Goal: Task Accomplishment & Management: Complete application form

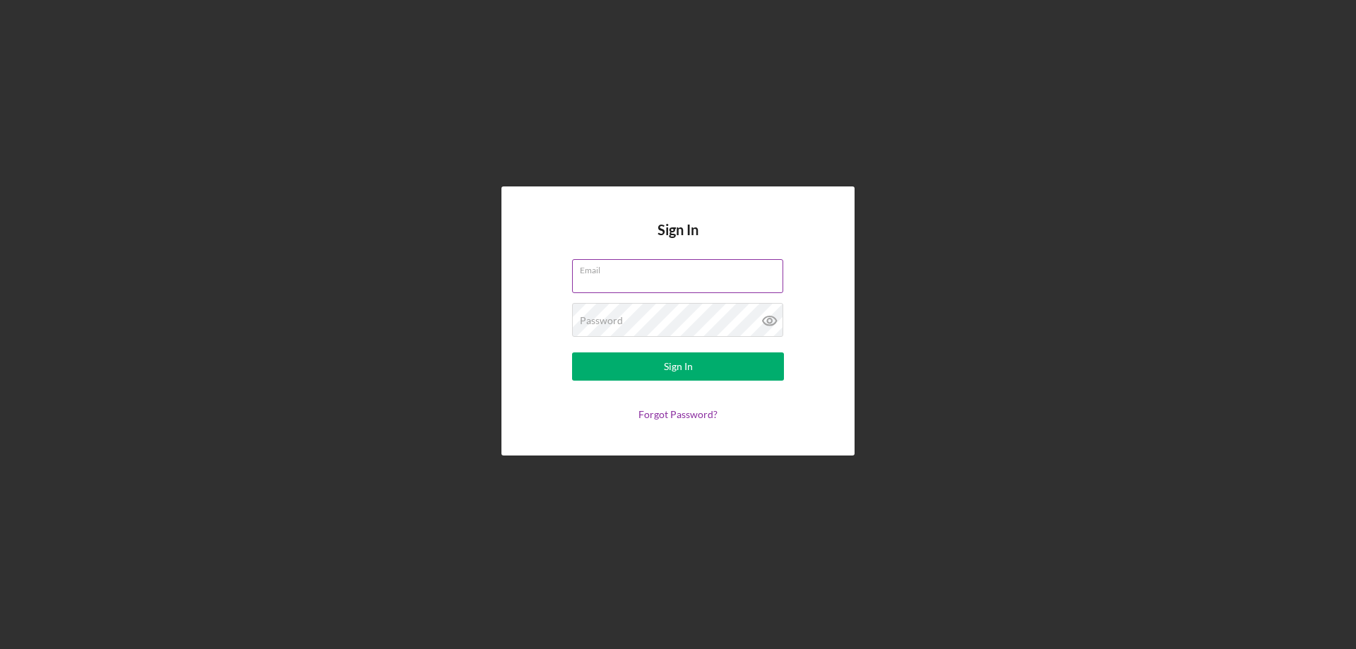
click at [597, 279] on input "Email" at bounding box center [677, 276] width 211 height 34
type input "[EMAIL_ADDRESS][DOMAIN_NAME]"
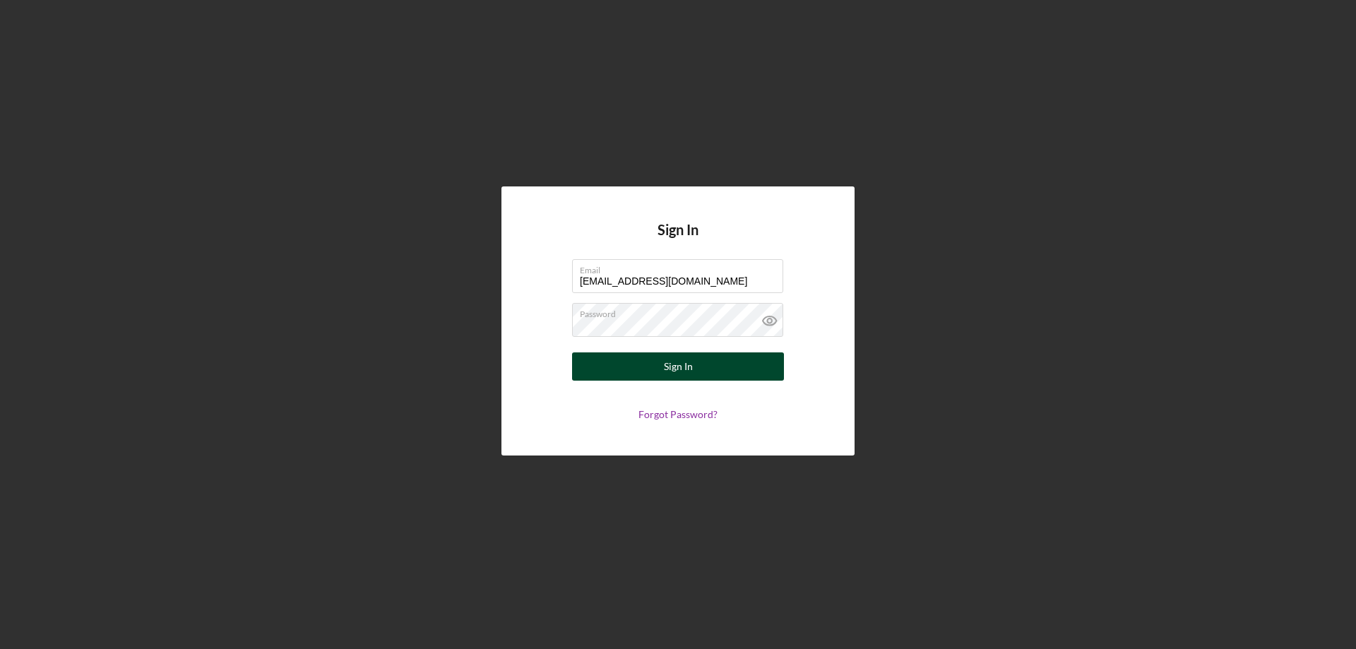
click at [666, 366] on div "Sign In" at bounding box center [678, 367] width 29 height 28
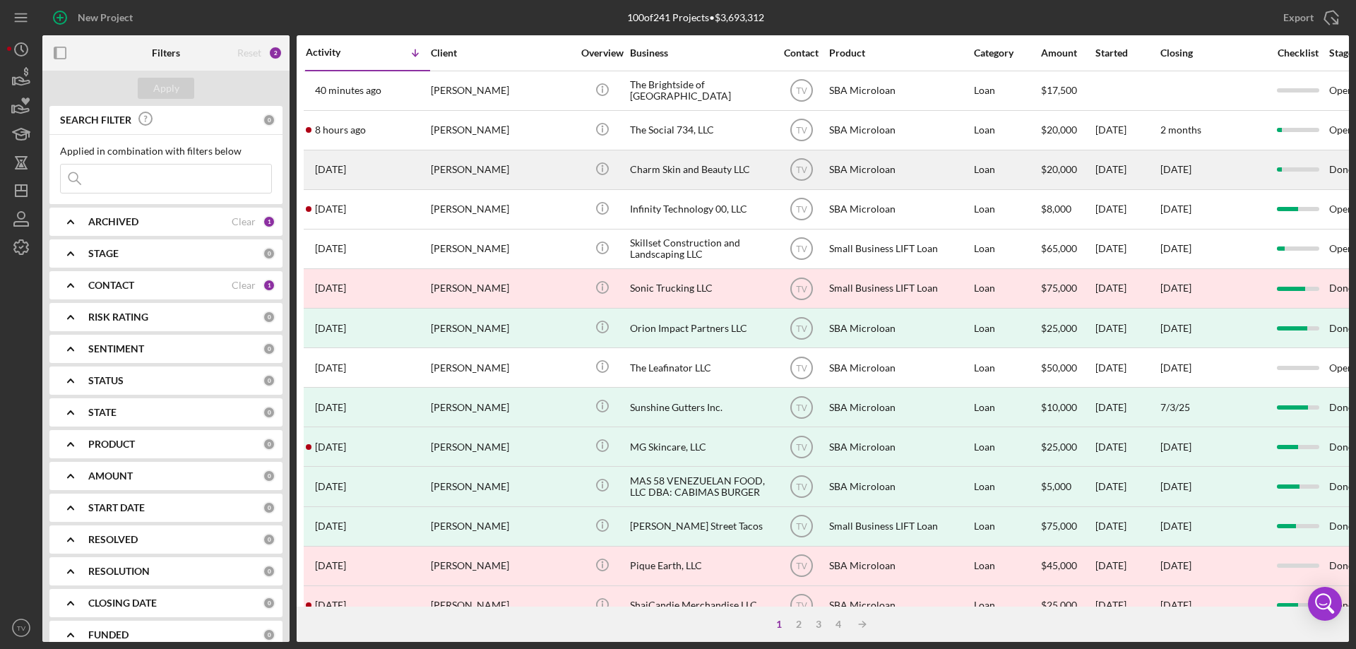
click at [339, 173] on time "[DATE]" at bounding box center [330, 169] width 31 height 11
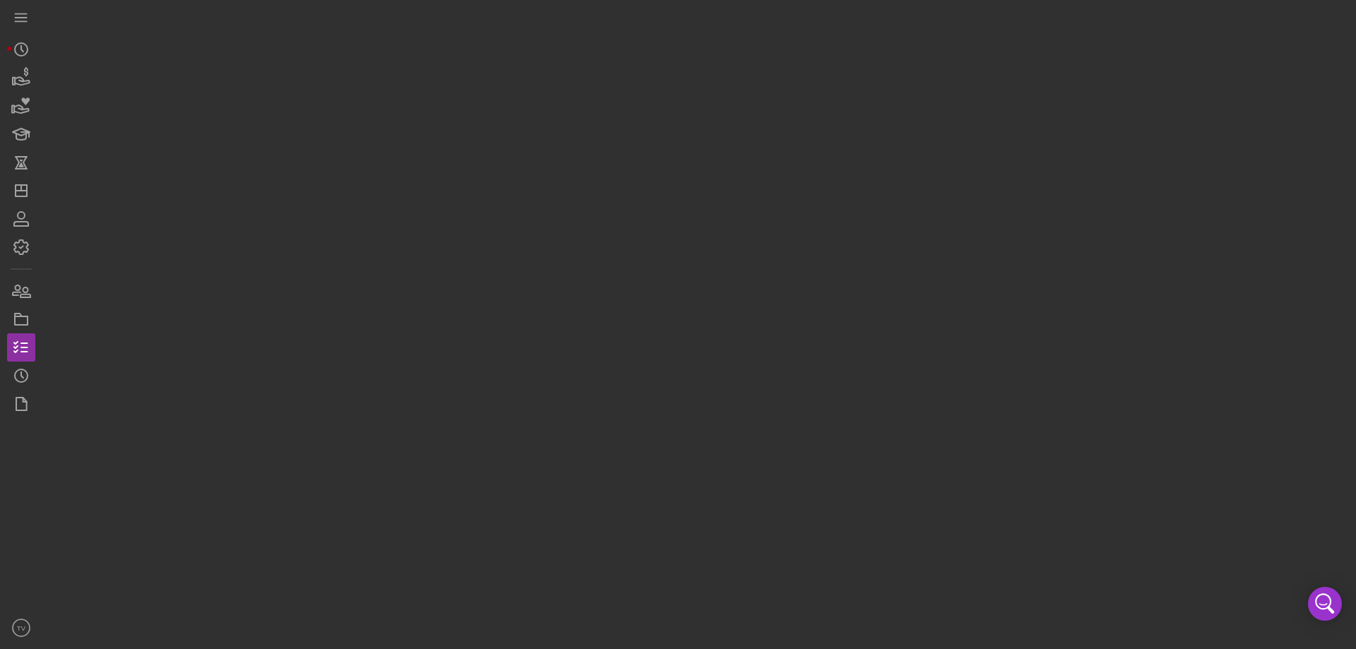
click at [339, 173] on div at bounding box center [695, 321] width 1307 height 642
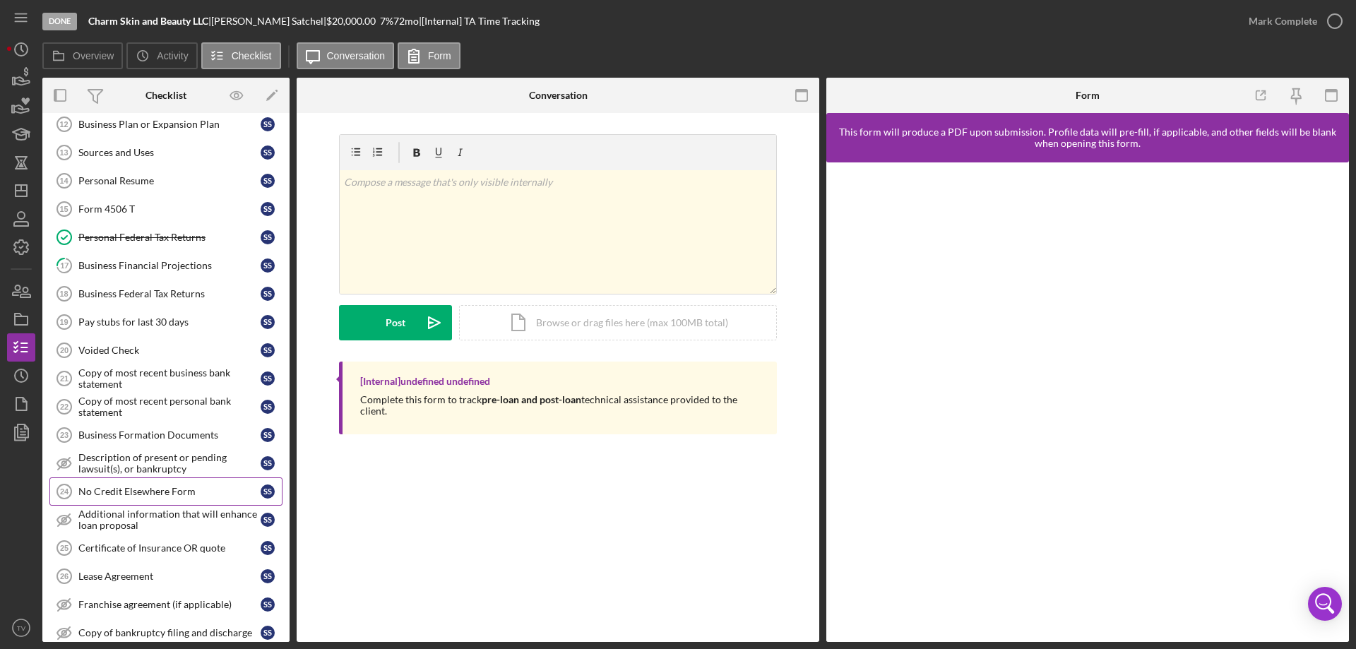
scroll to position [485, 0]
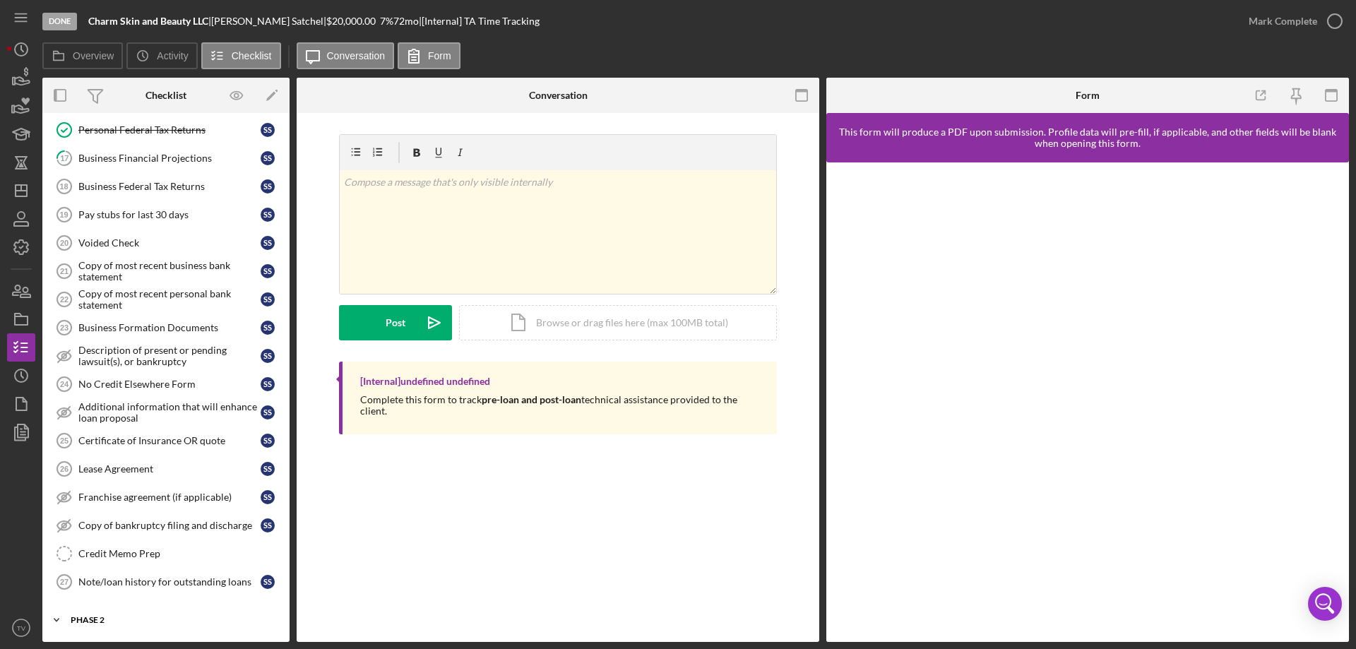
click at [107, 622] on div "Phase 2" at bounding box center [171, 620] width 201 height 8
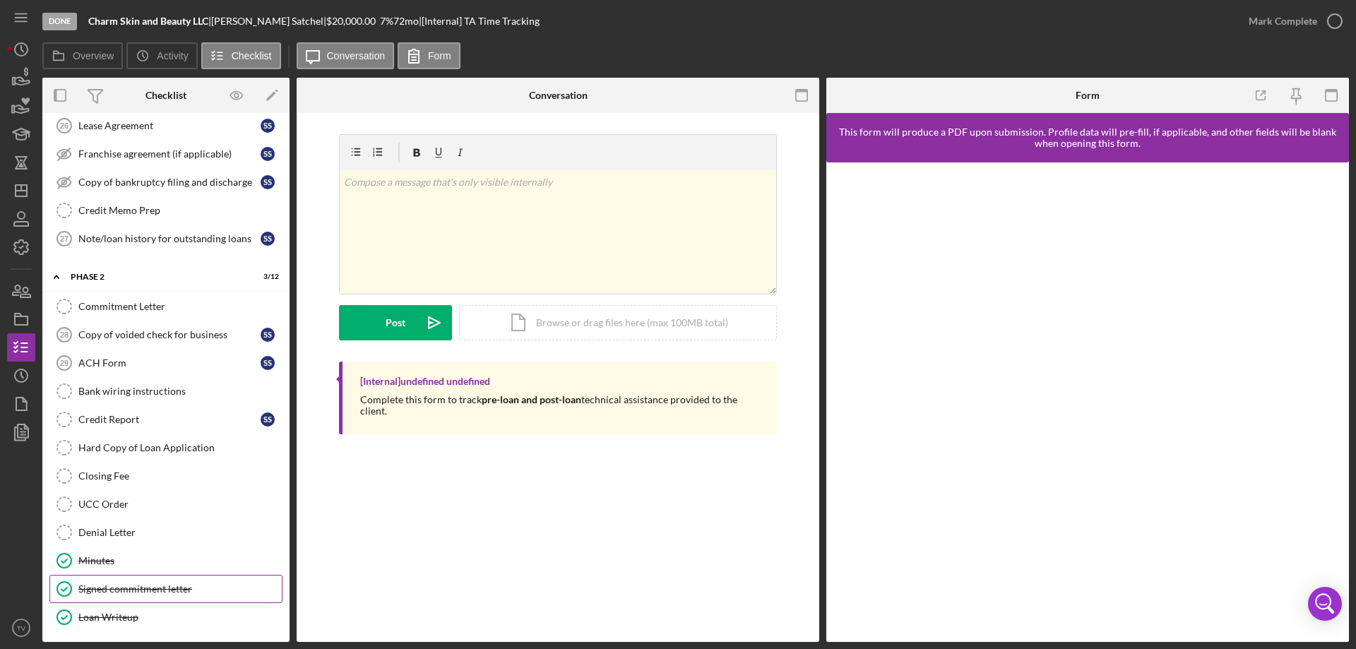
scroll to position [832, 0]
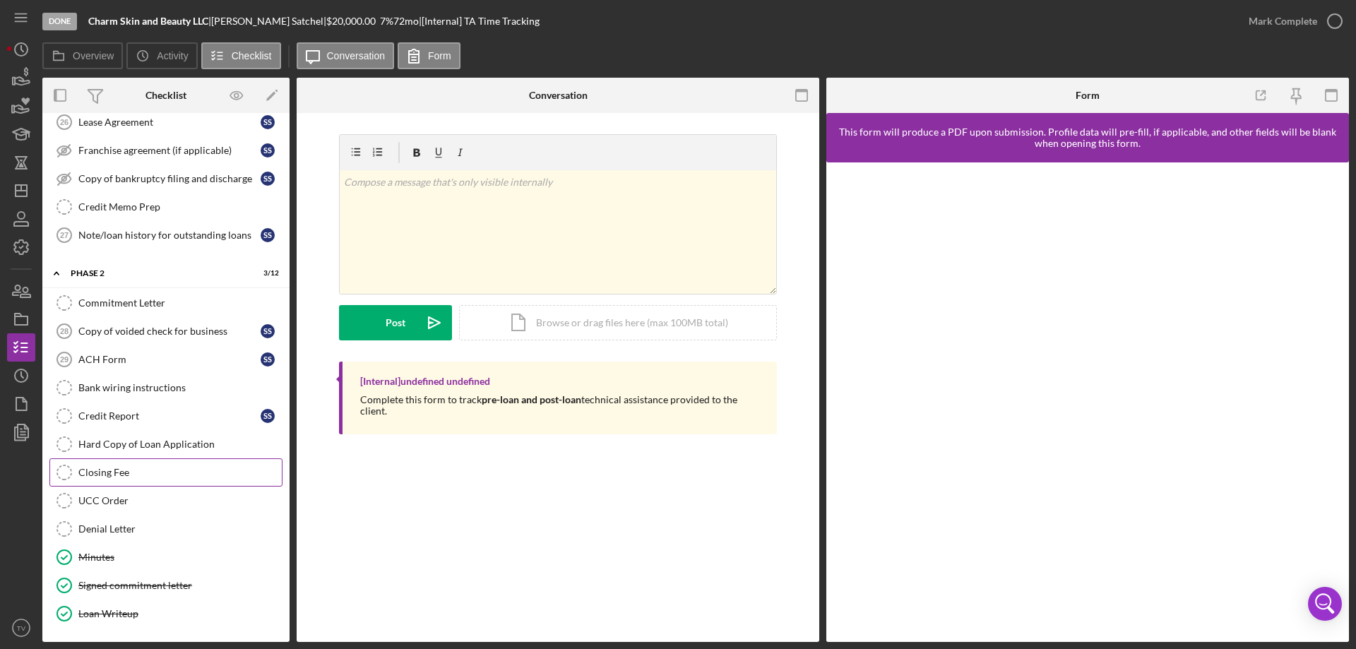
click at [109, 473] on div "Closing Fee" at bounding box center [179, 472] width 203 height 11
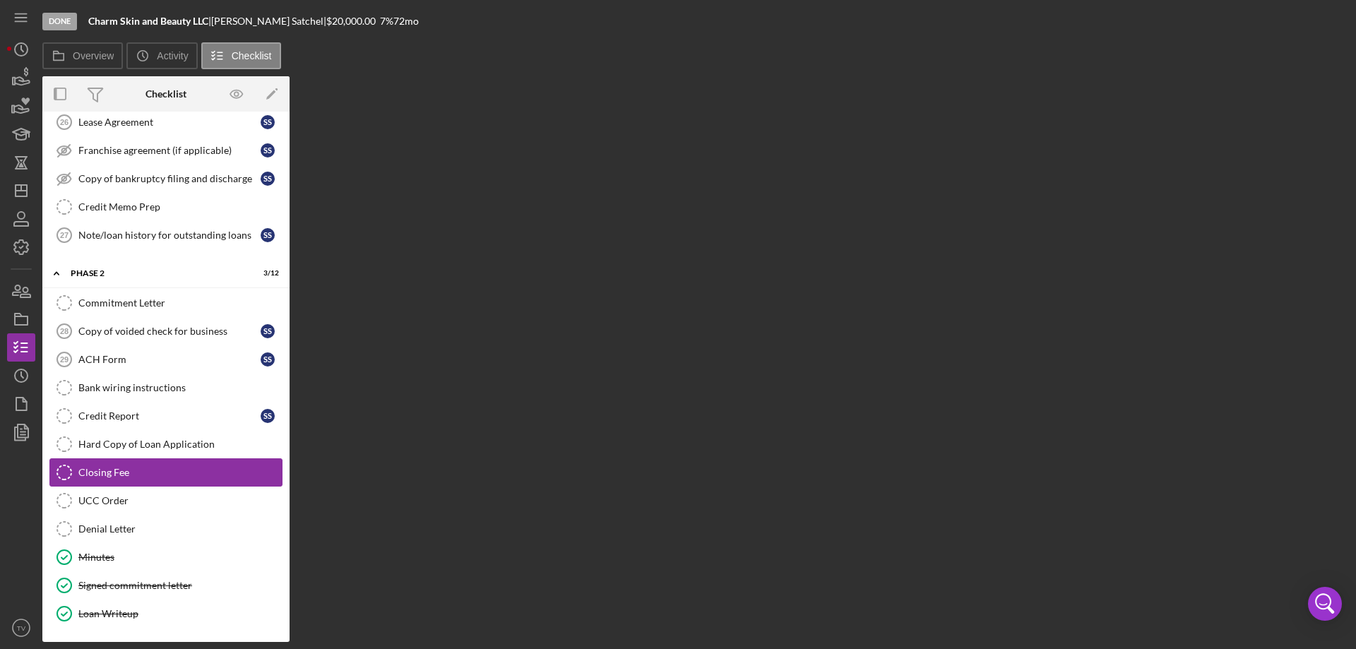
scroll to position [832, 0]
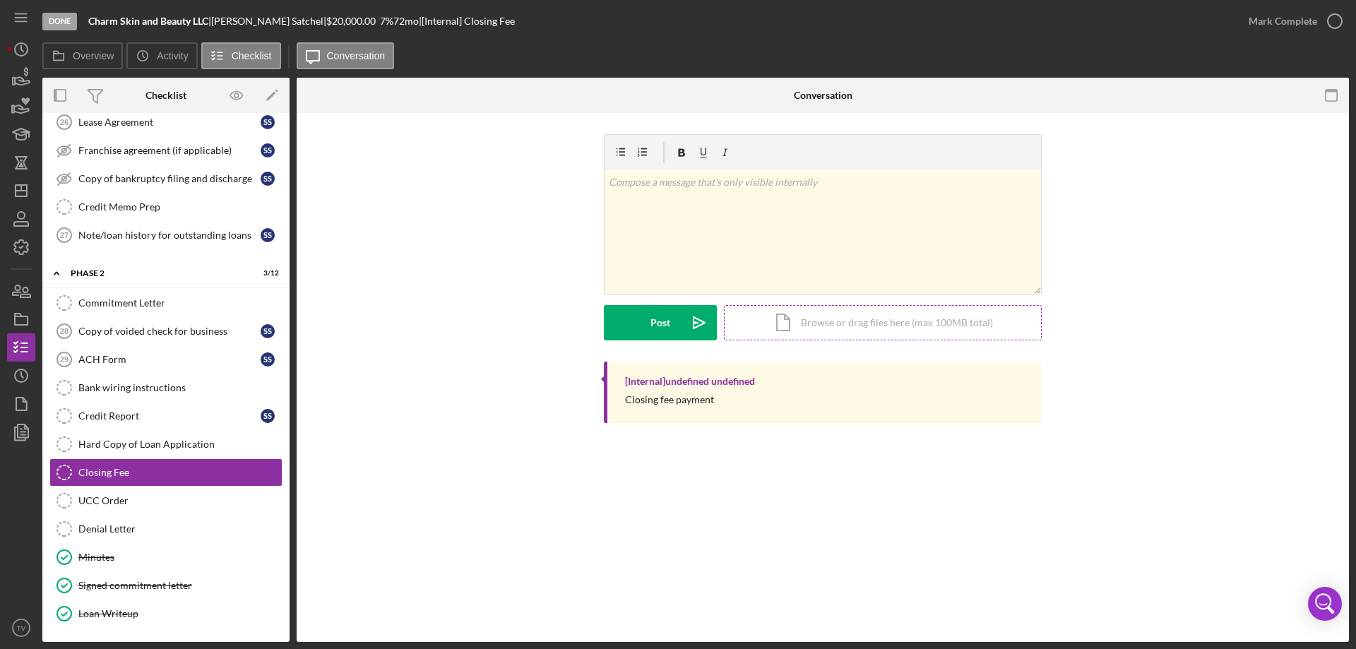
click at [783, 324] on div "Icon/Document Browse or drag files here (max 100MB total) Tap to choose files o…" at bounding box center [883, 322] width 318 height 35
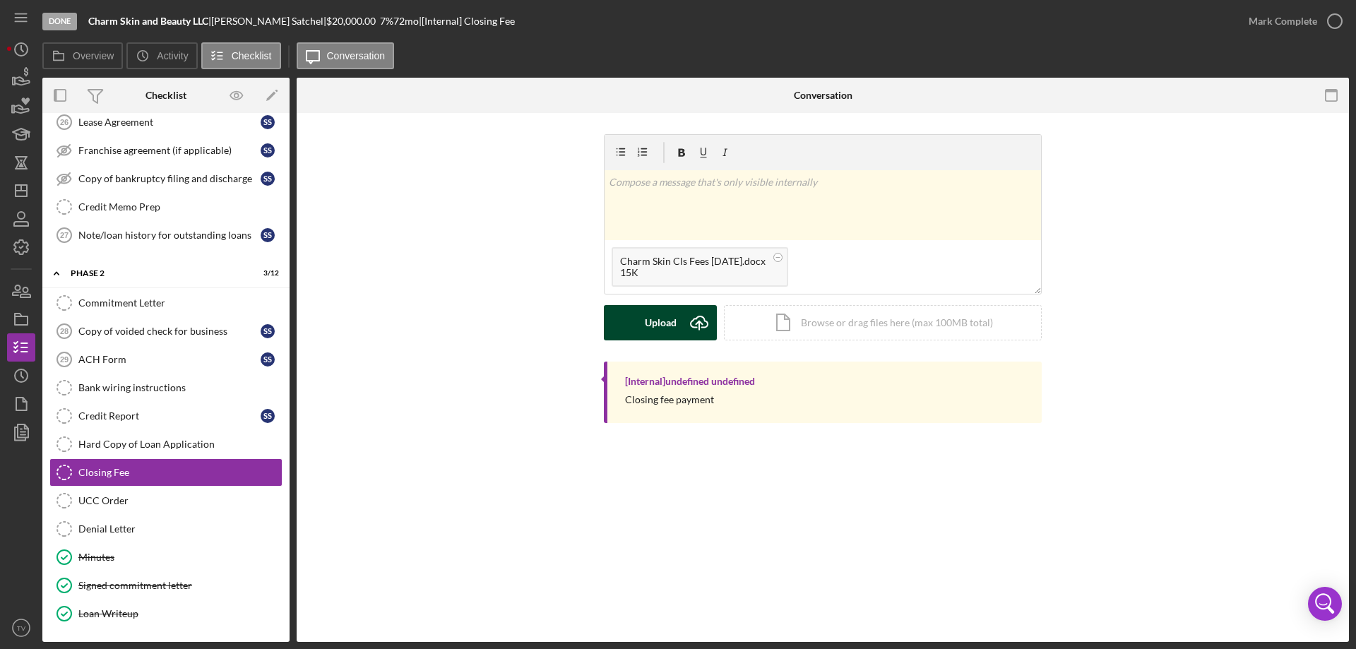
click at [664, 322] on div "Upload" at bounding box center [661, 322] width 32 height 35
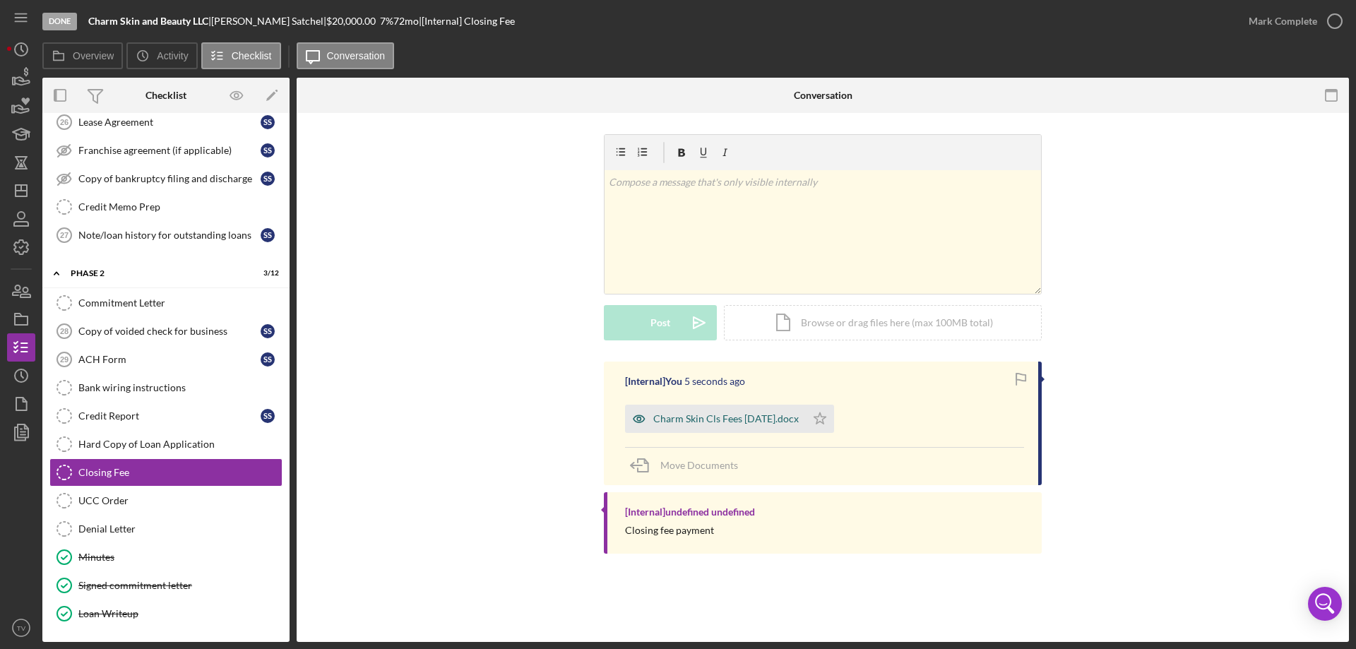
click at [682, 425] on div "Charm Skin Cls Fees [DATE].docx" at bounding box center [715, 419] width 181 height 28
click at [682, 425] on div "Charm Skin Cls Fees [DATE].docx Icon/Star" at bounding box center [824, 415] width 399 height 35
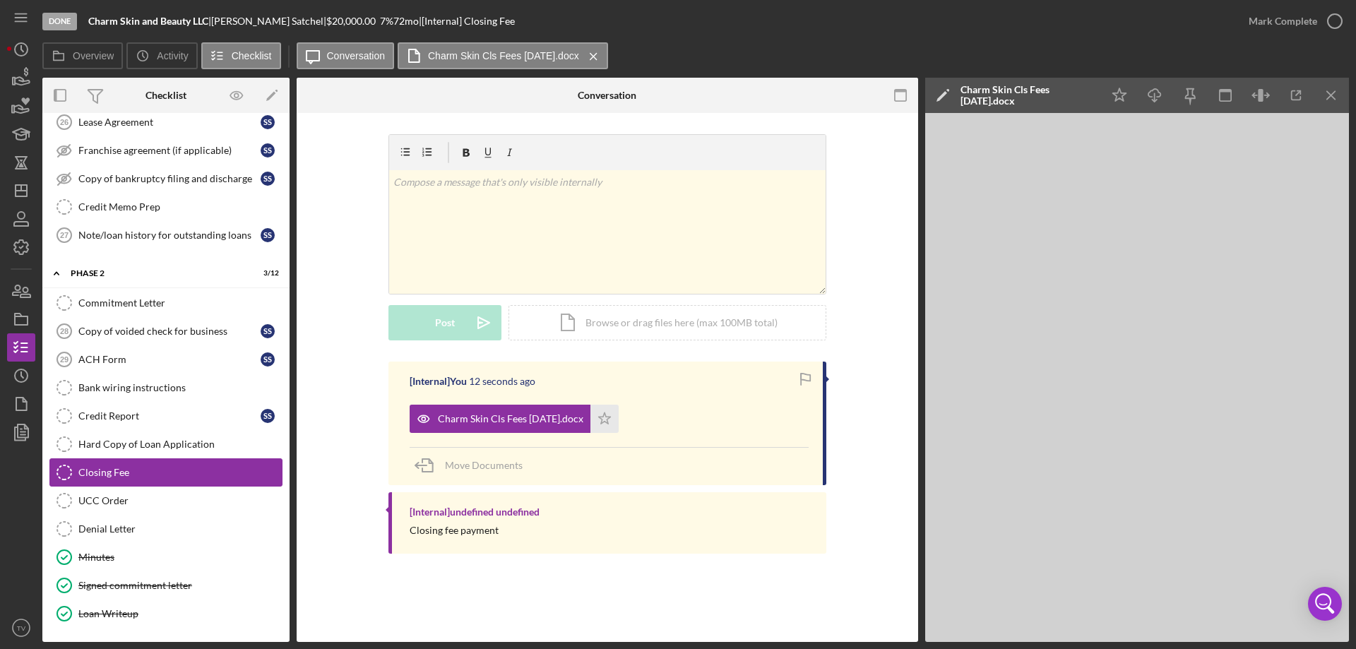
click at [61, 473] on icon "Closing Fee" at bounding box center [64, 472] width 35 height 35
click at [1335, 20] on icon "button" at bounding box center [1335, 21] width 35 height 35
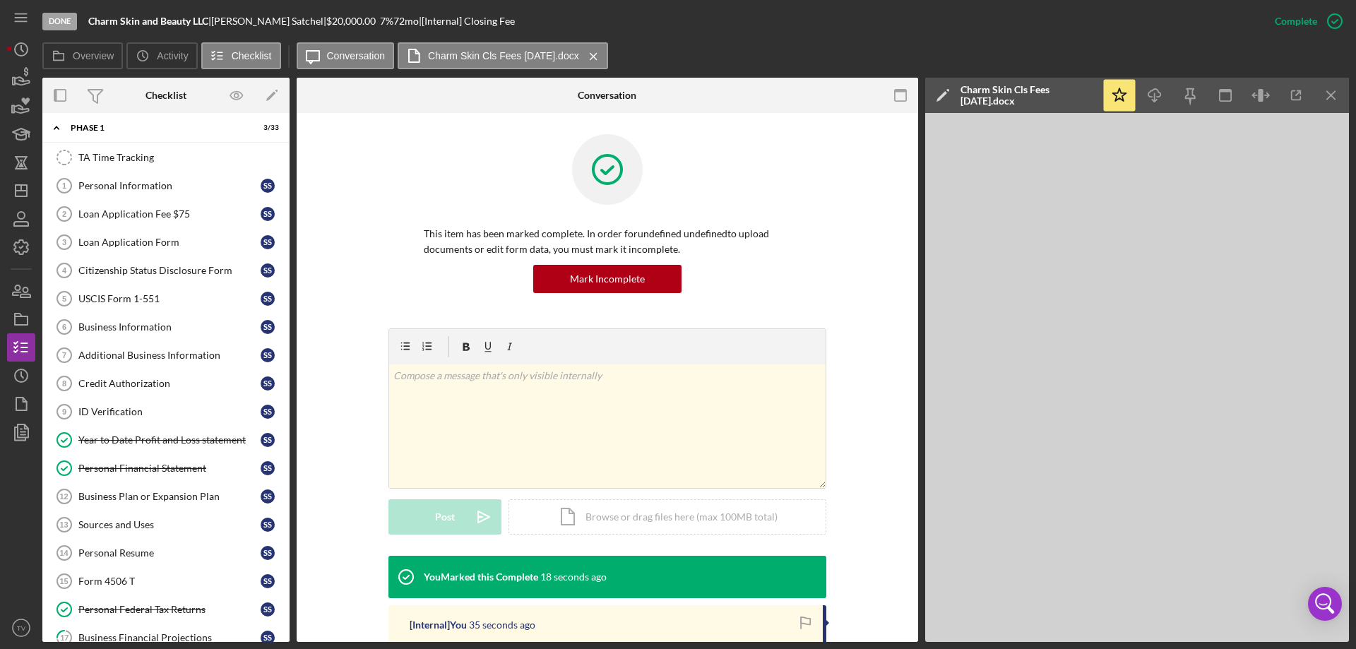
scroll to position [0, 0]
click at [109, 196] on div "Personal Information" at bounding box center [169, 191] width 182 height 11
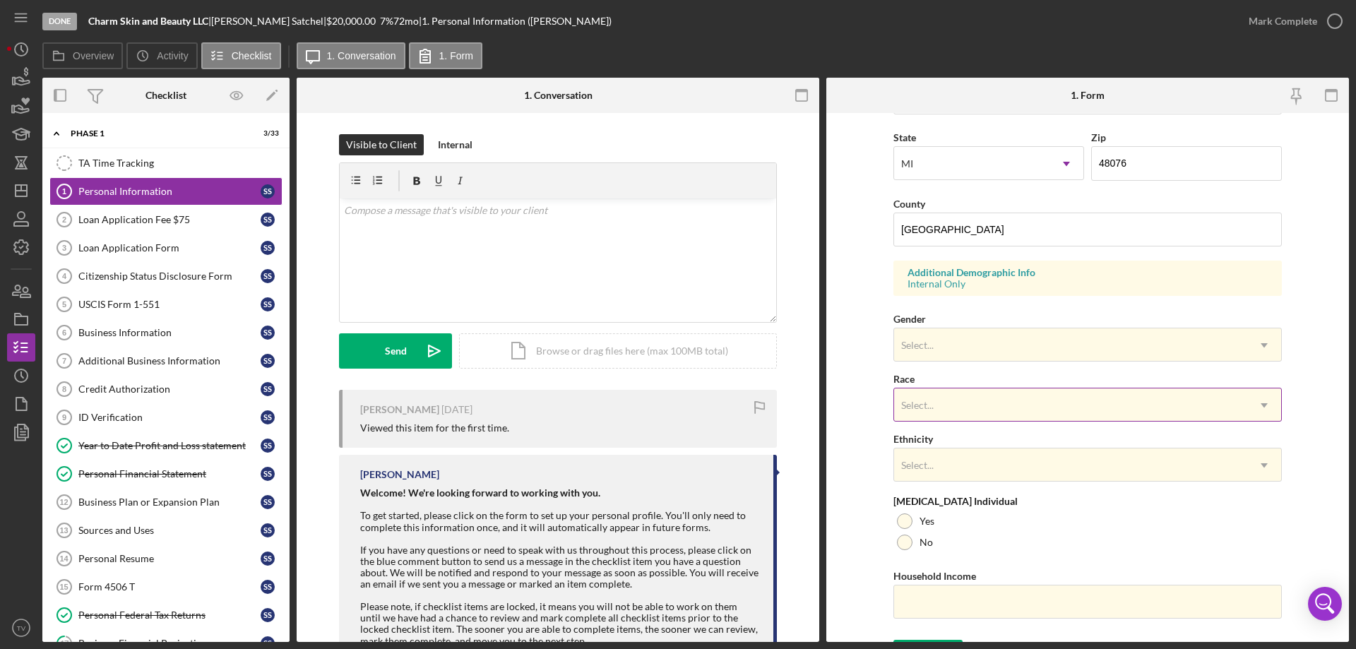
scroll to position [414, 0]
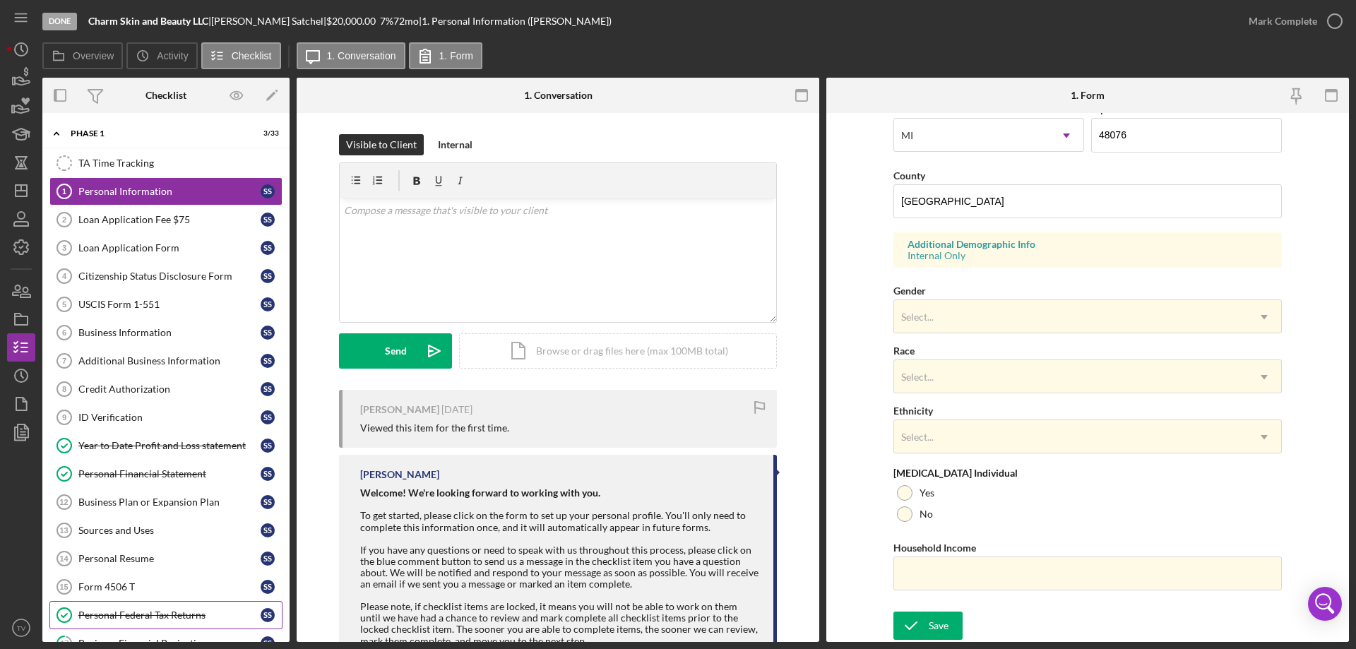
click at [123, 616] on div "Personal Federal Tax Returns" at bounding box center [169, 615] width 182 height 11
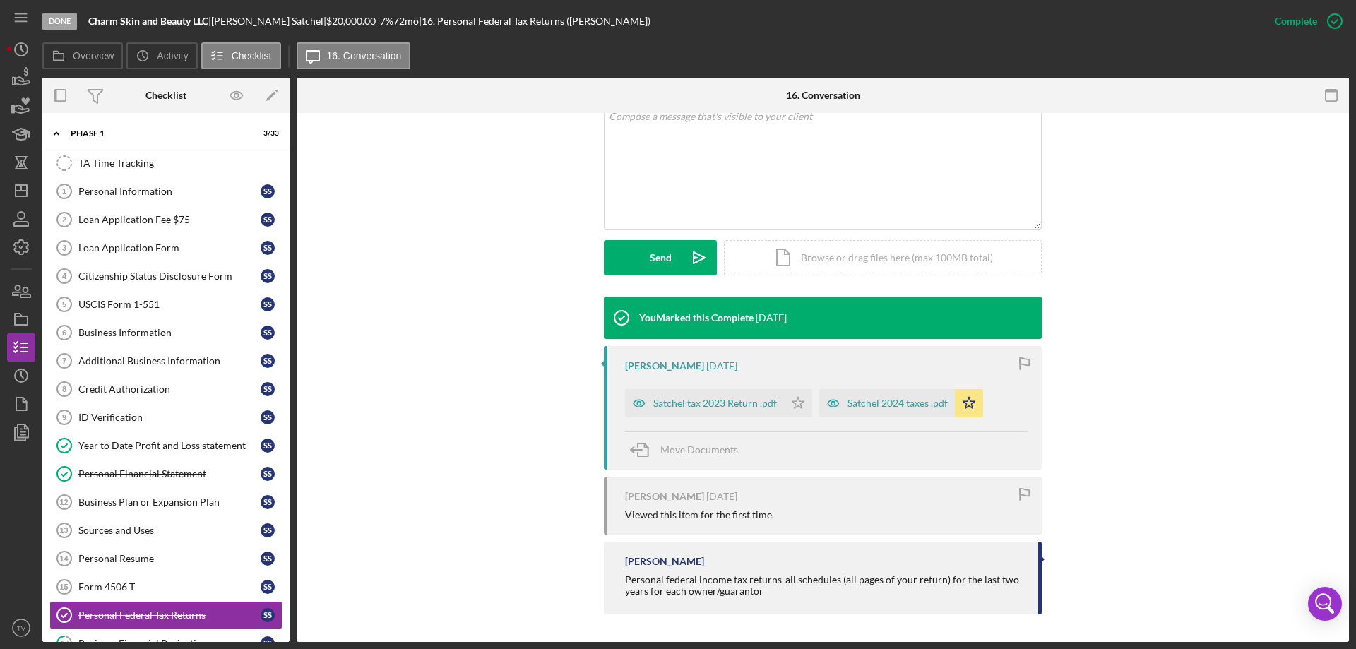
scroll to position [288, 0]
click at [865, 404] on div "Satchel 2024 taxes .pdf" at bounding box center [898, 402] width 100 height 11
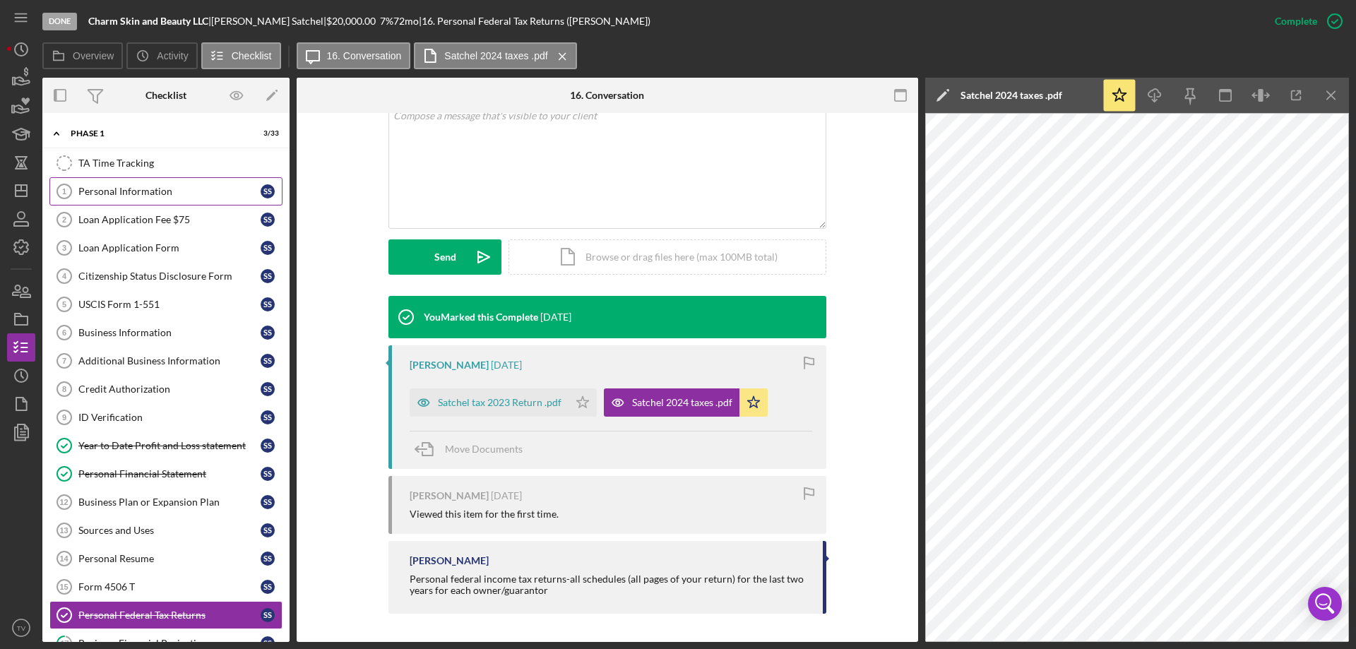
click at [126, 197] on div "Personal Information" at bounding box center [169, 191] width 182 height 11
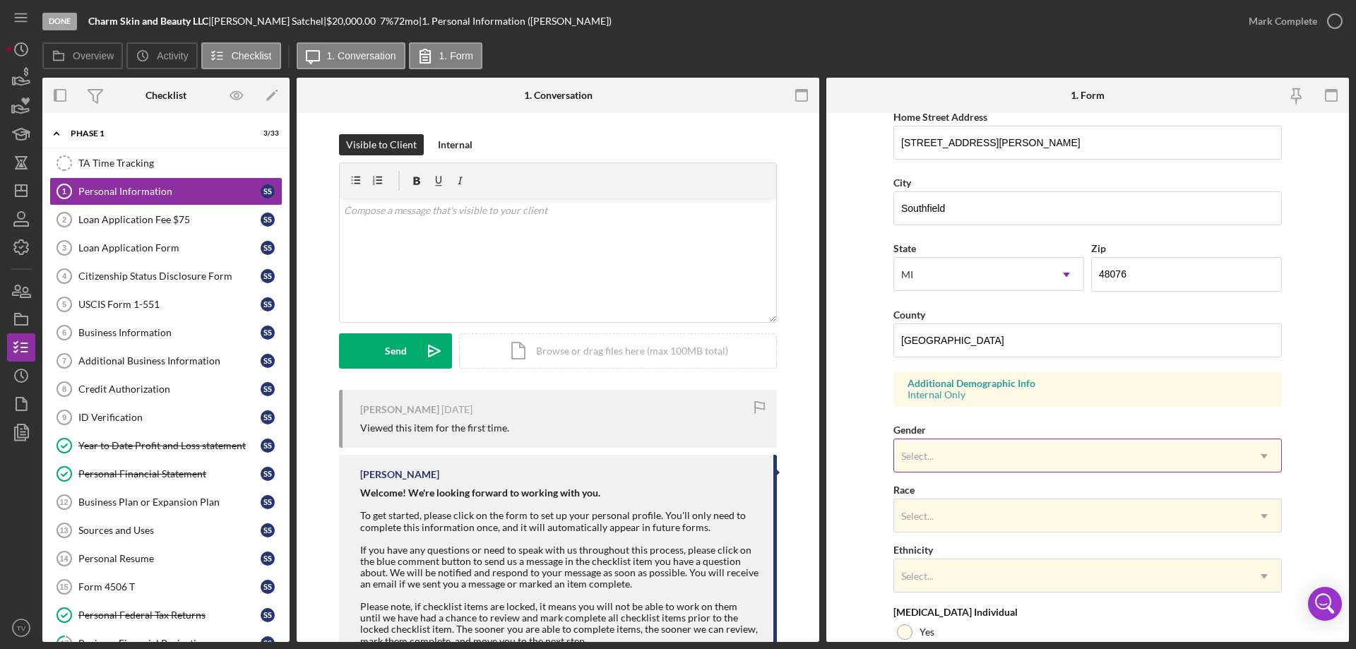
scroll to position [283, 0]
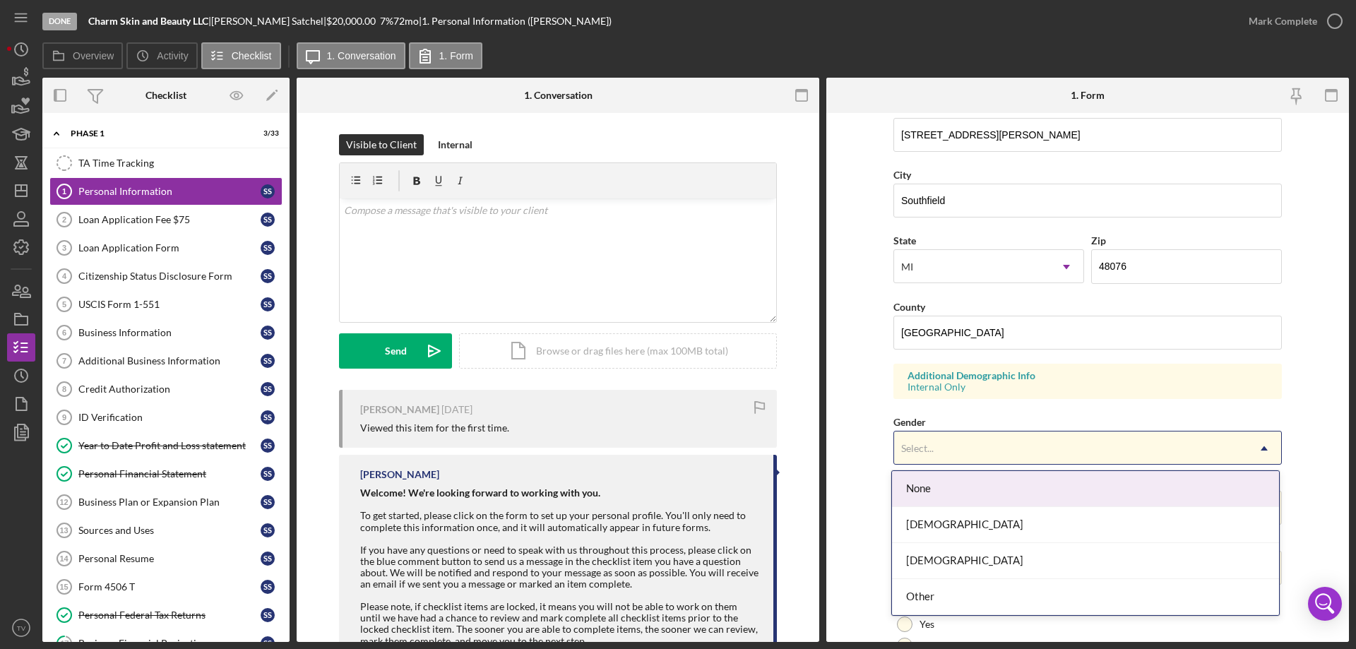
click at [1258, 448] on icon "Icon/Dropdown Arrow" at bounding box center [1265, 449] width 34 height 34
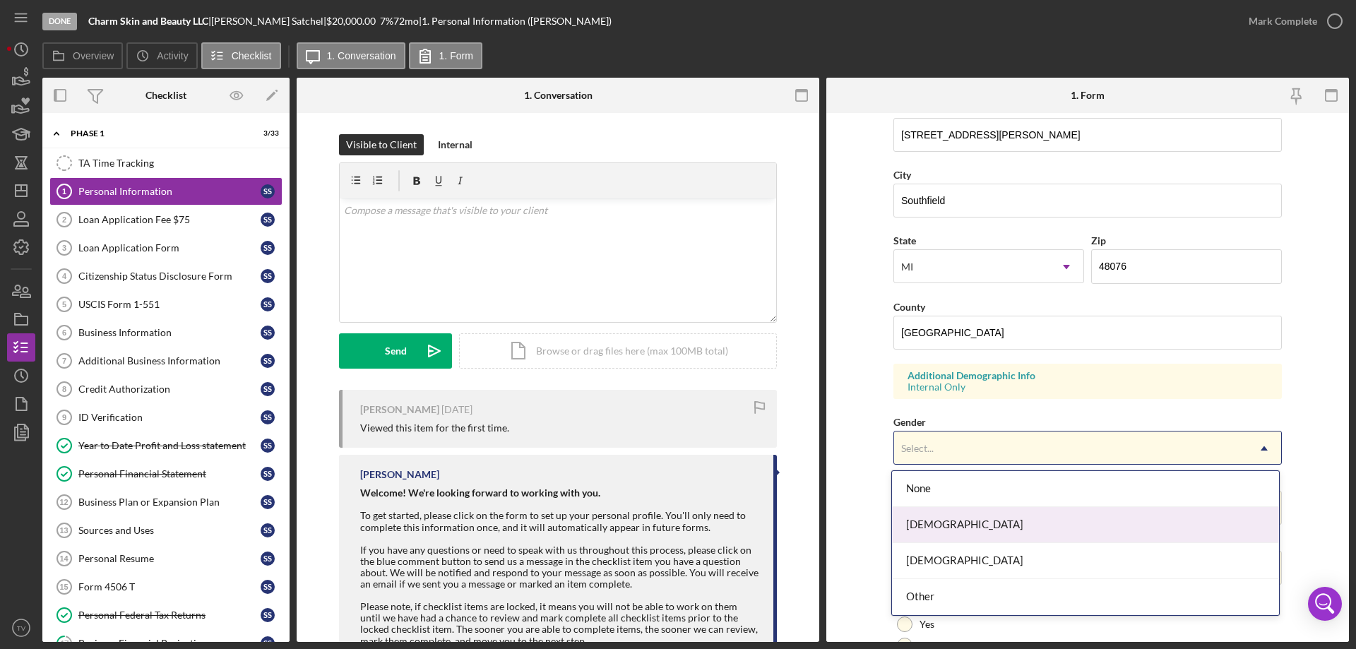
click at [1035, 531] on div "[DEMOGRAPHIC_DATA]" at bounding box center [1085, 525] width 387 height 36
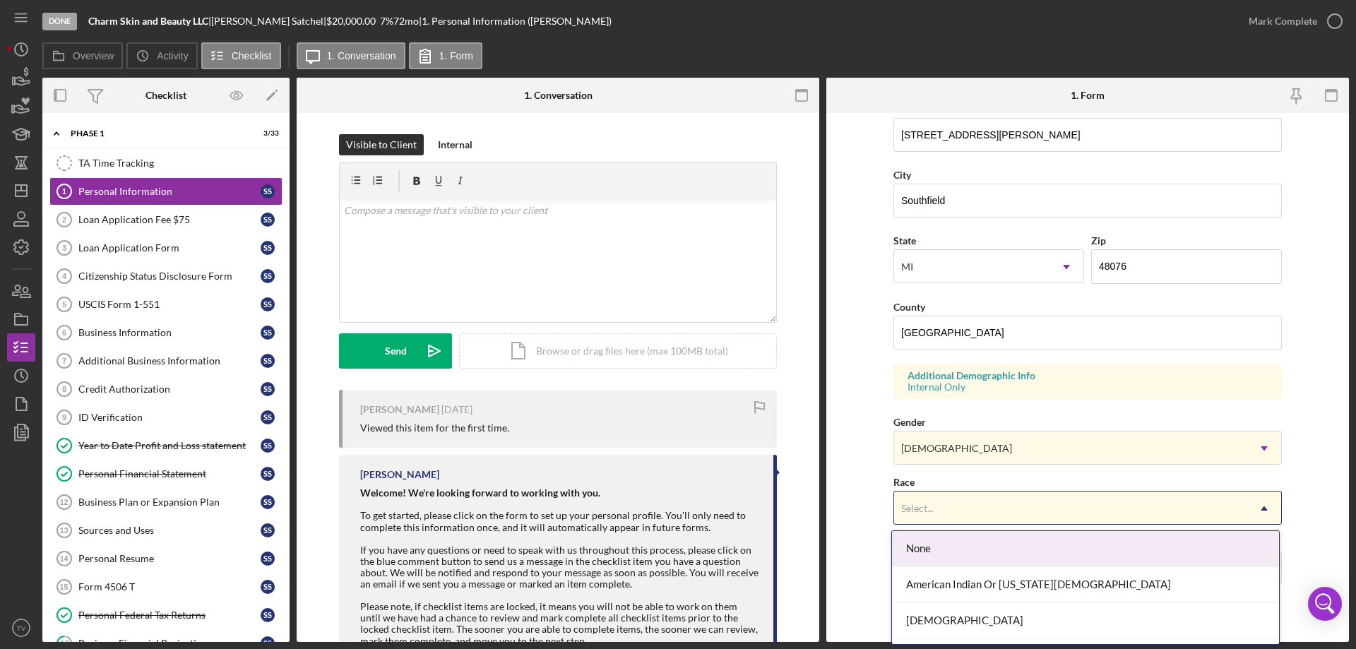
click at [1266, 505] on icon "Icon/Dropdown Arrow" at bounding box center [1265, 509] width 34 height 34
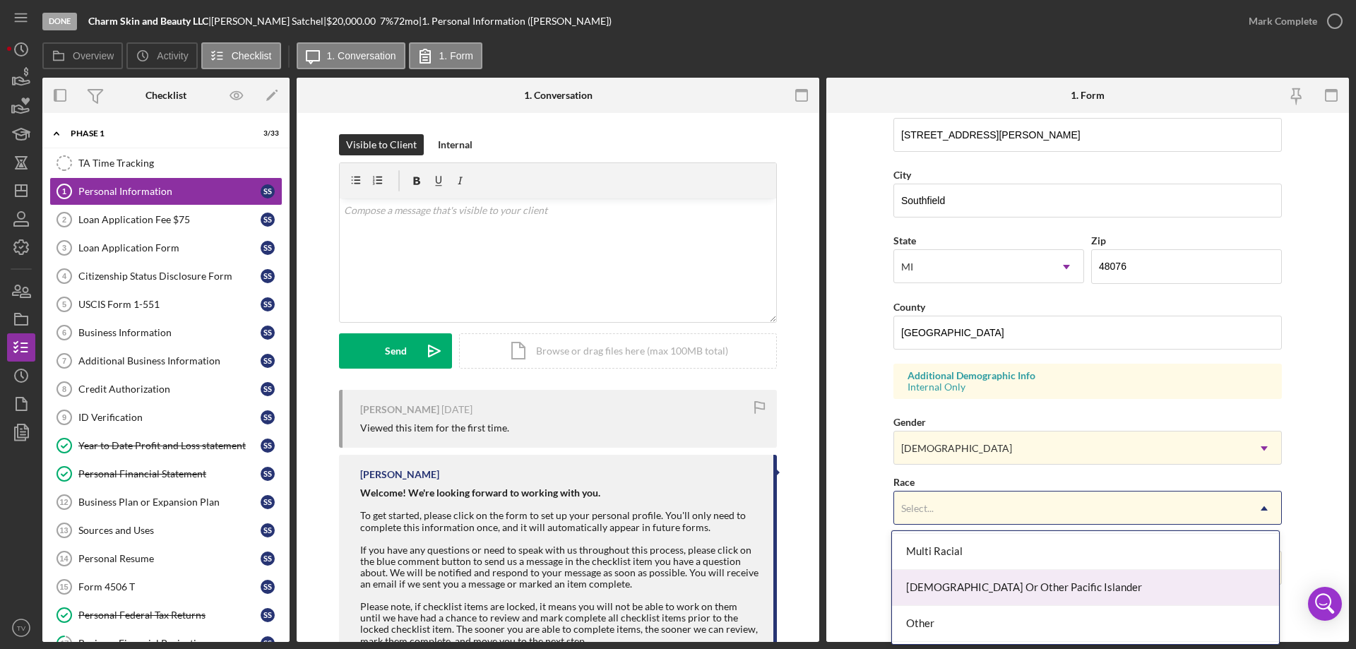
scroll to position [71, 0]
click at [964, 584] on div "Black Or [DEMOGRAPHIC_DATA]" at bounding box center [1085, 587] width 387 height 36
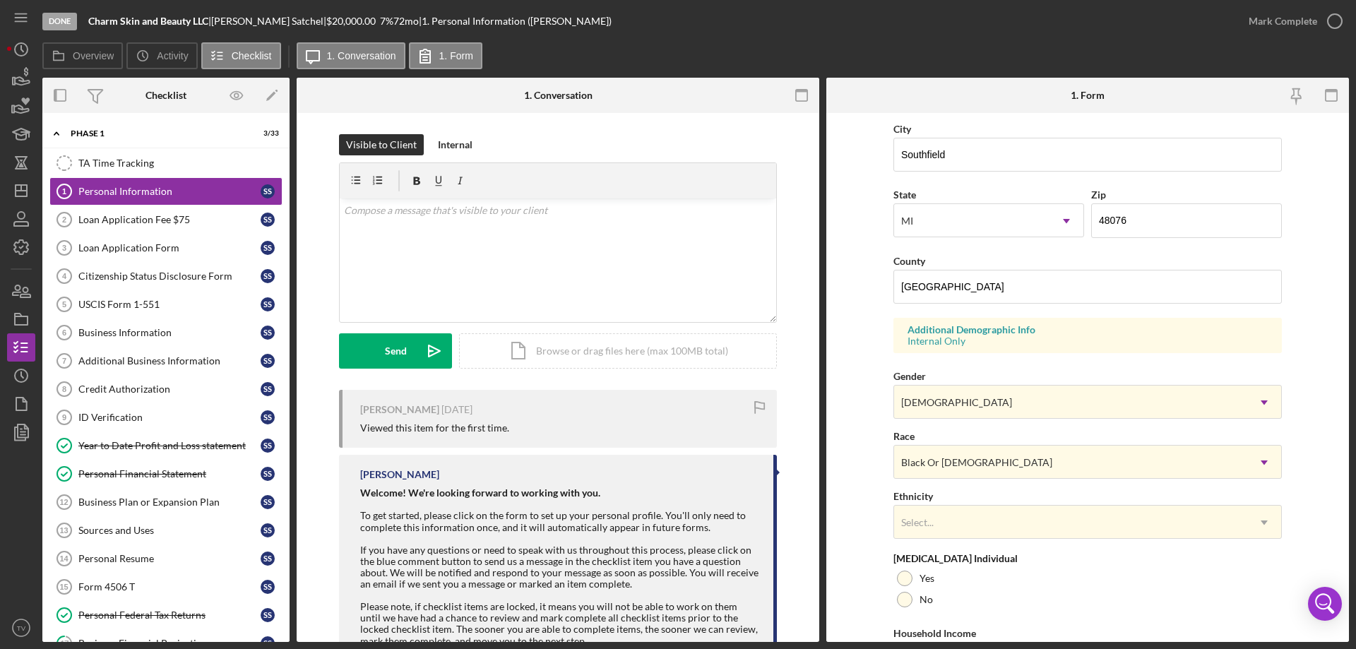
scroll to position [353, 0]
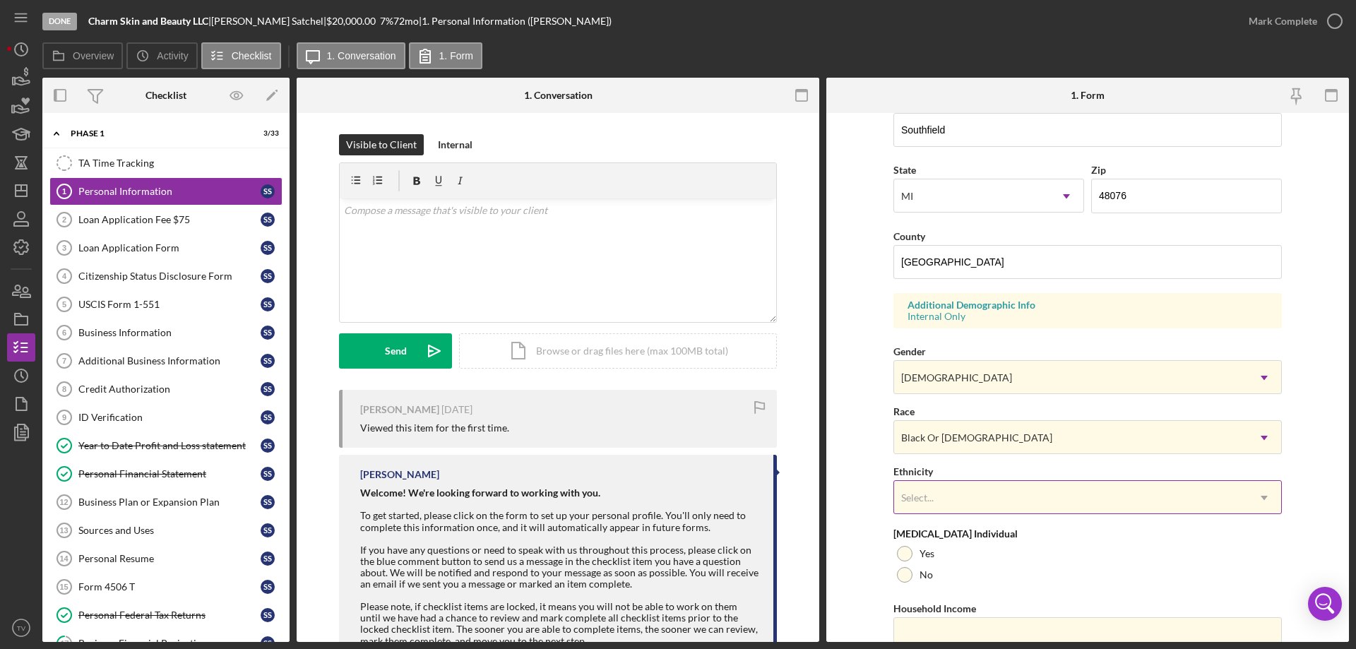
click at [1259, 495] on icon "Icon/Dropdown Arrow" at bounding box center [1265, 498] width 34 height 34
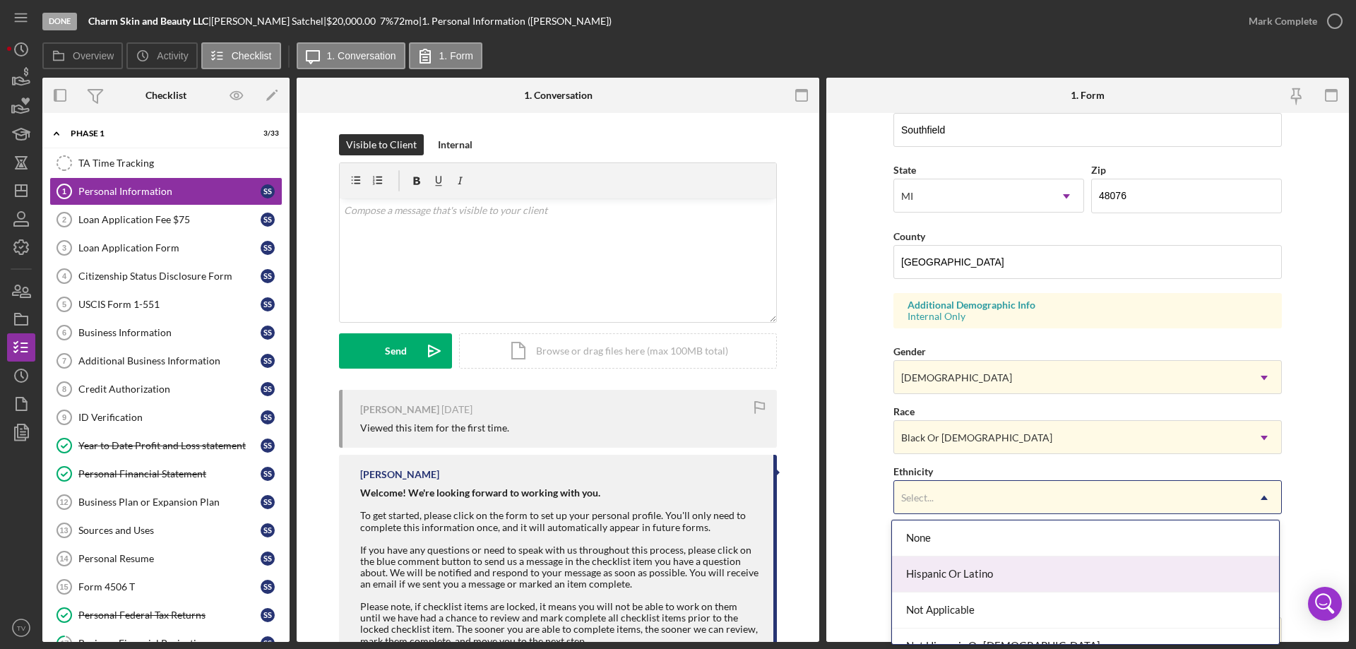
scroll to position [57, 0]
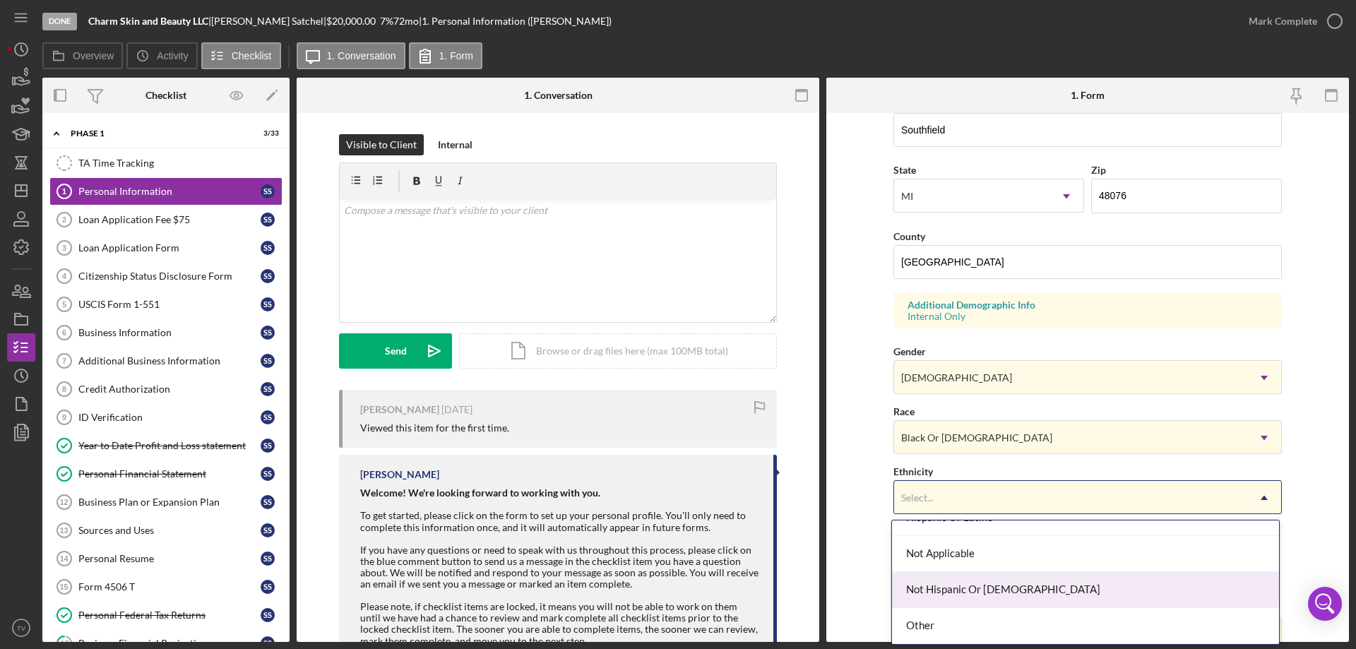
click at [944, 593] on div "Not Hispanic Or [DEMOGRAPHIC_DATA]" at bounding box center [1085, 590] width 387 height 36
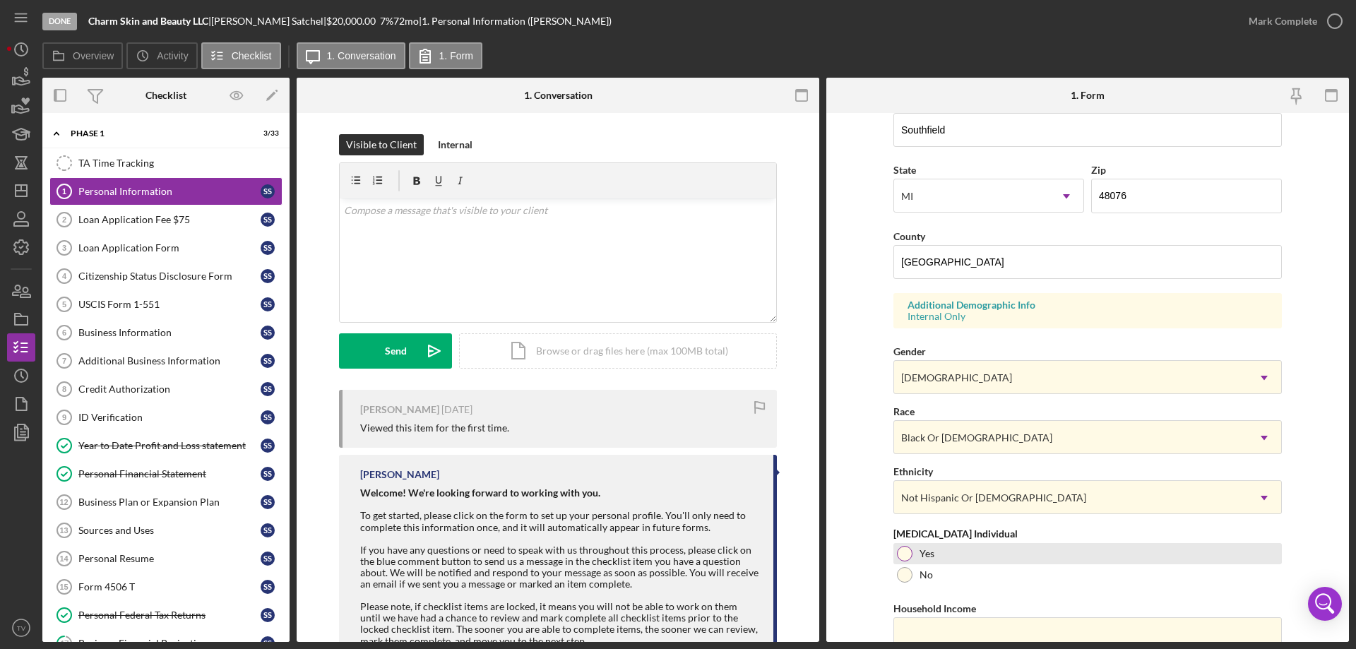
click at [899, 553] on div at bounding box center [905, 554] width 16 height 16
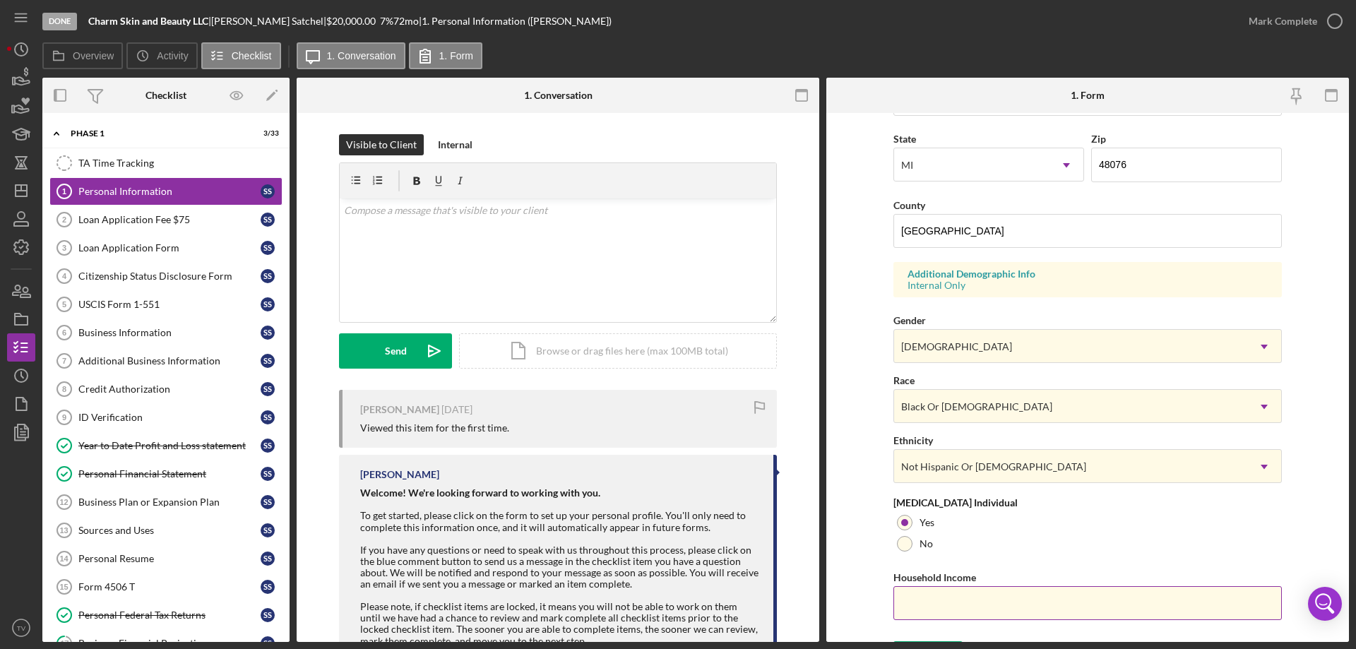
scroll to position [414, 0]
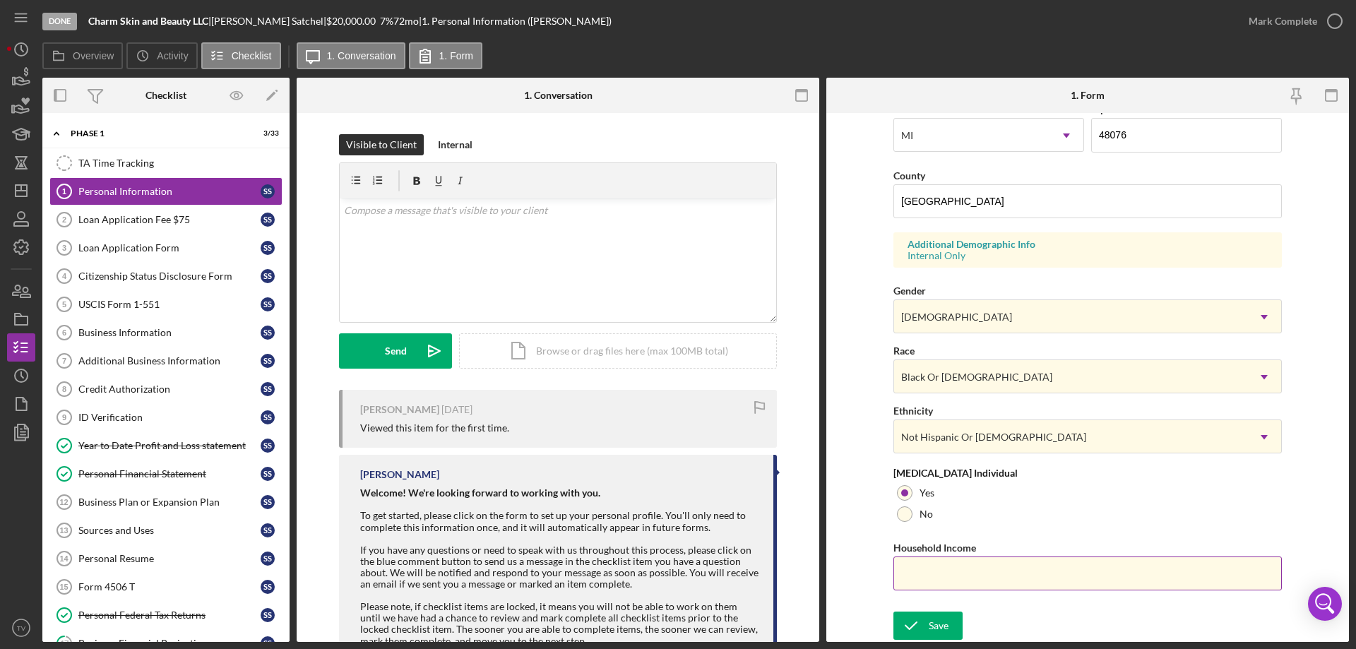
click at [1010, 569] on input "Household Income" at bounding box center [1088, 574] width 389 height 34
click at [936, 622] on div "Save" at bounding box center [939, 626] width 20 height 28
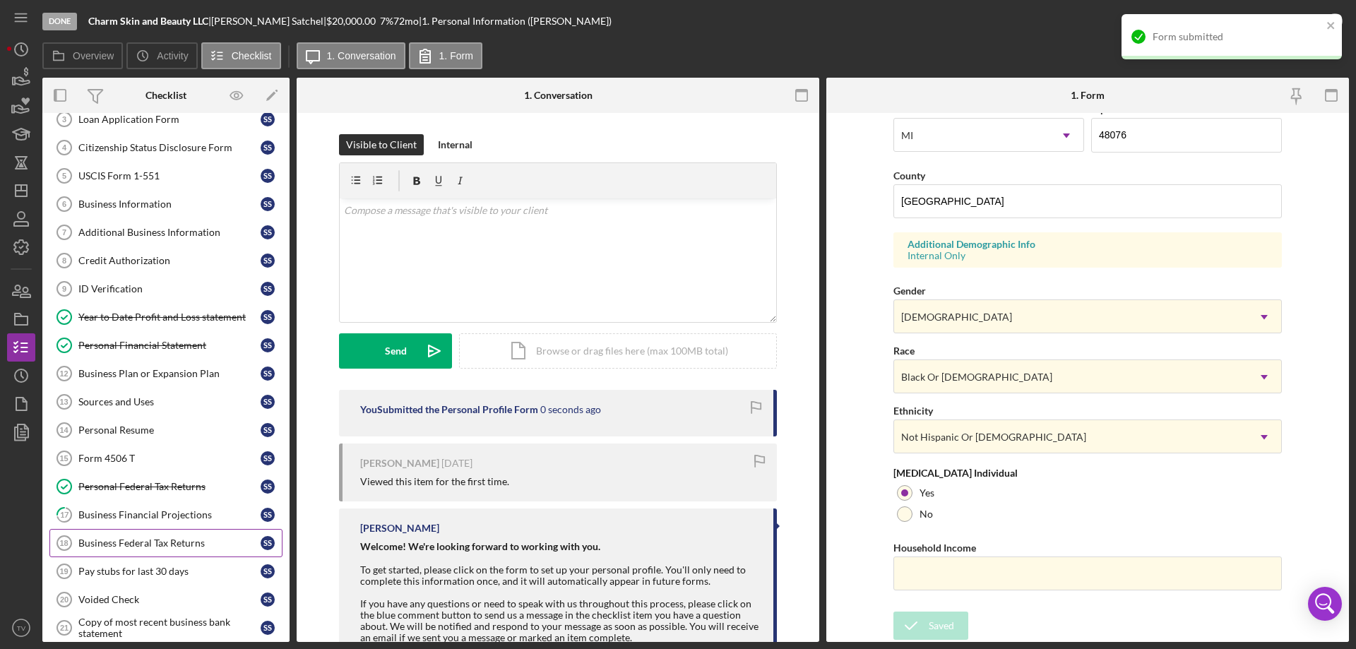
scroll to position [141, 0]
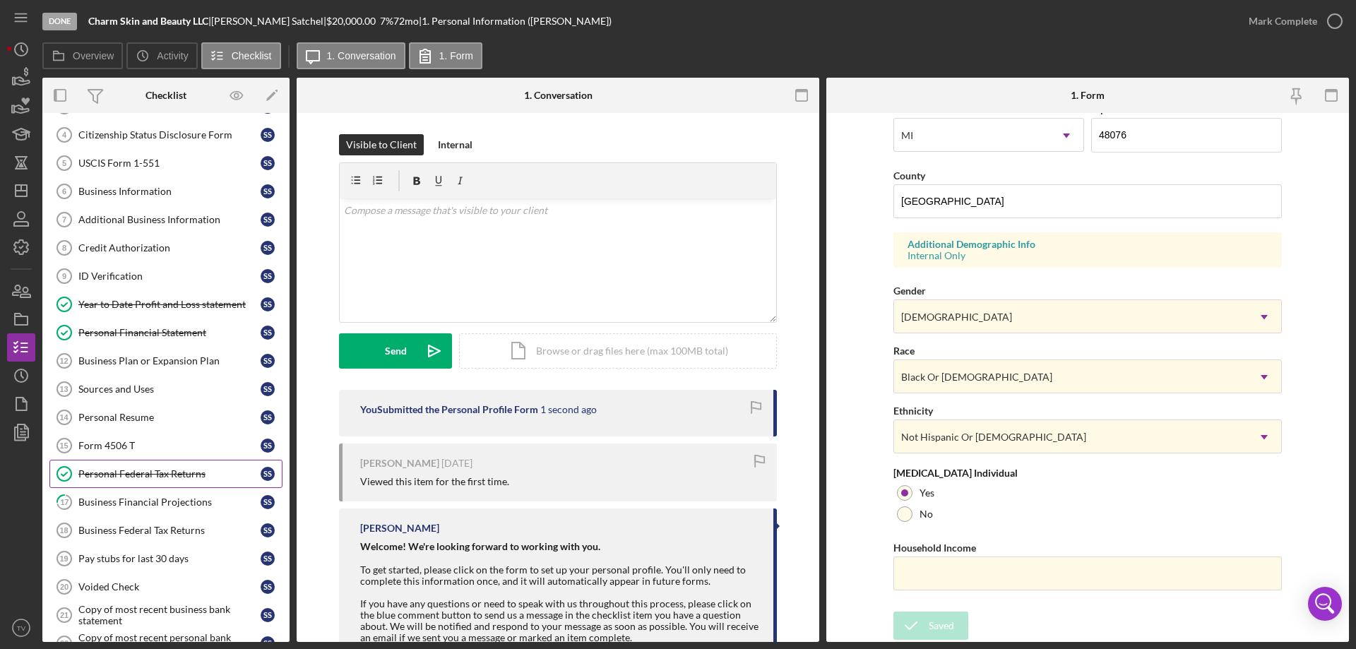
click at [134, 477] on div "Personal Federal Tax Returns" at bounding box center [169, 473] width 182 height 11
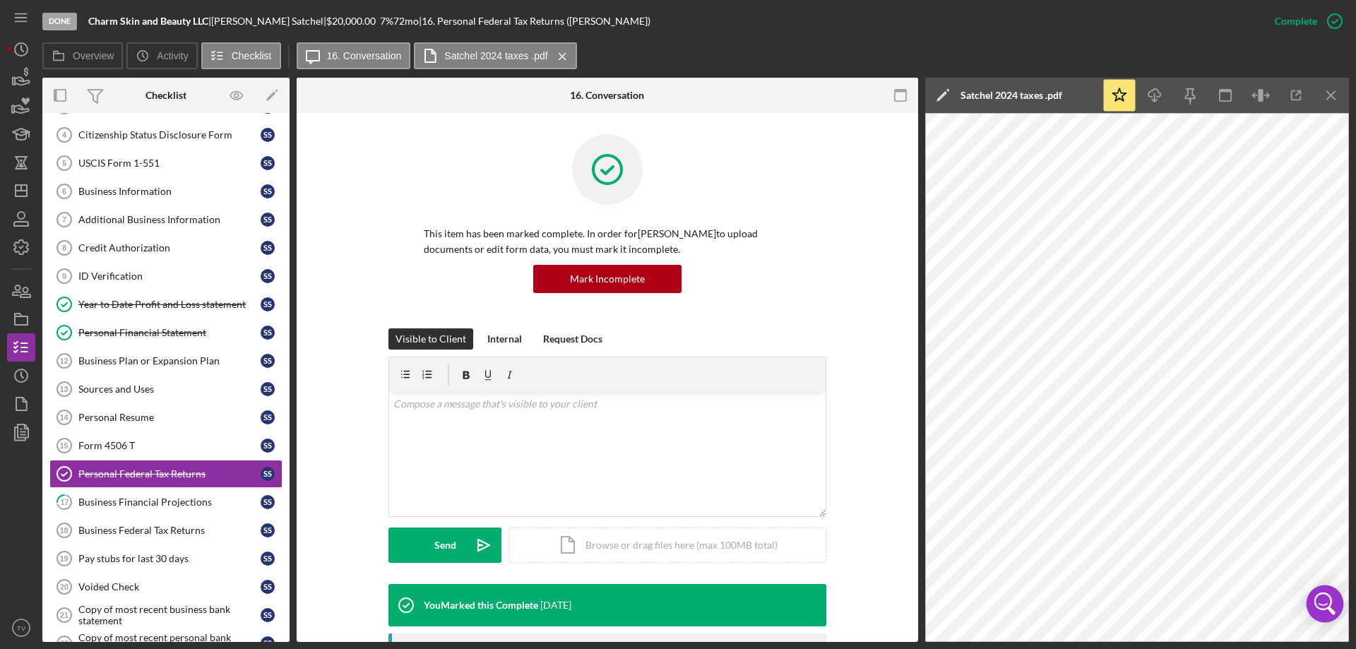
click at [1323, 600] on icon "Open Intercom Messenger" at bounding box center [1325, 604] width 34 height 34
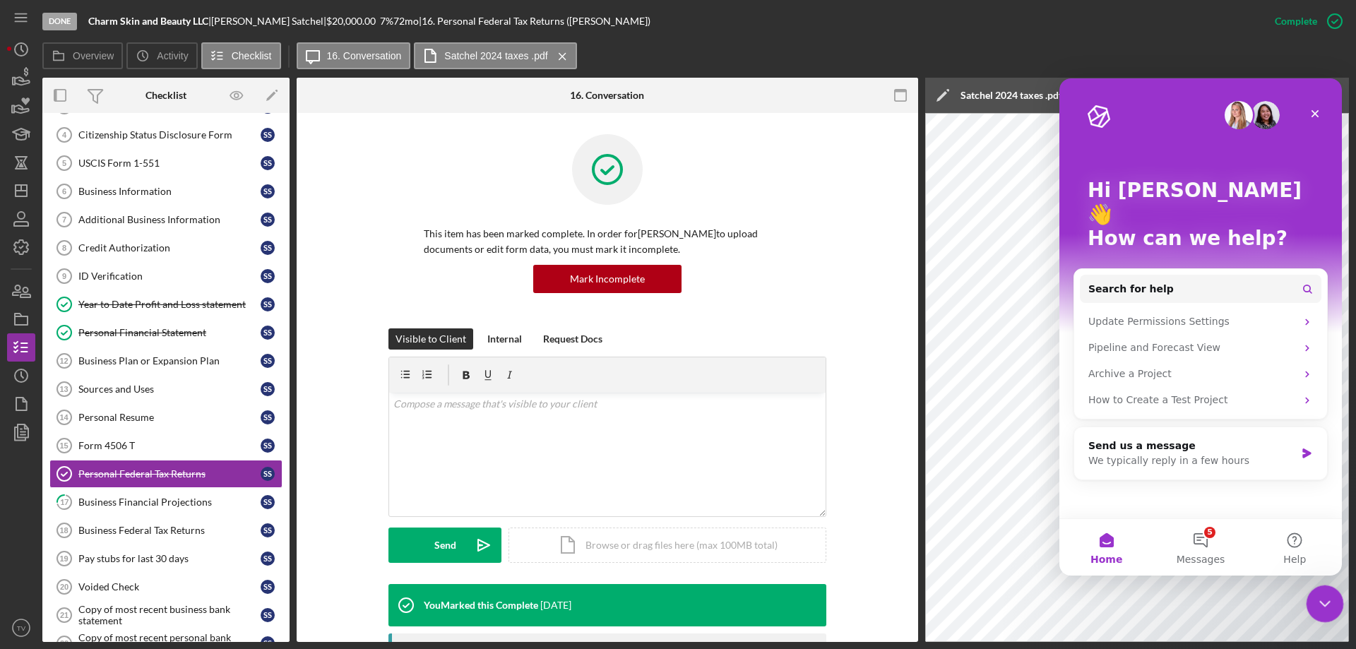
click at [1310, 599] on div "Close Intercom Messenger" at bounding box center [1323, 602] width 34 height 34
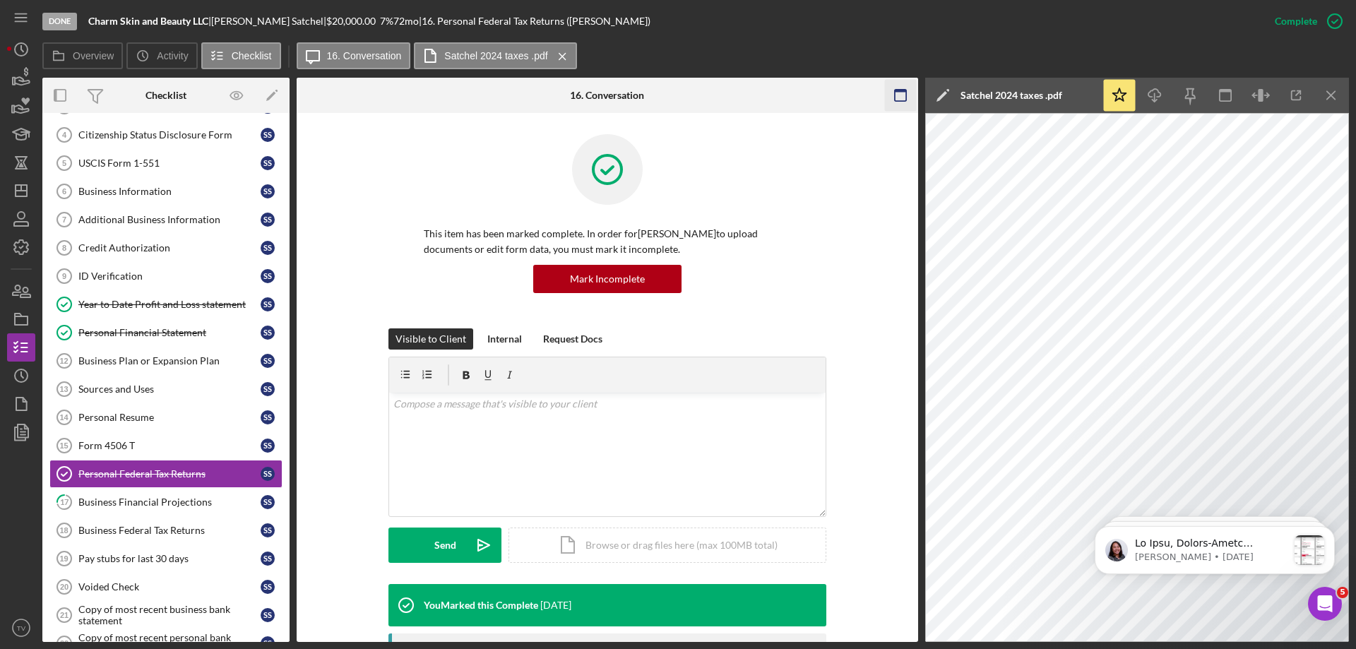
click at [904, 91] on rect "button" at bounding box center [900, 91] width 11 height 3
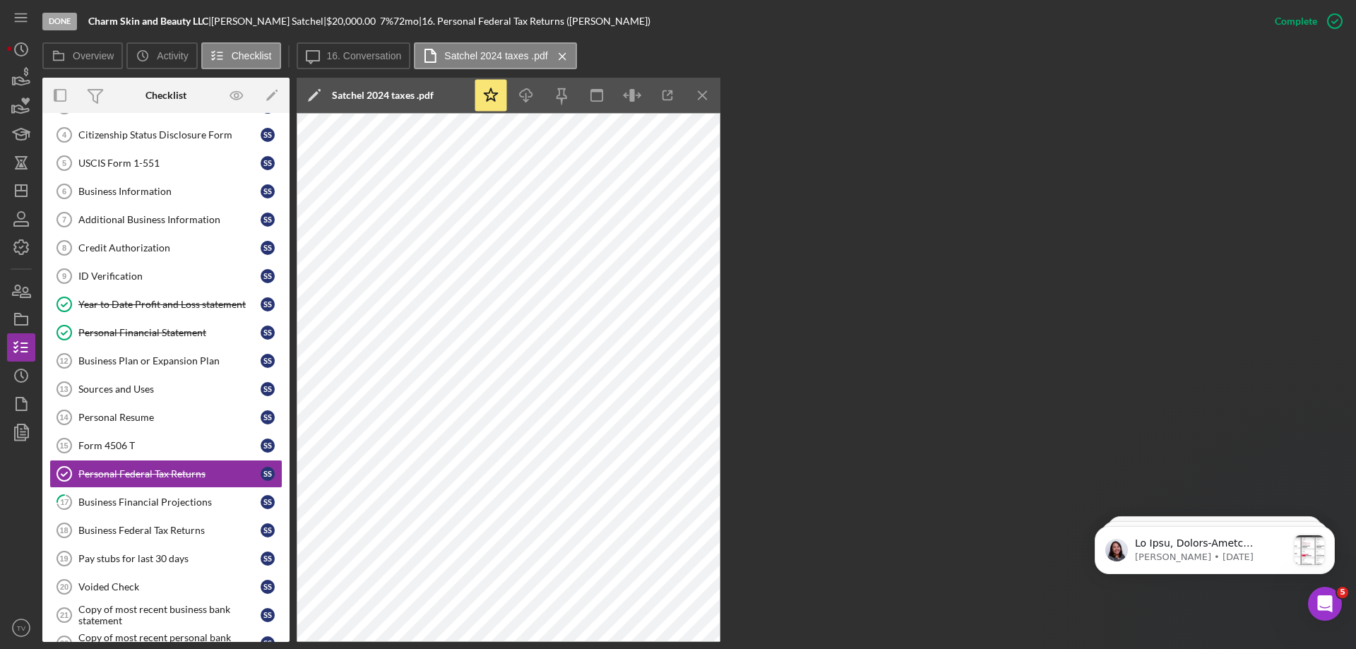
click at [630, 95] on icon "button" at bounding box center [633, 96] width 32 height 32
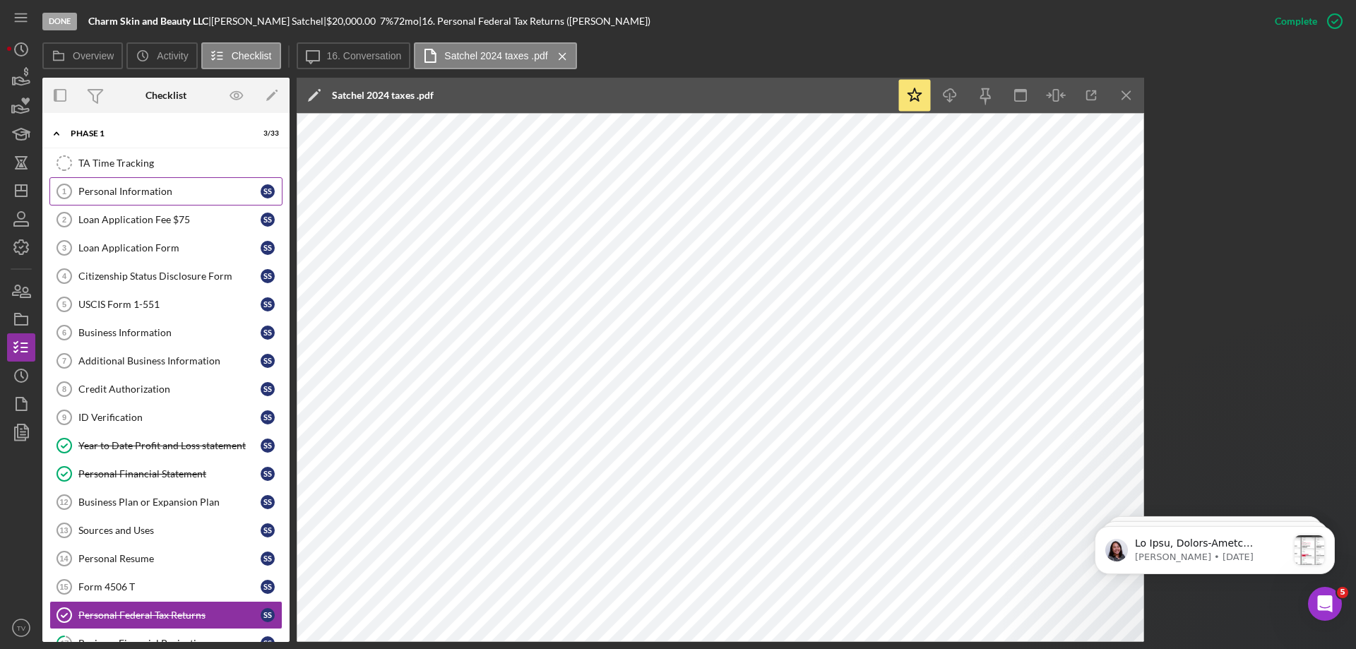
click at [125, 190] on div "Personal Information" at bounding box center [169, 191] width 182 height 11
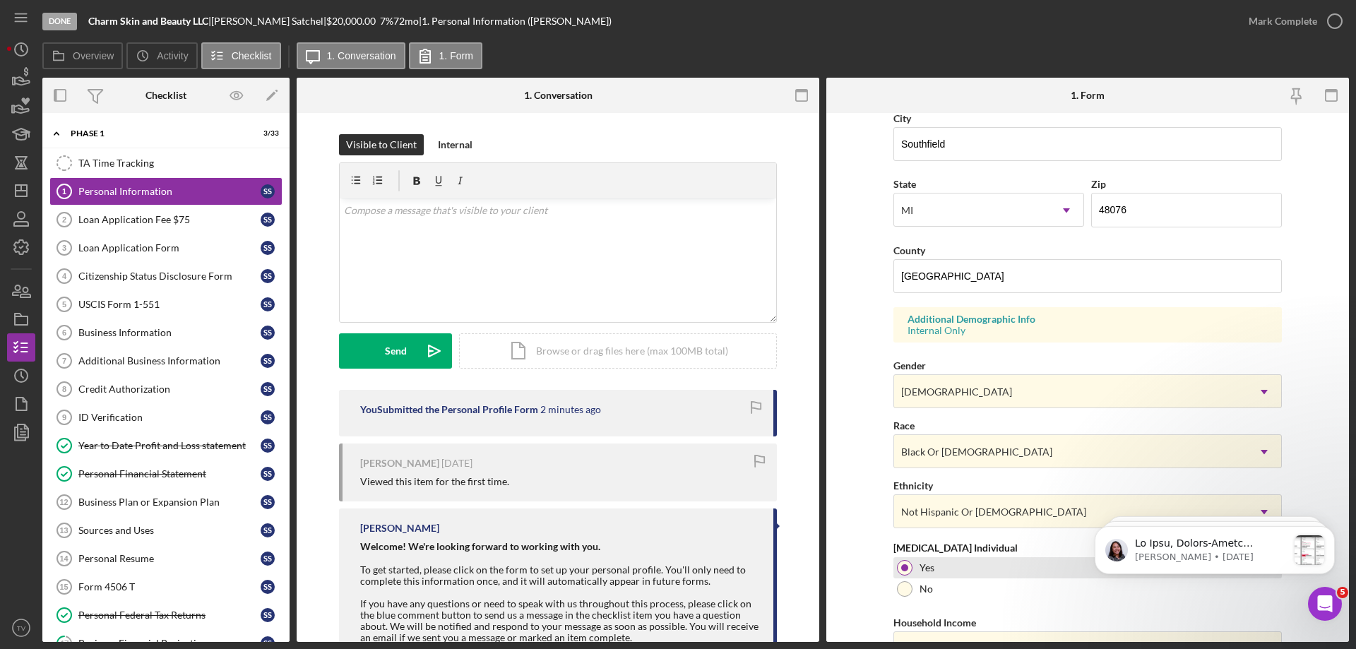
scroll to position [414, 0]
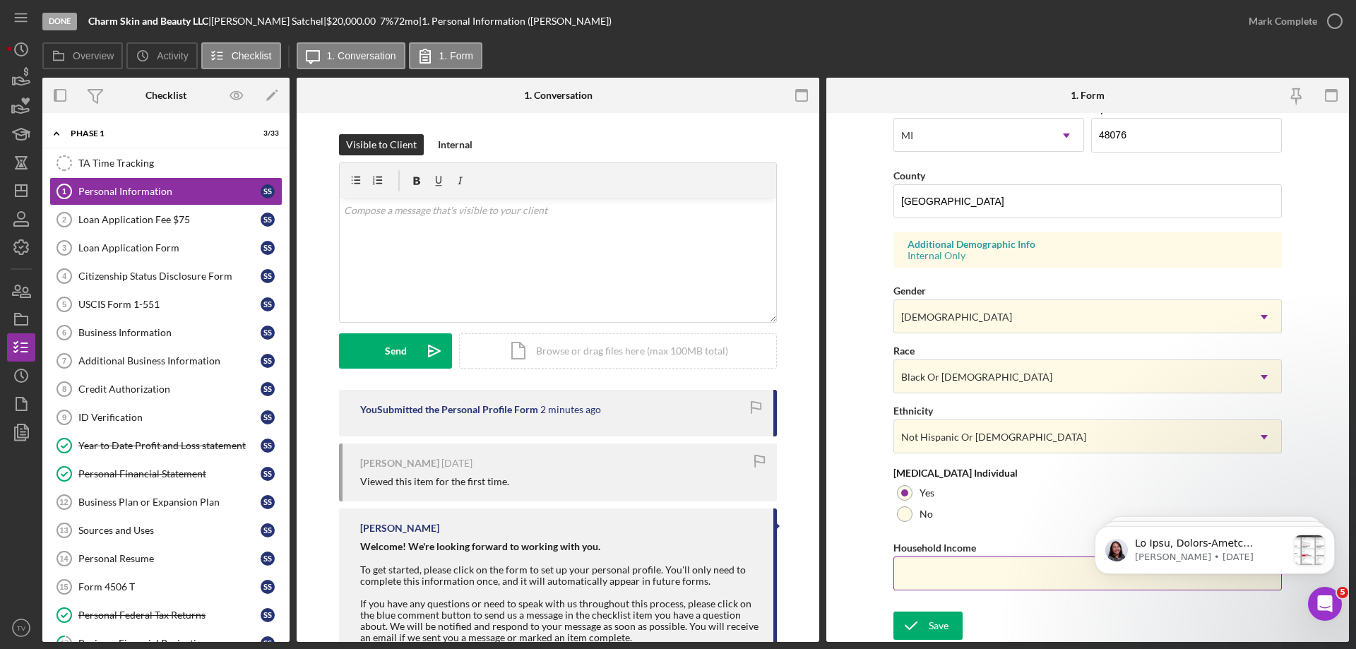
click at [966, 579] on input "Household Income" at bounding box center [1088, 574] width 389 height 34
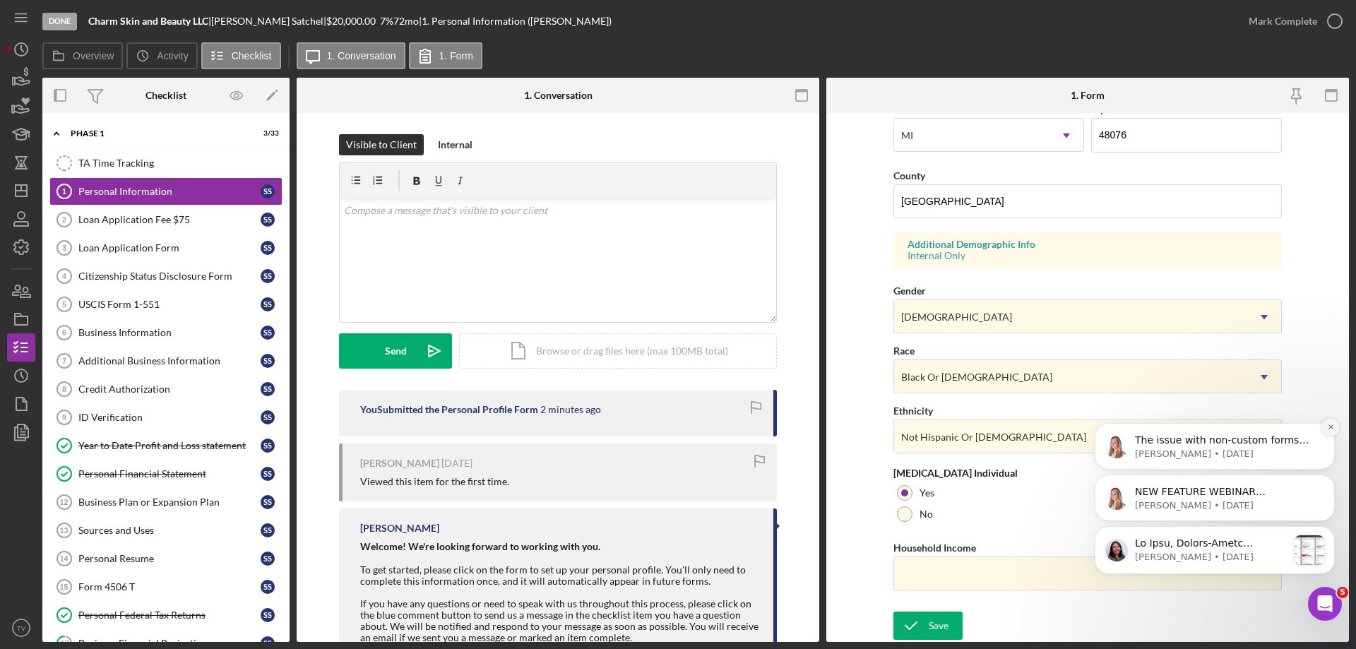
click at [1333, 431] on icon "Dismiss notification" at bounding box center [1331, 427] width 8 height 8
click at [1330, 476] on icon "Dismiss notification" at bounding box center [1331, 479] width 6 height 6
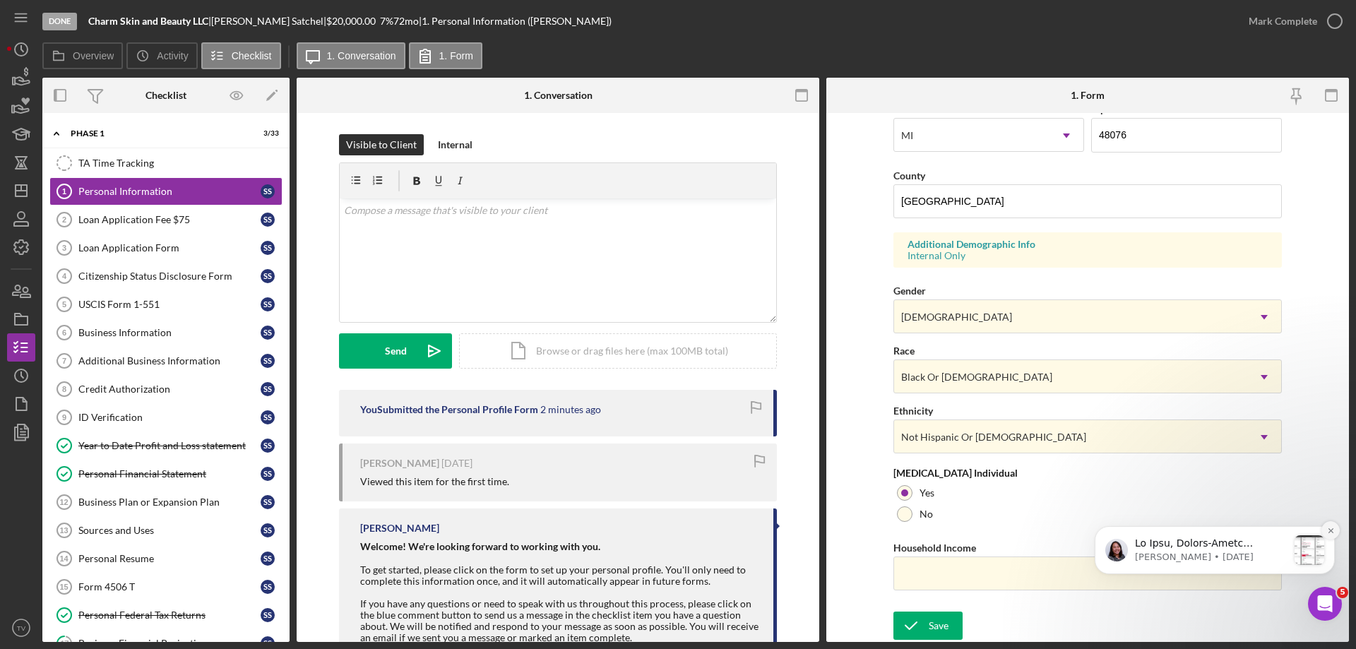
click at [1330, 530] on icon "Dismiss notification" at bounding box center [1330, 530] width 5 height 5
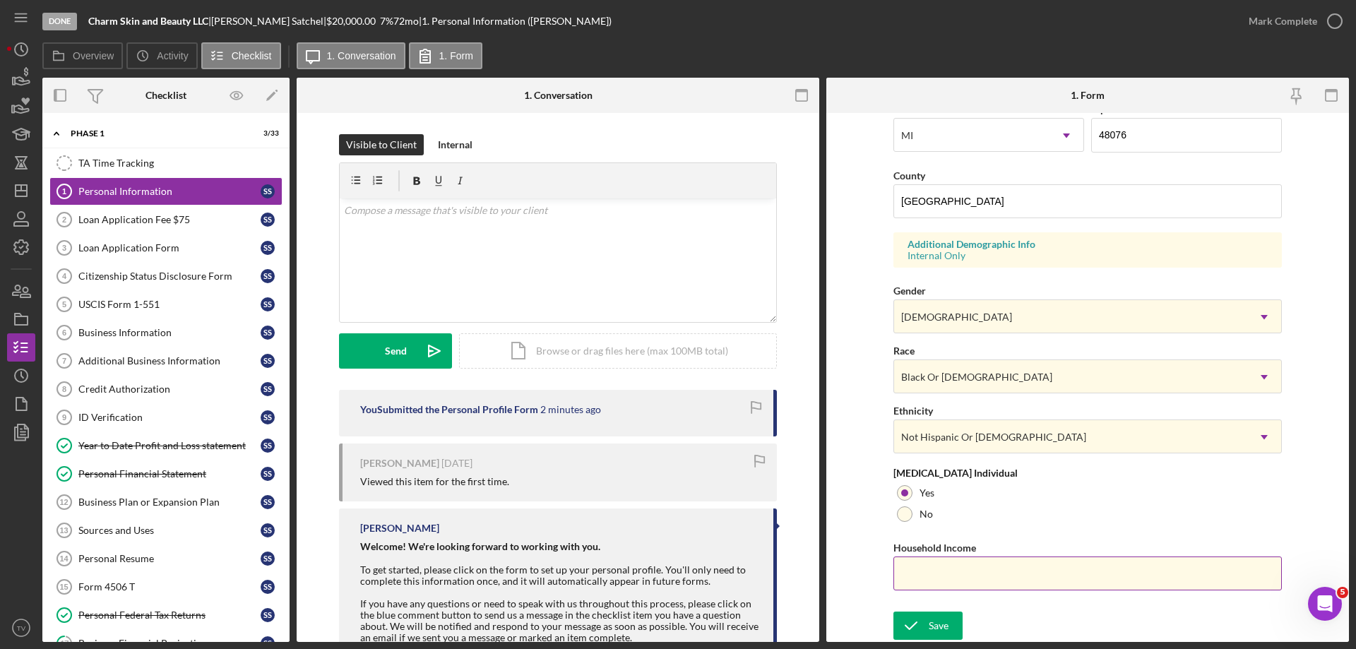
click at [925, 575] on input "Household Income" at bounding box center [1088, 574] width 389 height 34
type input "$53,681"
click at [938, 626] on div "Save" at bounding box center [939, 626] width 20 height 28
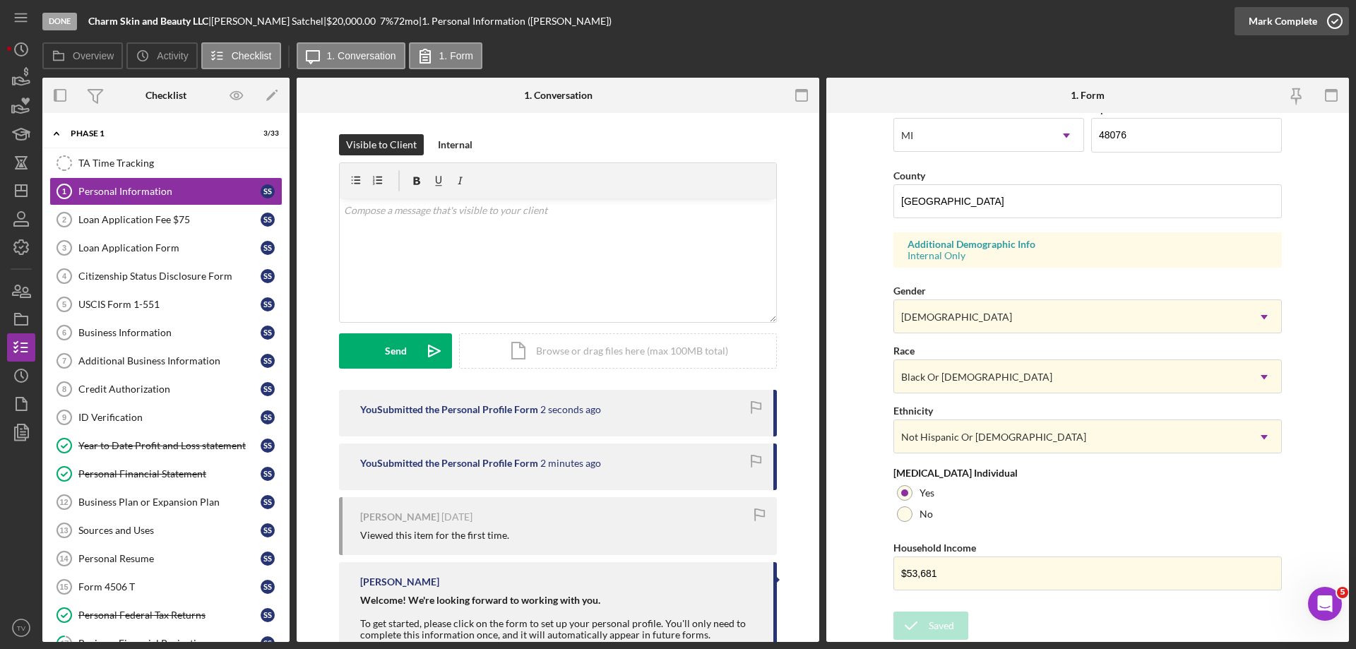
click at [1336, 18] on icon "button" at bounding box center [1335, 21] width 35 height 35
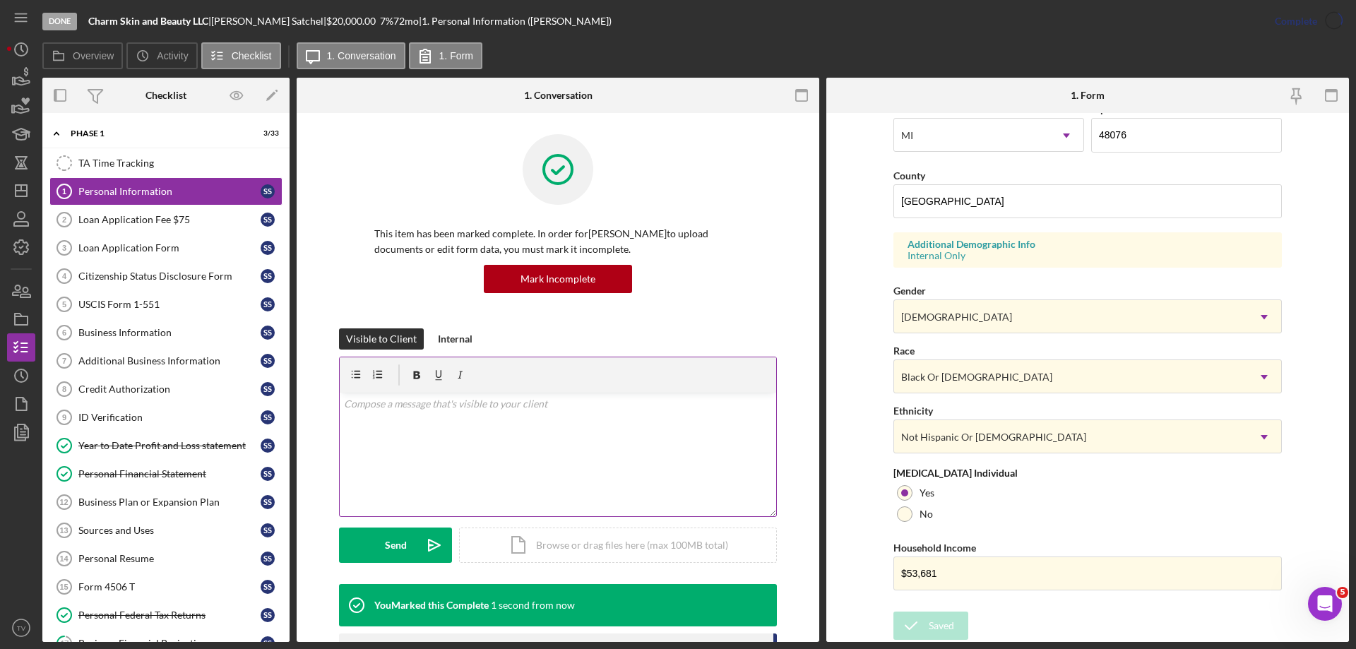
scroll to position [130, 0]
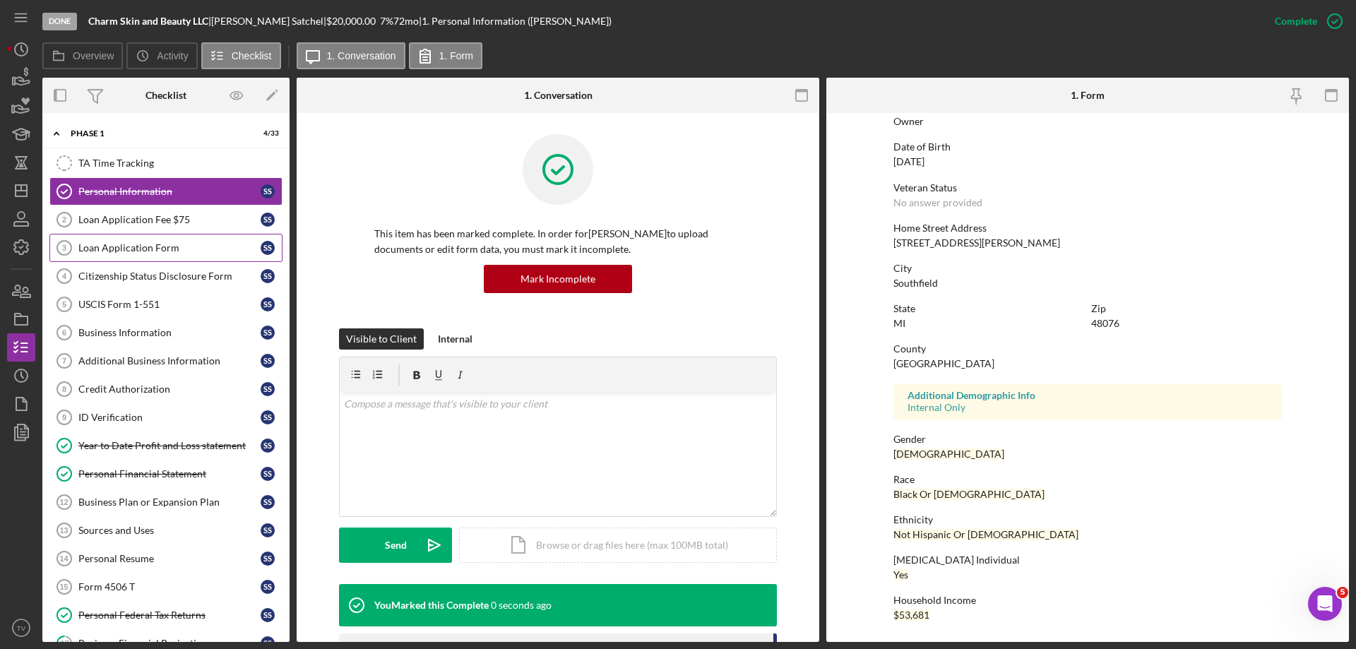
click at [113, 244] on div "Loan Application Form" at bounding box center [169, 247] width 182 height 11
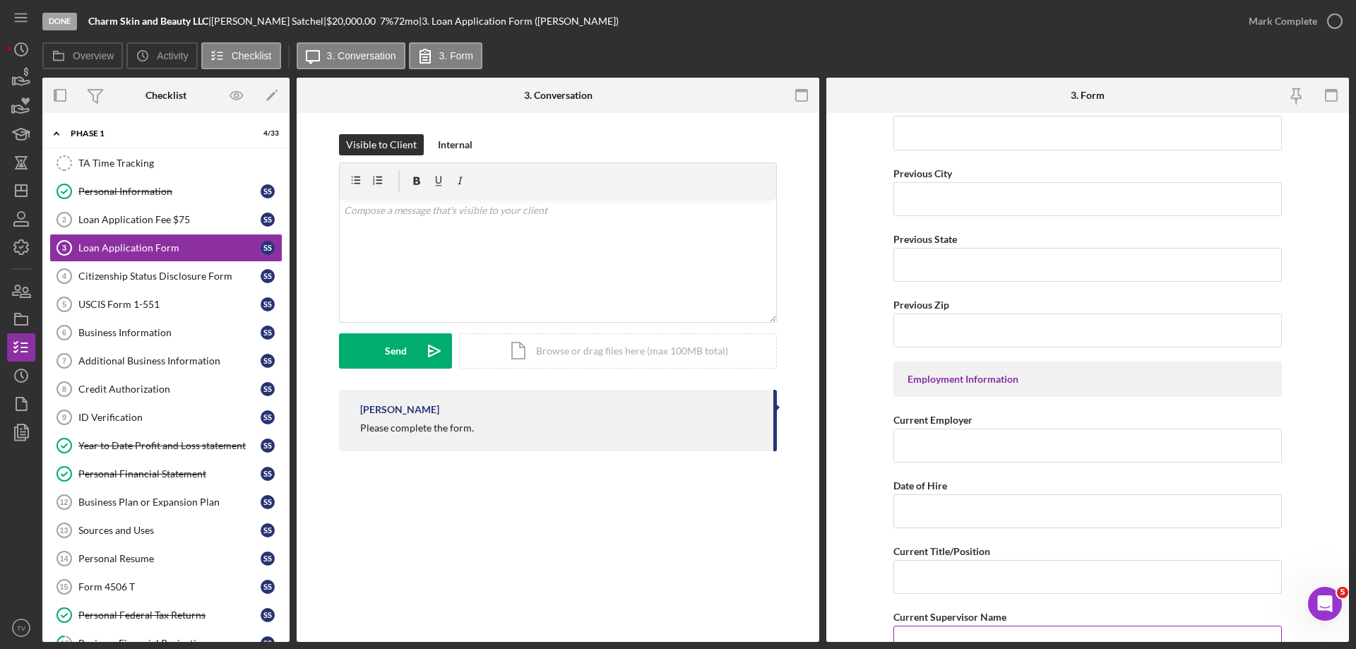
scroll to position [1272, 0]
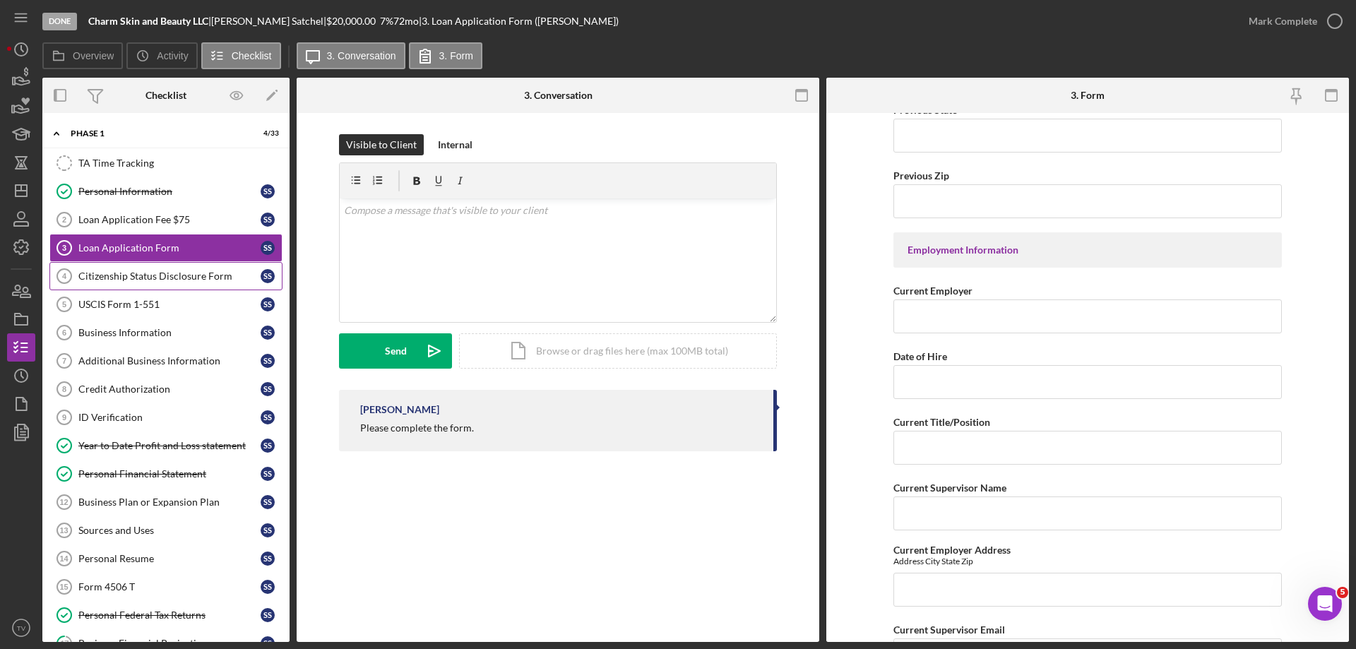
click at [109, 279] on div "Citizenship Status Disclosure Form" at bounding box center [169, 276] width 182 height 11
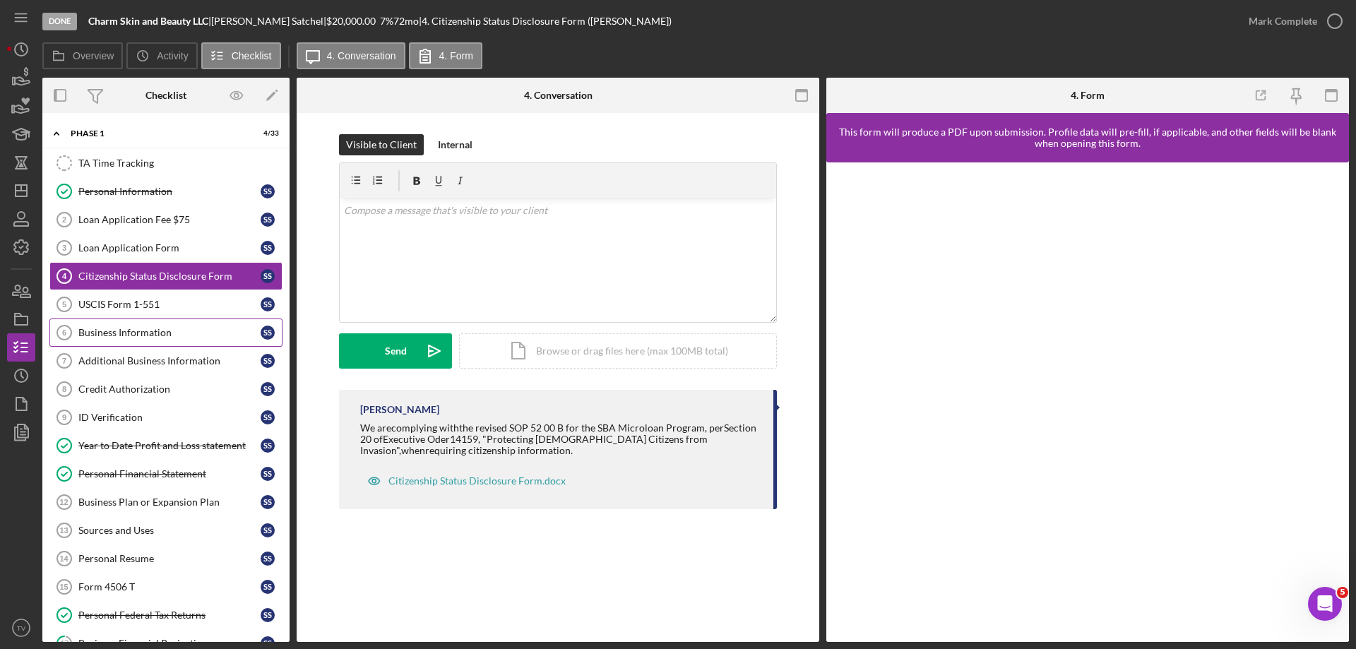
click at [122, 336] on div "Business Information" at bounding box center [169, 332] width 182 height 11
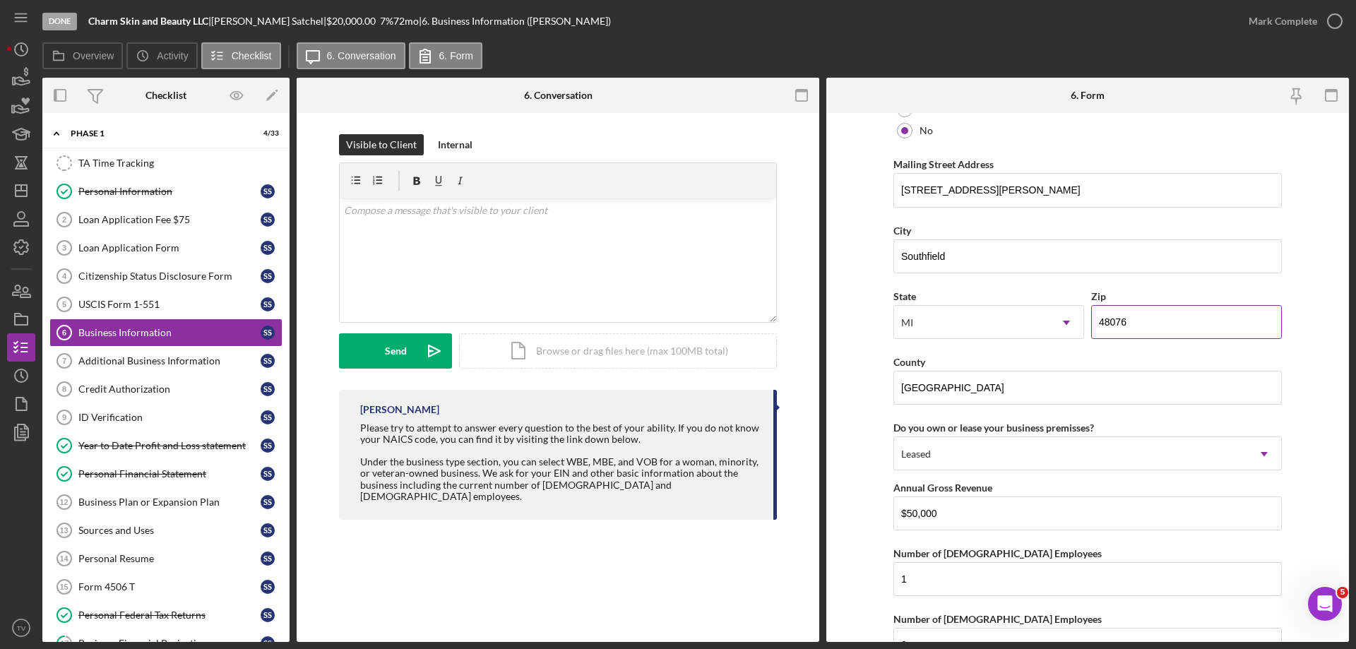
scroll to position [1302, 0]
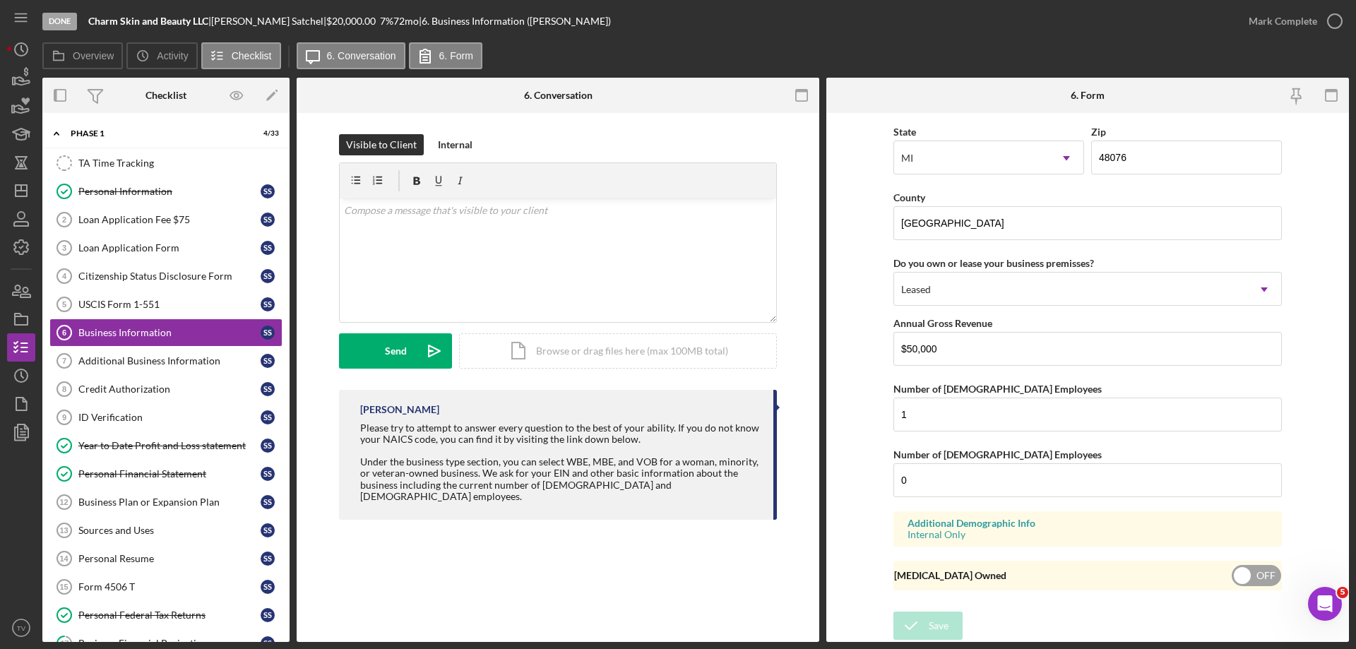
click at [1242, 575] on input "checkbox" at bounding box center [1256, 575] width 49 height 21
checkbox input "true"
drag, startPoint x: 935, startPoint y: 623, endPoint x: 942, endPoint y: 622, distance: 7.2
click at [937, 624] on div "Save" at bounding box center [939, 626] width 20 height 28
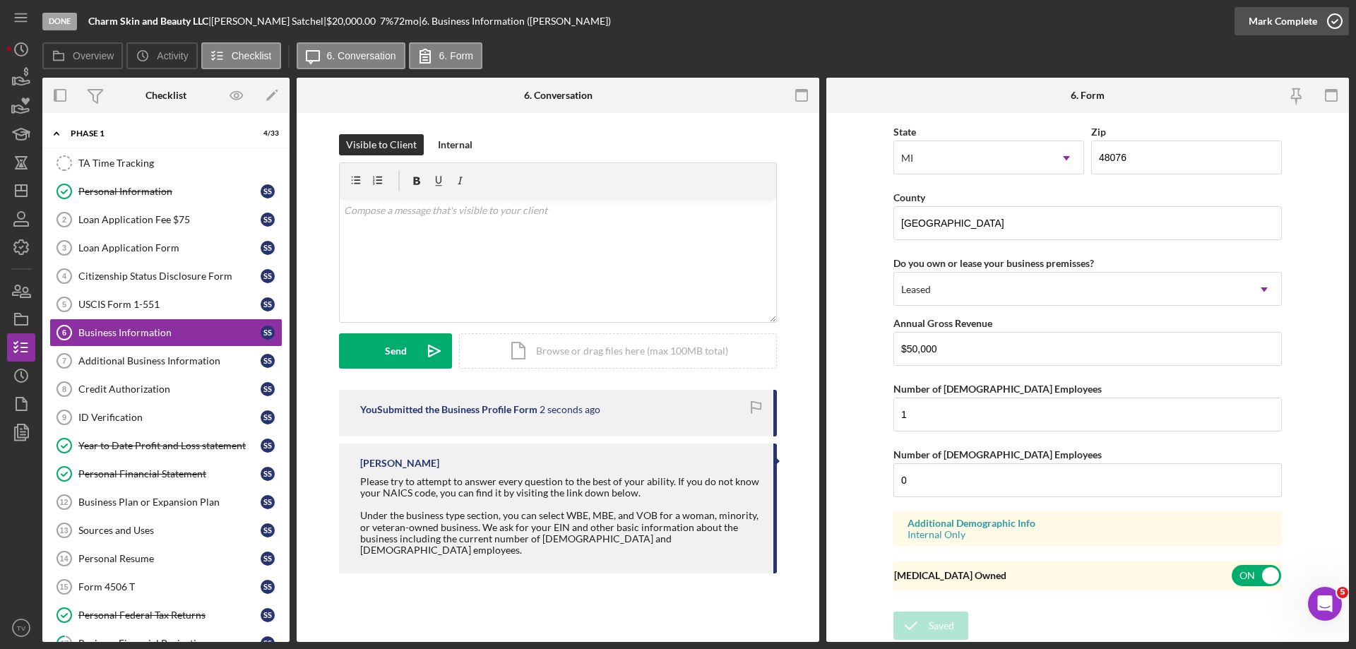
click at [1338, 23] on icon "button" at bounding box center [1335, 21] width 35 height 35
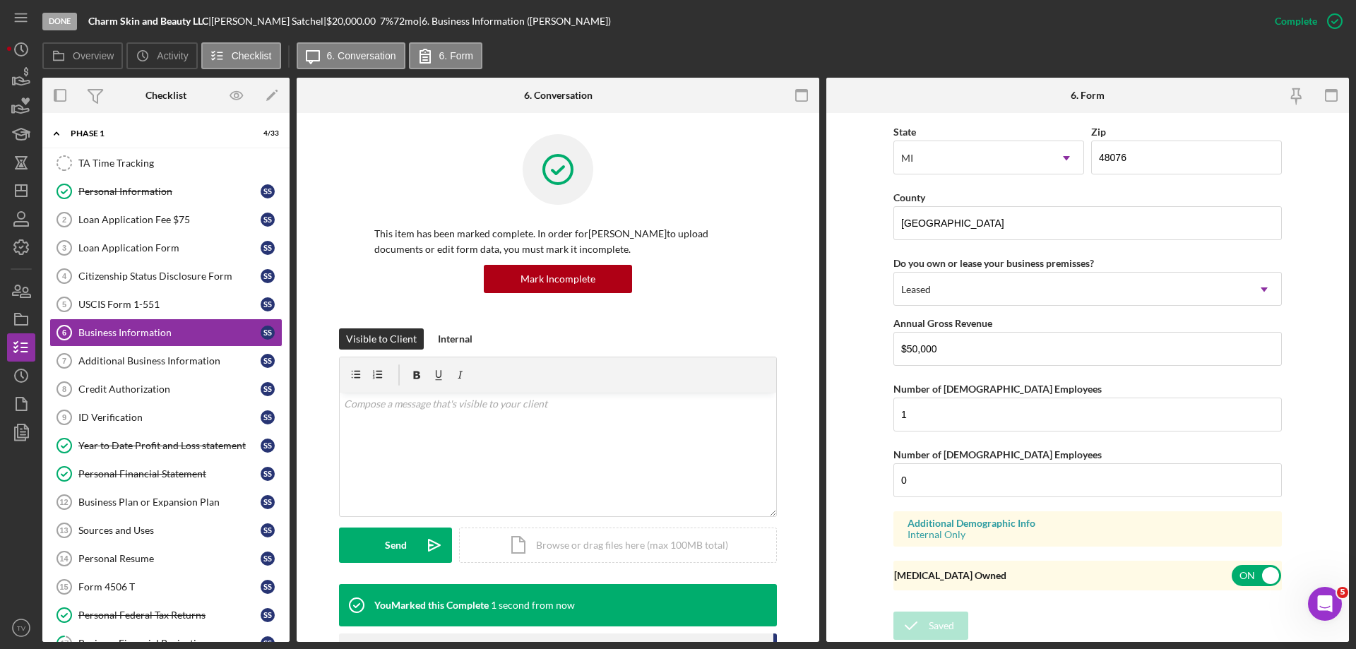
scroll to position [698, 0]
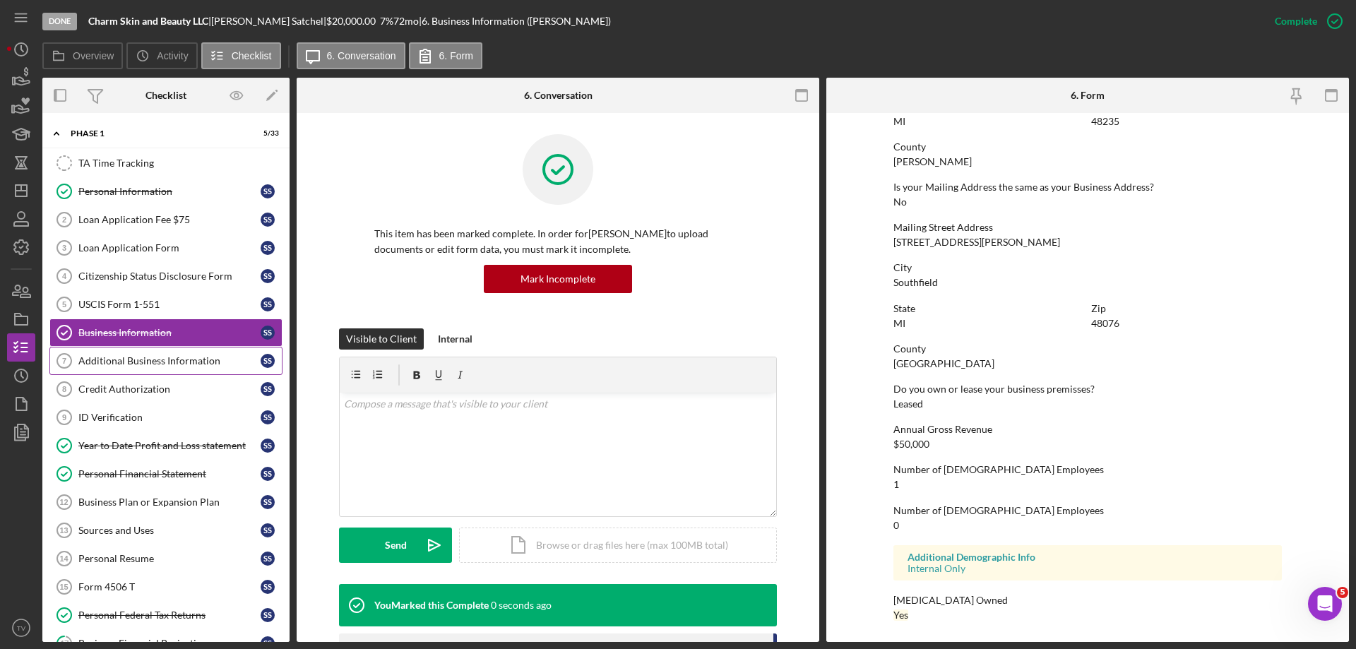
click at [136, 363] on div "Additional Business Information" at bounding box center [169, 360] width 182 height 11
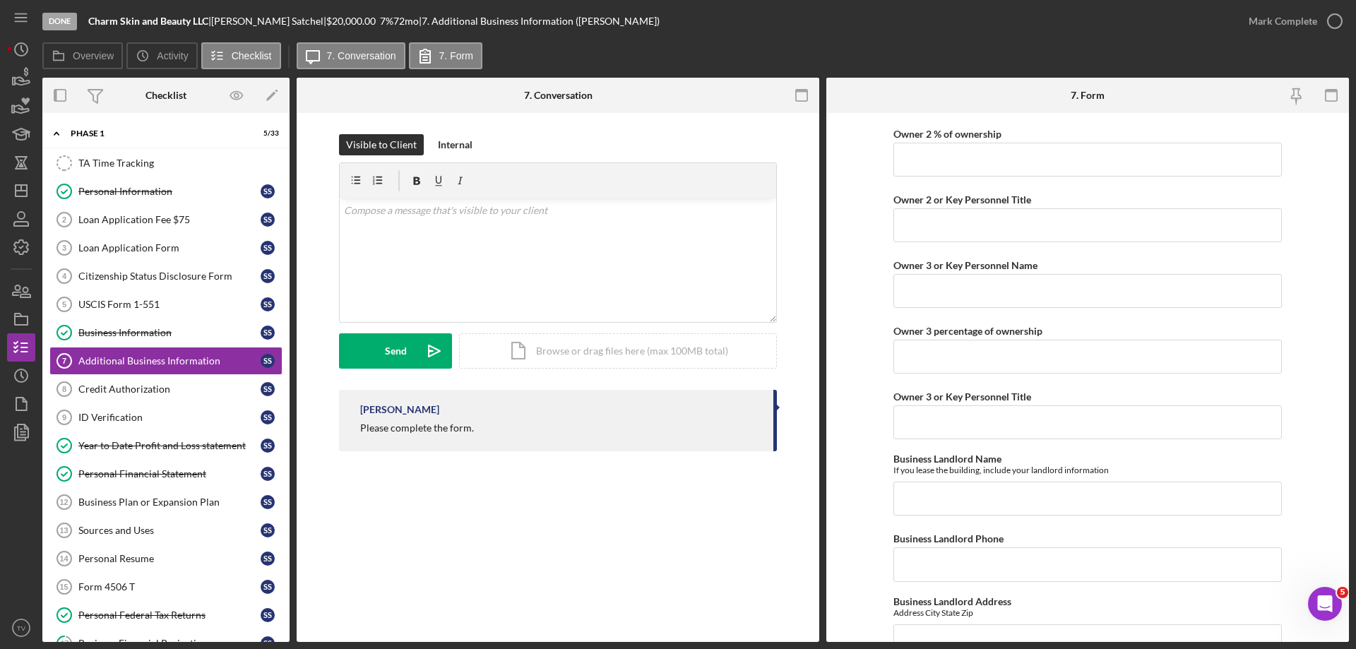
scroll to position [1368, 0]
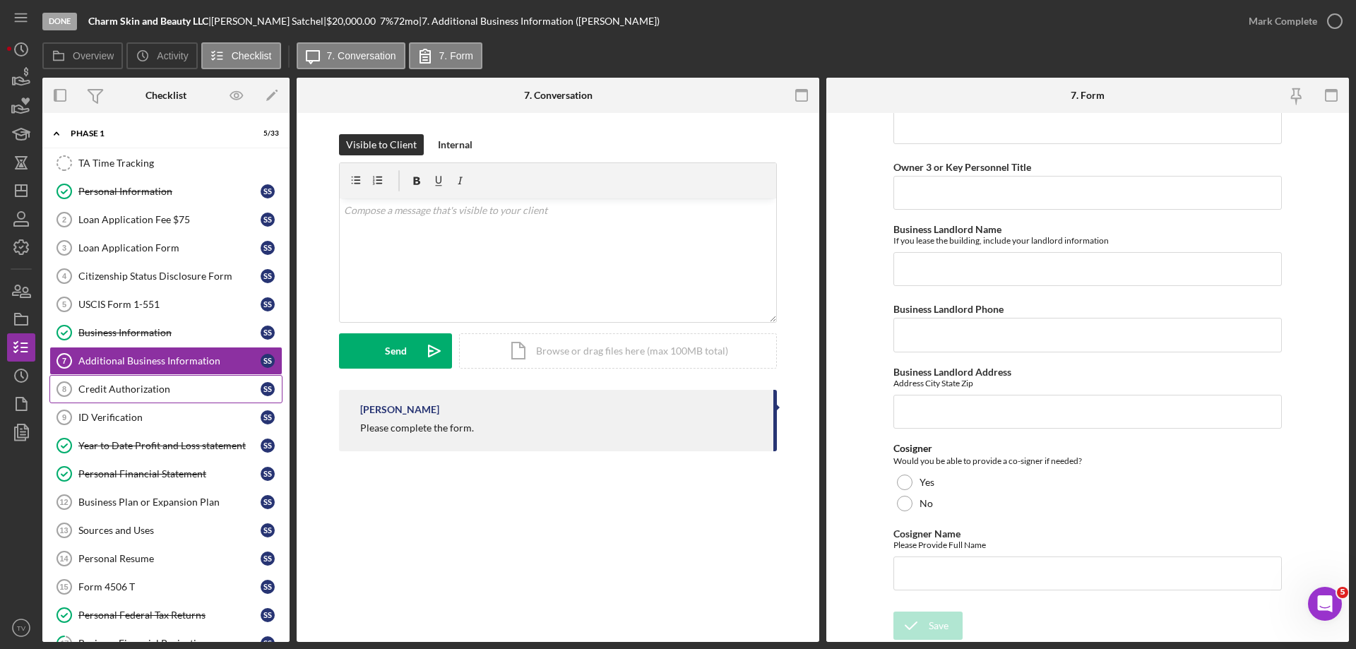
click at [126, 389] on div "Credit Authorization" at bounding box center [169, 389] width 182 height 11
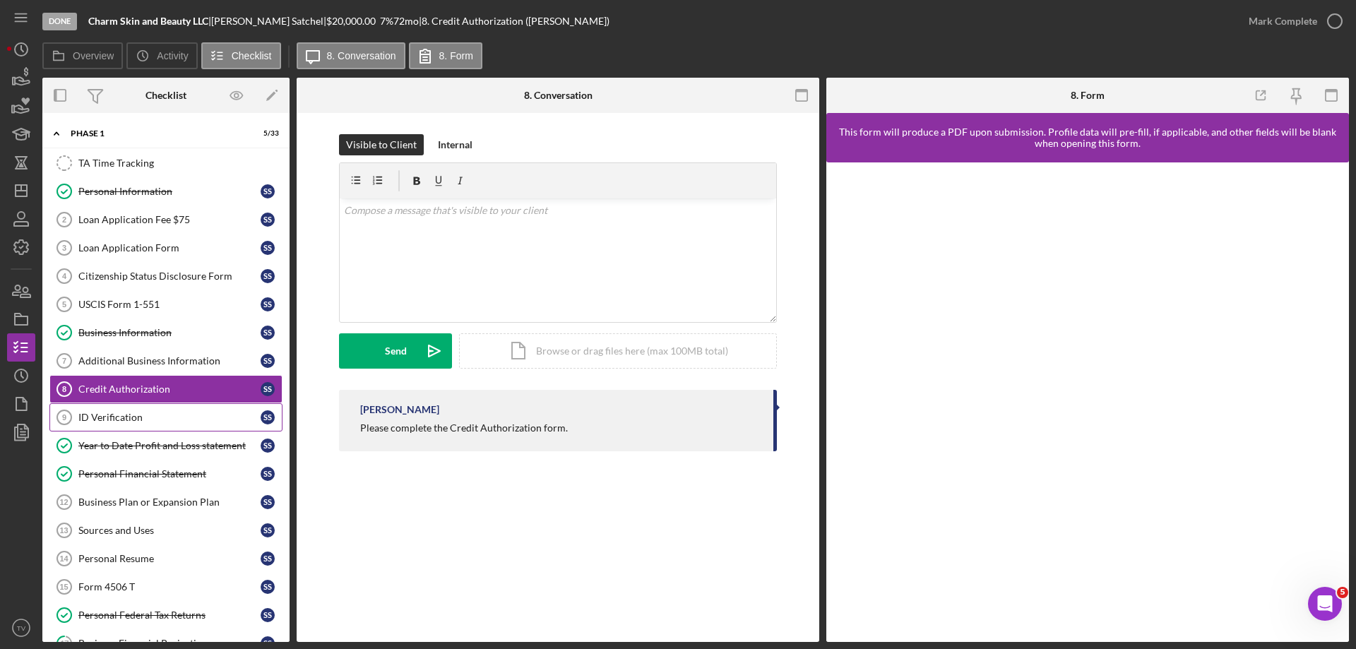
click at [94, 420] on div "ID Verification" at bounding box center [169, 417] width 182 height 11
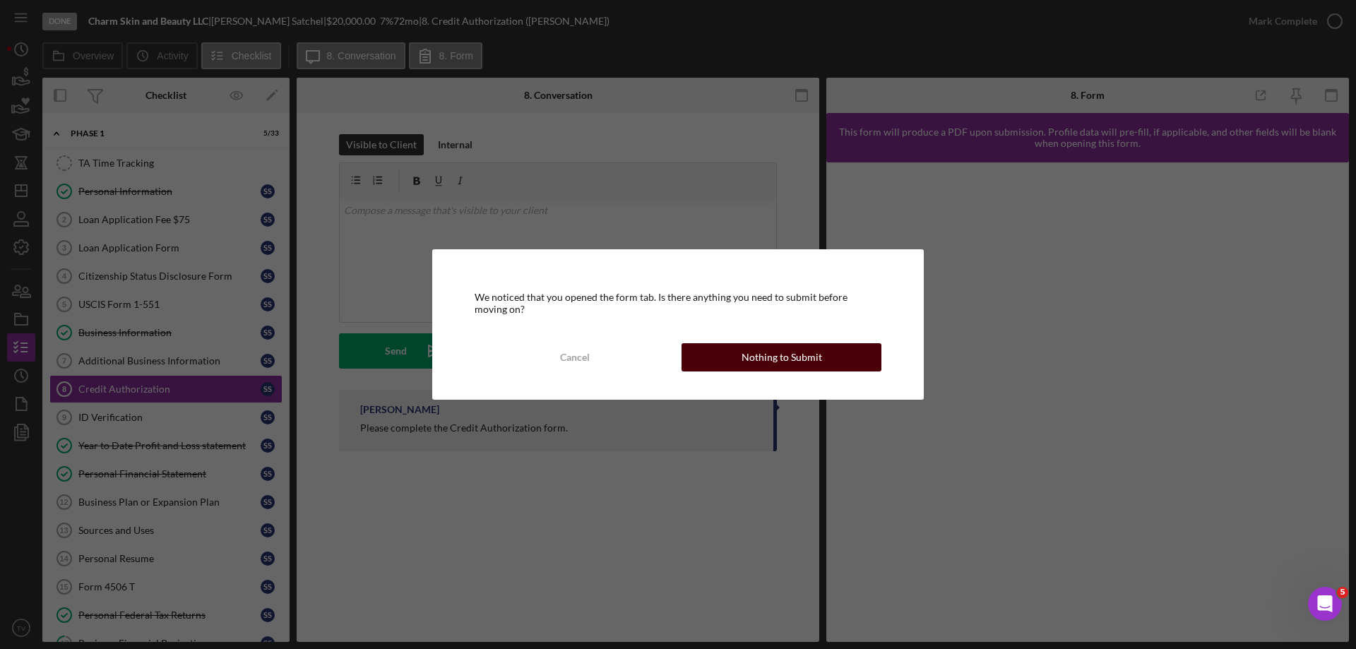
click at [746, 361] on div "Nothing to Submit" at bounding box center [782, 357] width 81 height 28
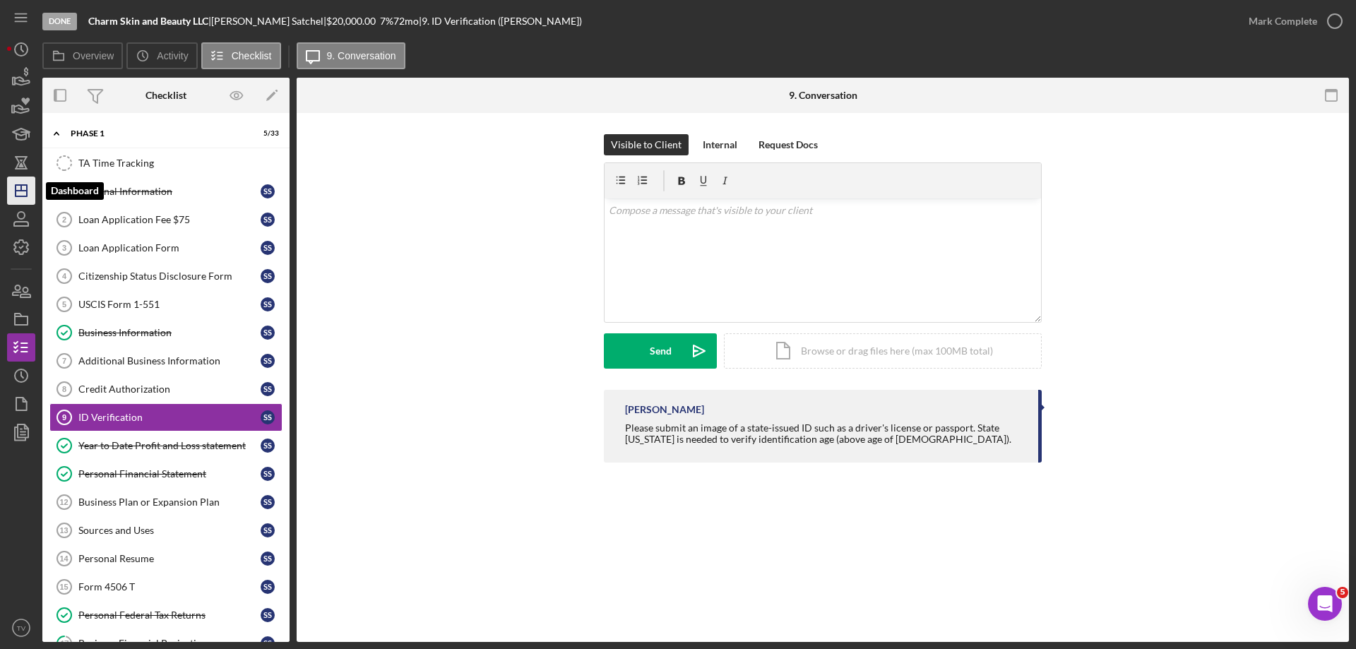
click at [17, 191] on line "button" at bounding box center [21, 191] width 11 height 0
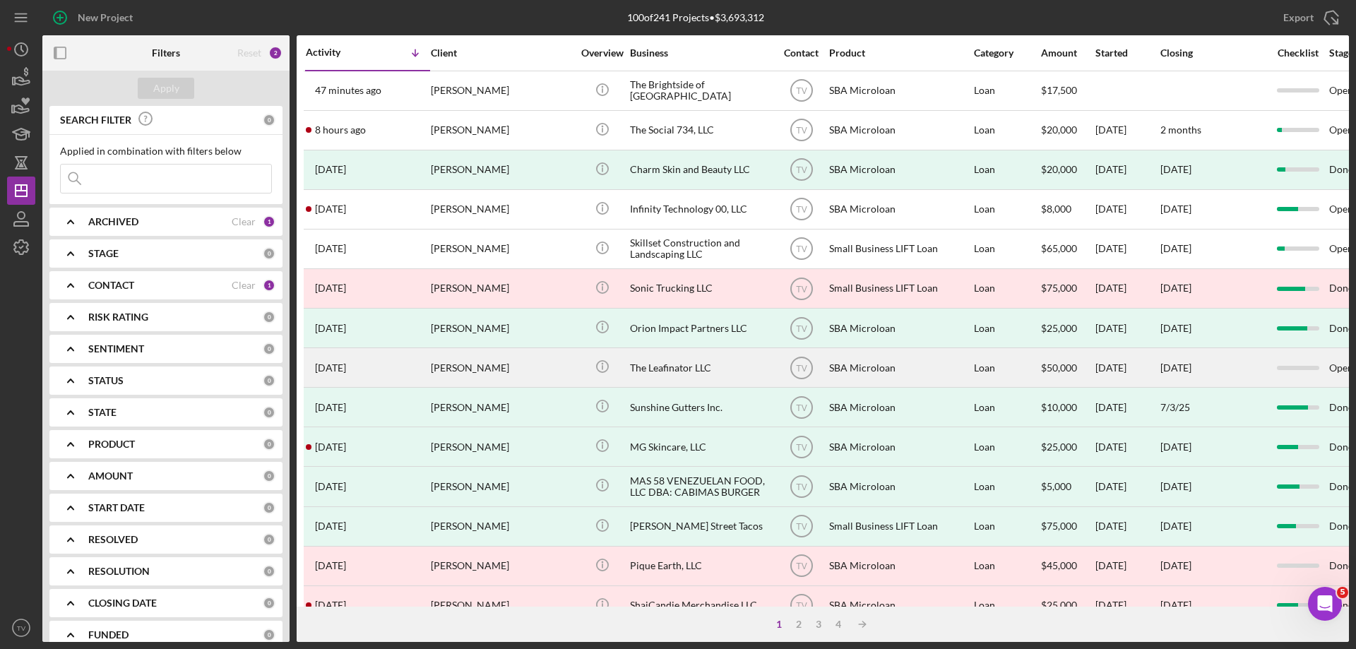
click at [456, 365] on div "[PERSON_NAME]" at bounding box center [501, 367] width 141 height 37
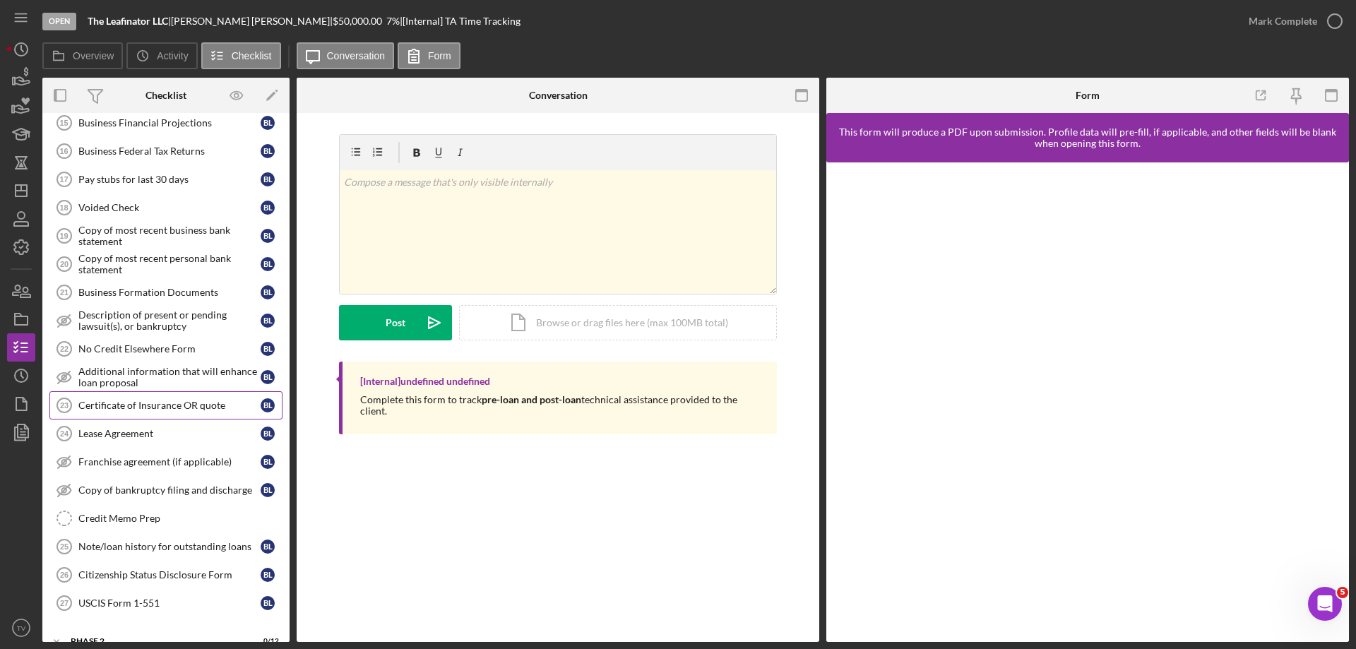
scroll to position [485, 0]
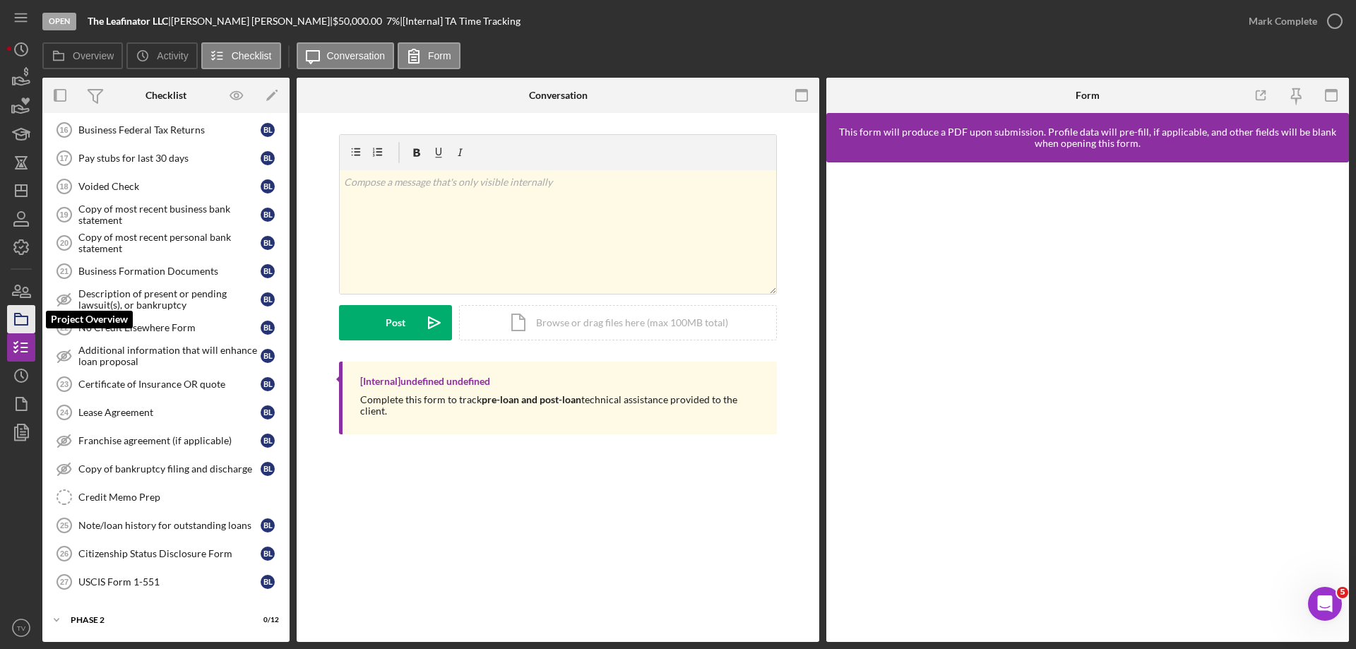
click at [21, 322] on icon "button" at bounding box center [21, 319] width 35 height 35
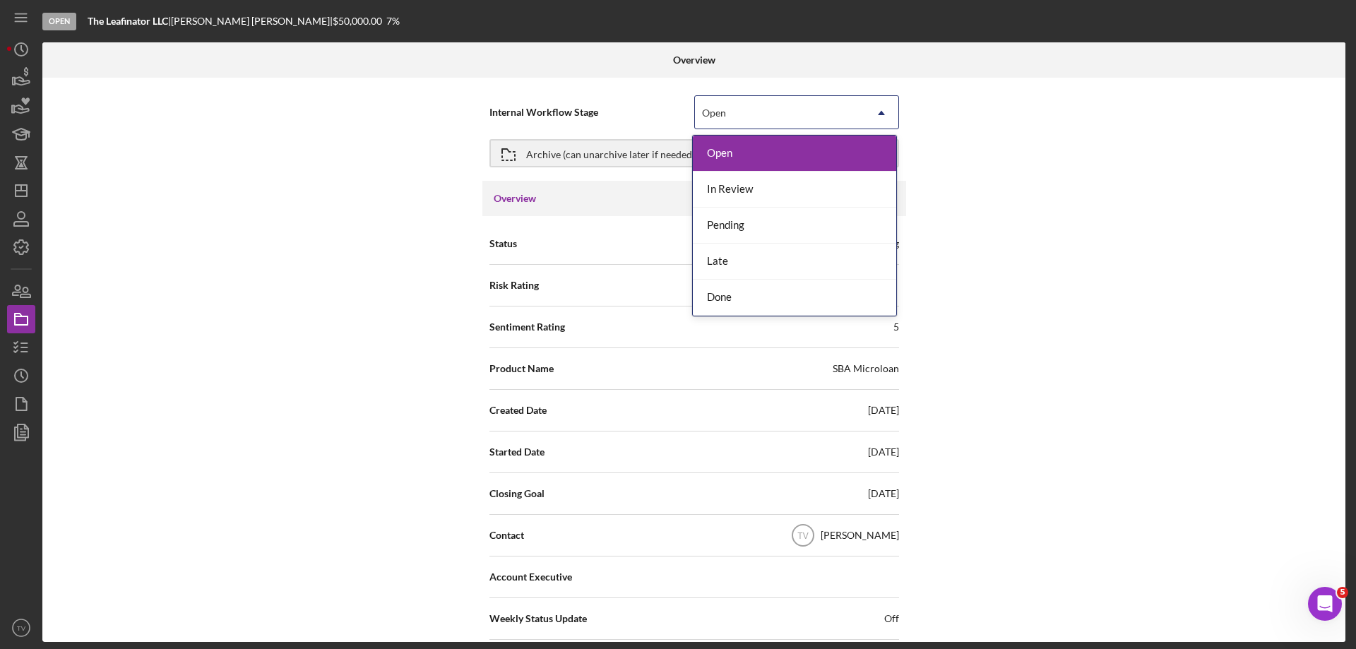
click at [878, 110] on icon "Icon/Dropdown Arrow" at bounding box center [882, 113] width 34 height 34
click at [745, 307] on div "Done" at bounding box center [794, 298] width 203 height 36
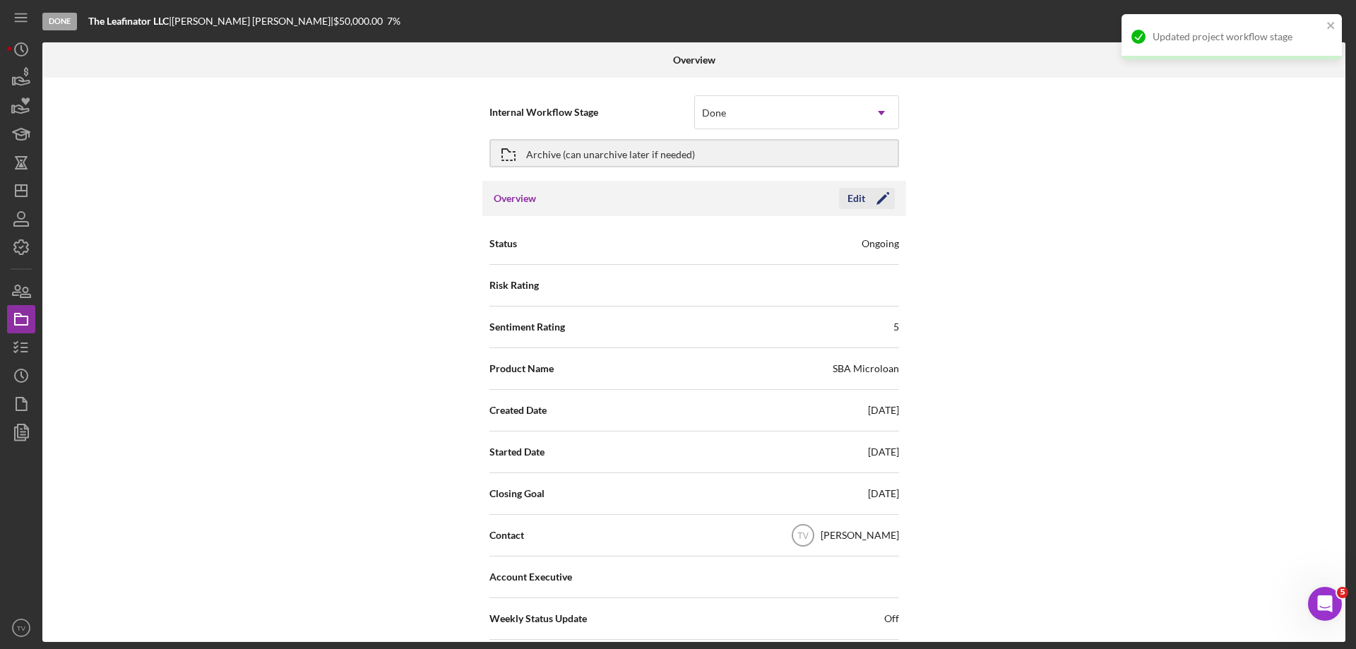
click at [866, 199] on icon "Icon/Edit" at bounding box center [882, 198] width 35 height 35
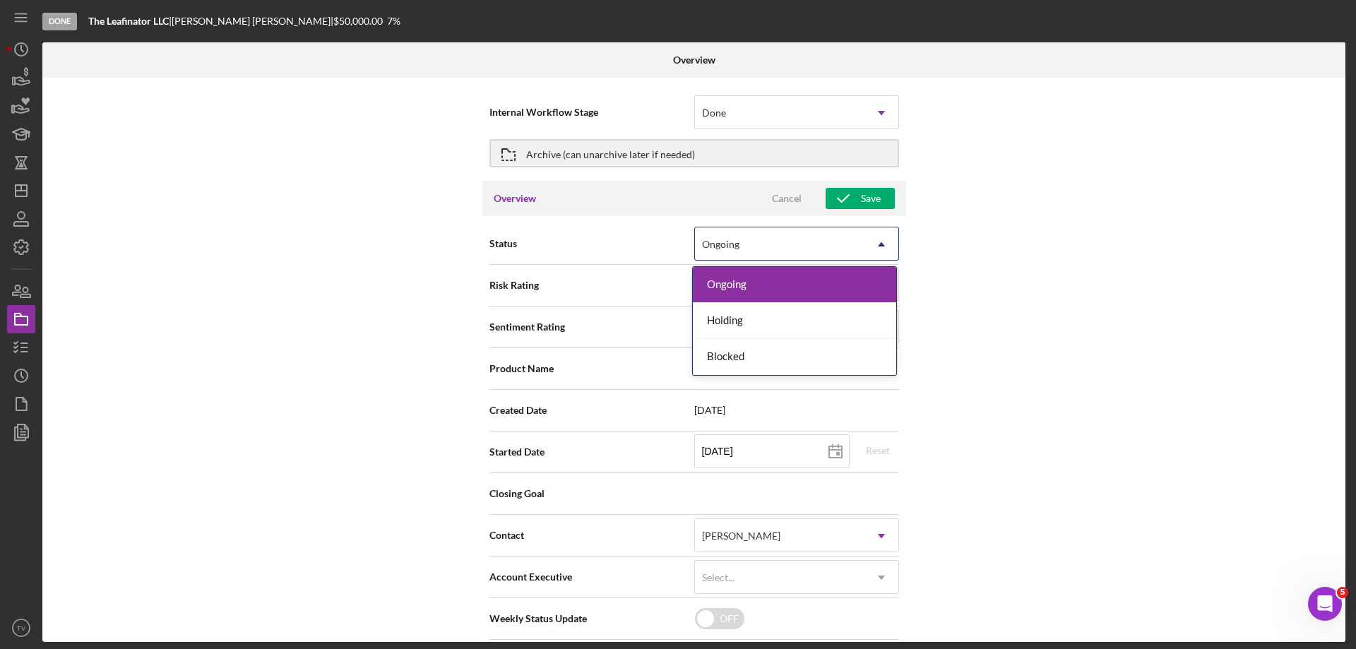
click at [878, 248] on icon "Icon/Dropdown Arrow" at bounding box center [882, 244] width 34 height 34
click at [1004, 334] on div "Internal Workflow Stage Done Icon/Dropdown Arrow Archive (can unarchive later i…" at bounding box center [693, 360] width 1303 height 564
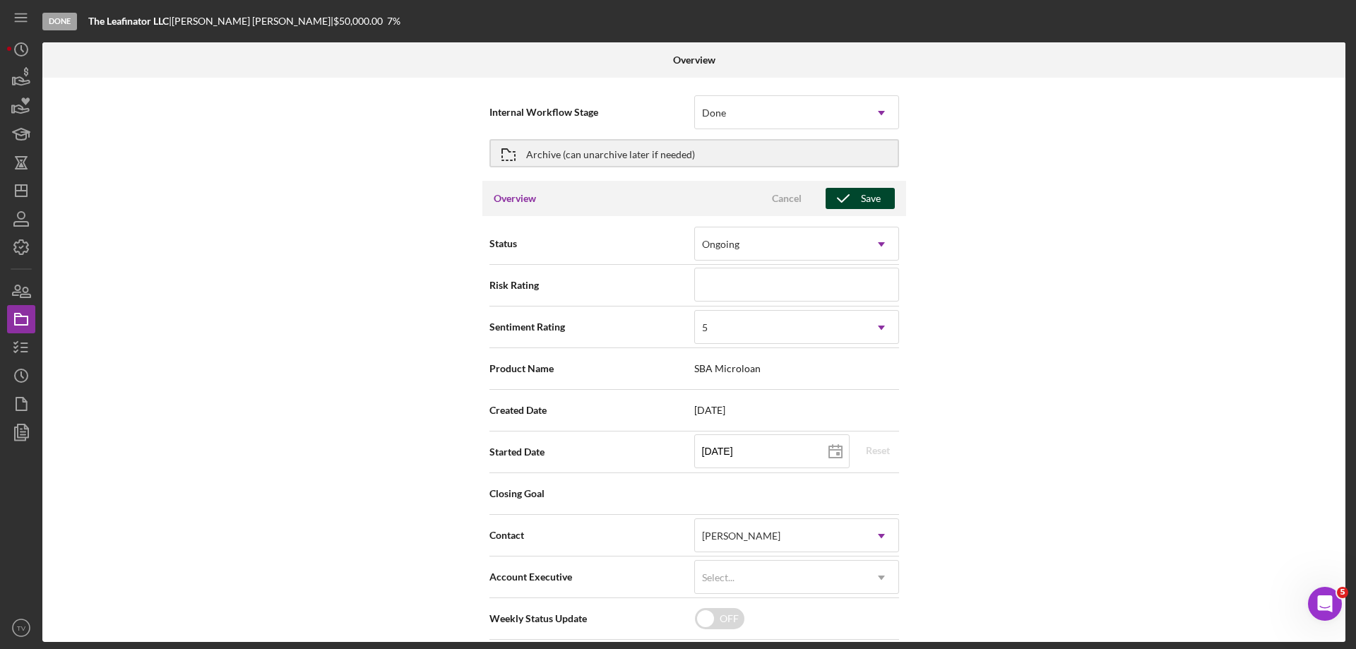
click at [867, 192] on div "Save" at bounding box center [871, 198] width 20 height 21
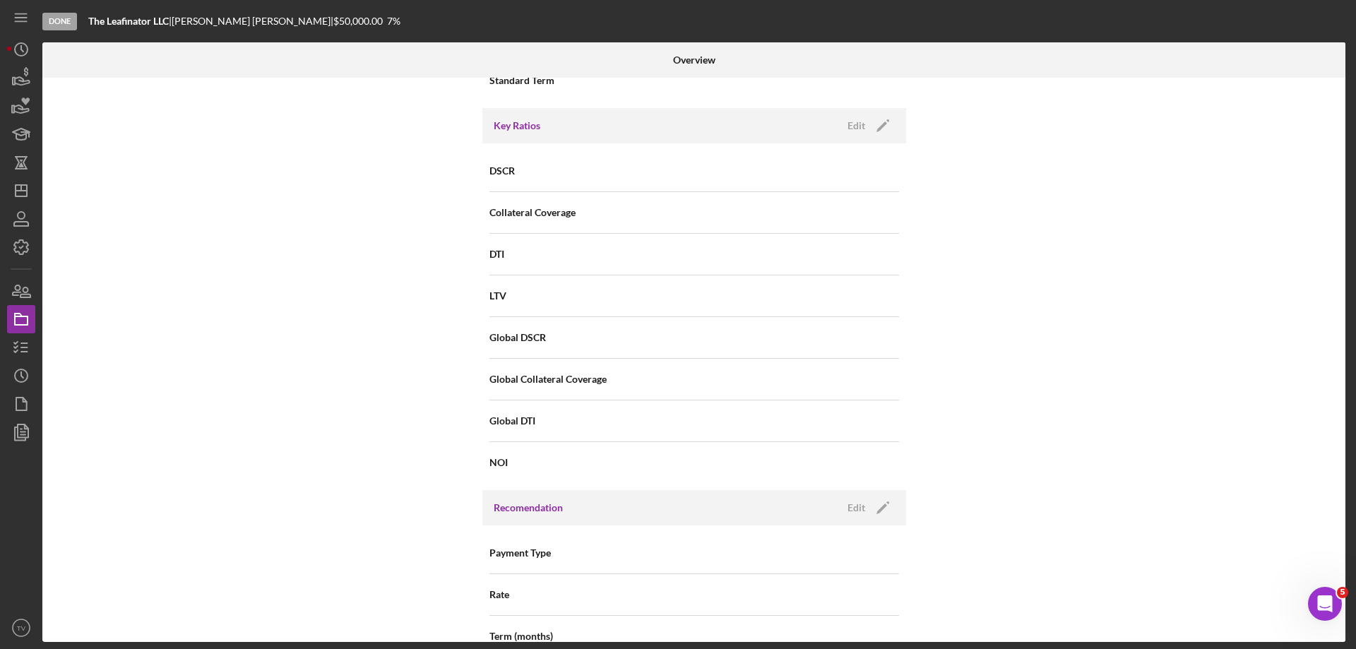
scroll to position [918, 0]
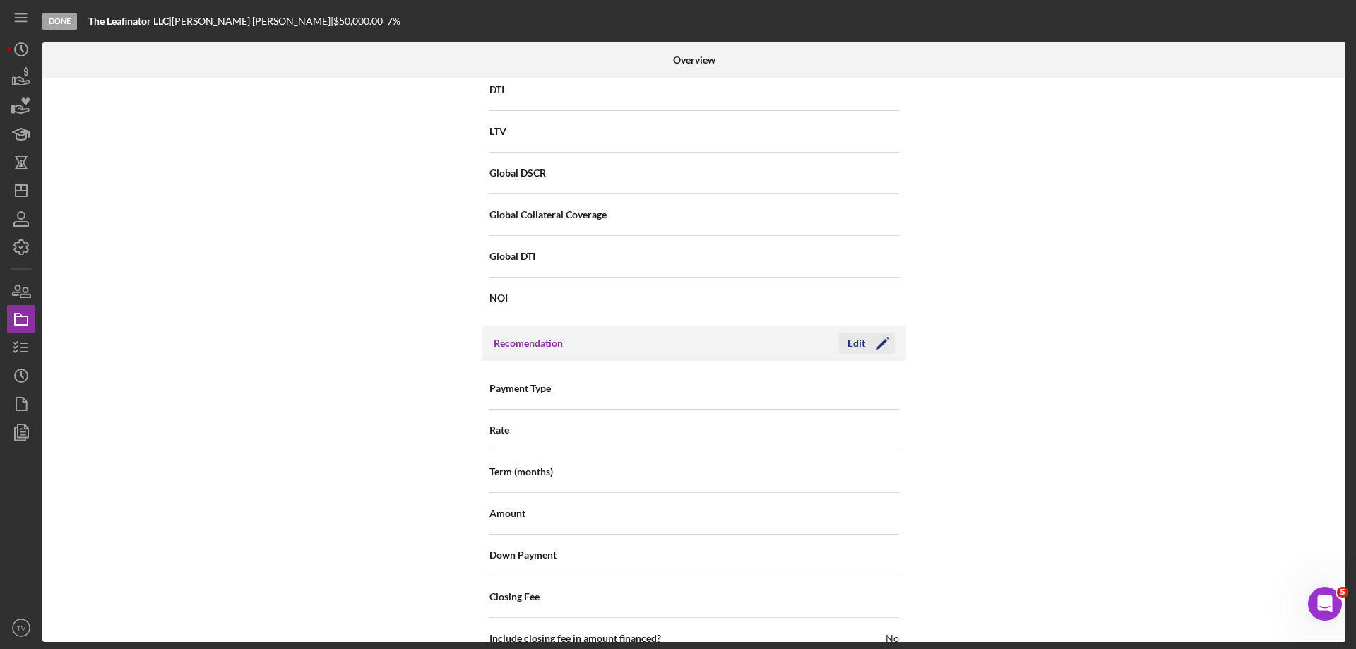
click at [880, 343] on polygon "button" at bounding box center [882, 344] width 11 height 11
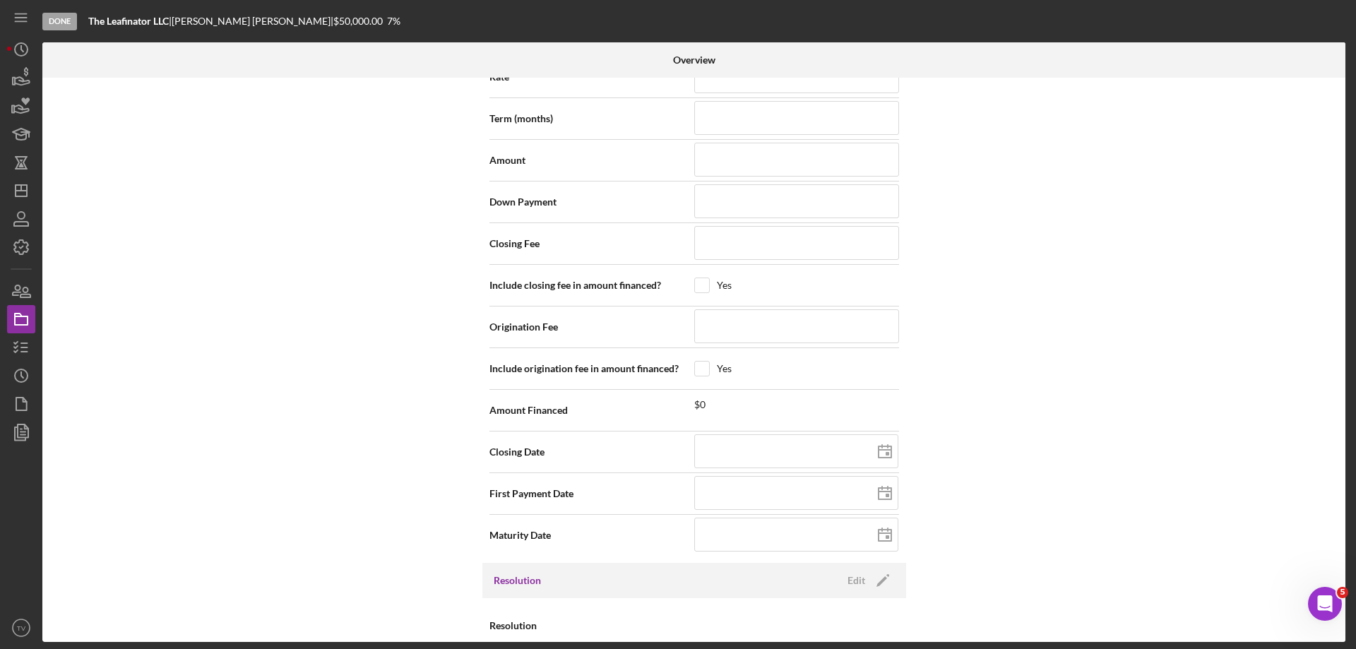
scroll to position [1332, 0]
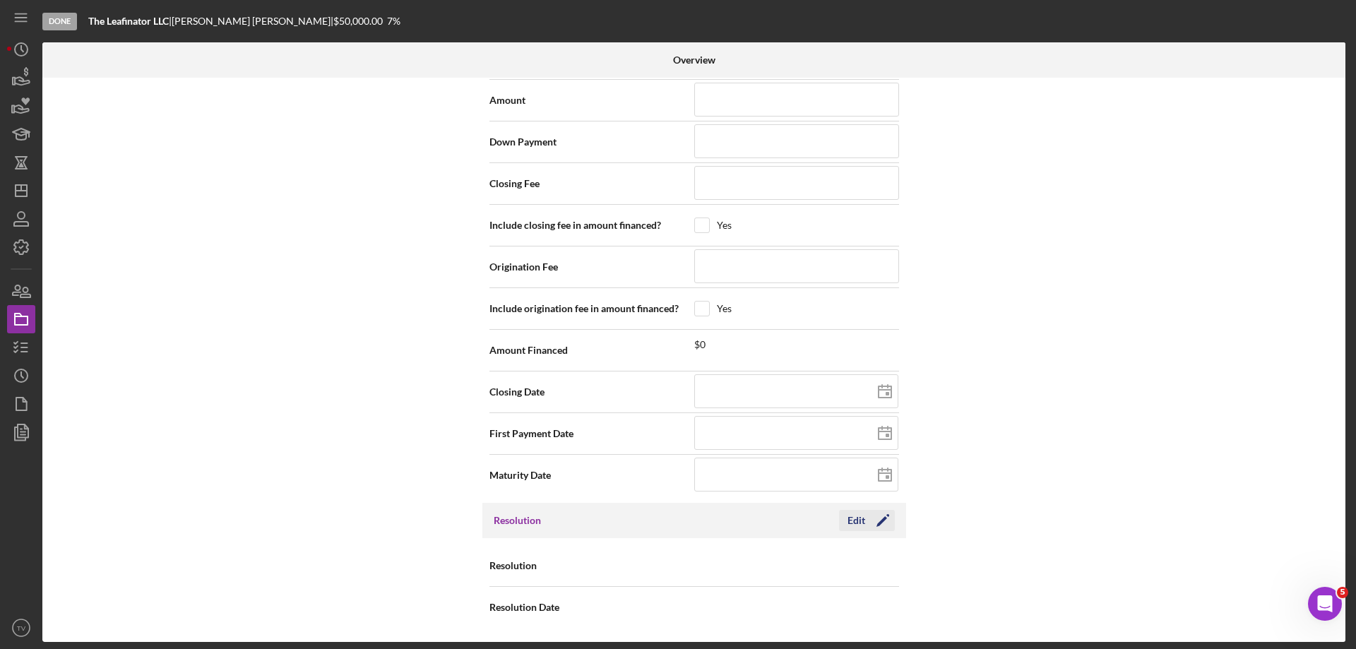
click at [874, 521] on icon "Icon/Edit" at bounding box center [882, 520] width 35 height 35
click at [881, 565] on icon "Icon/Dropdown Arrow" at bounding box center [882, 567] width 34 height 34
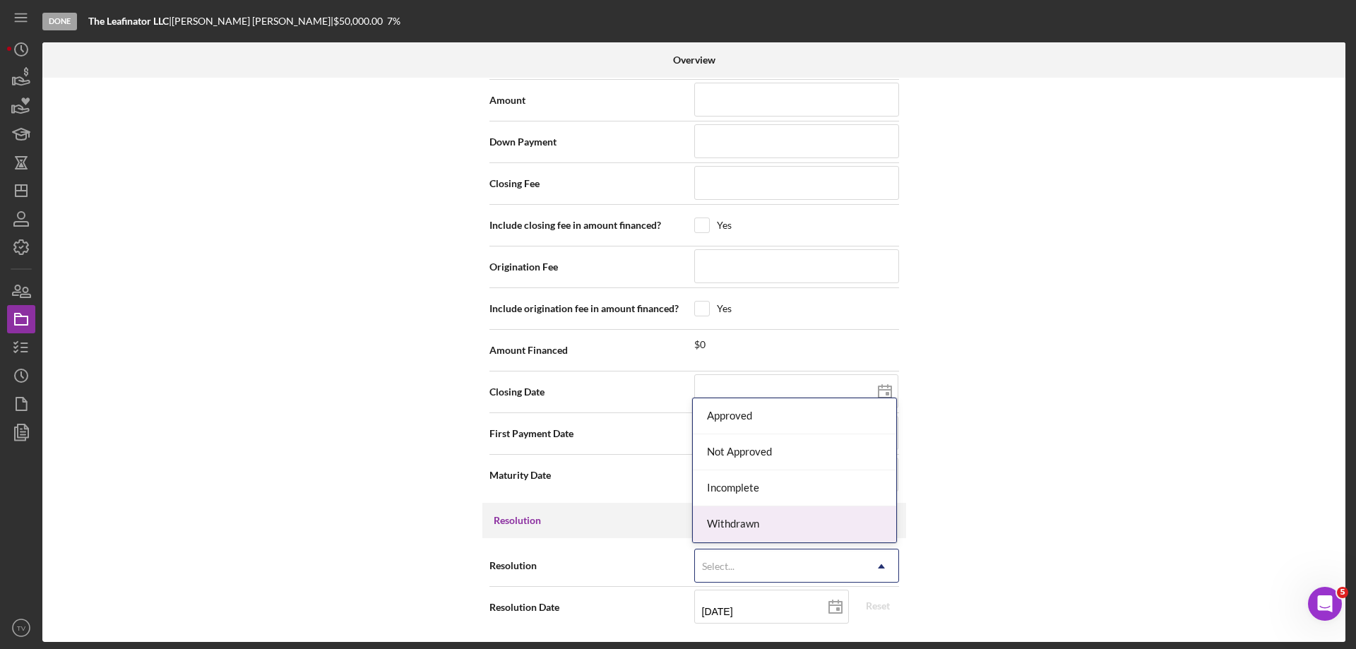
click at [800, 524] on div "Withdrawn" at bounding box center [794, 525] width 203 height 36
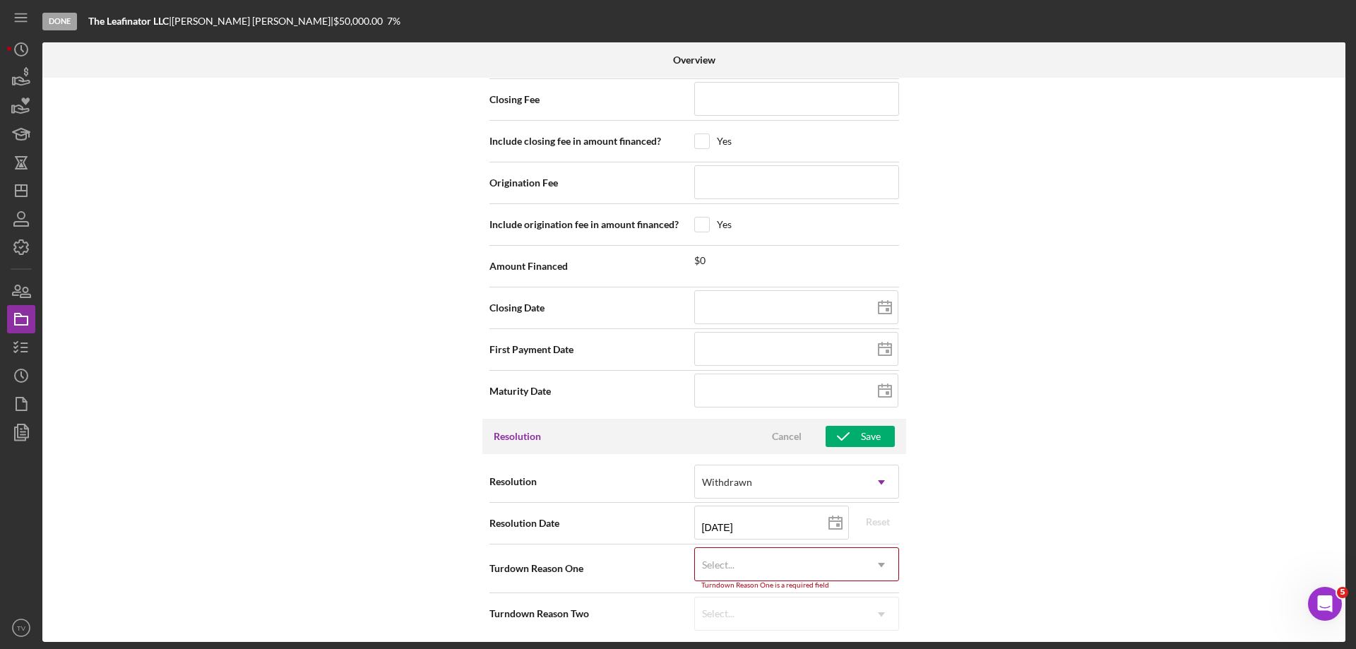
scroll to position [1422, 0]
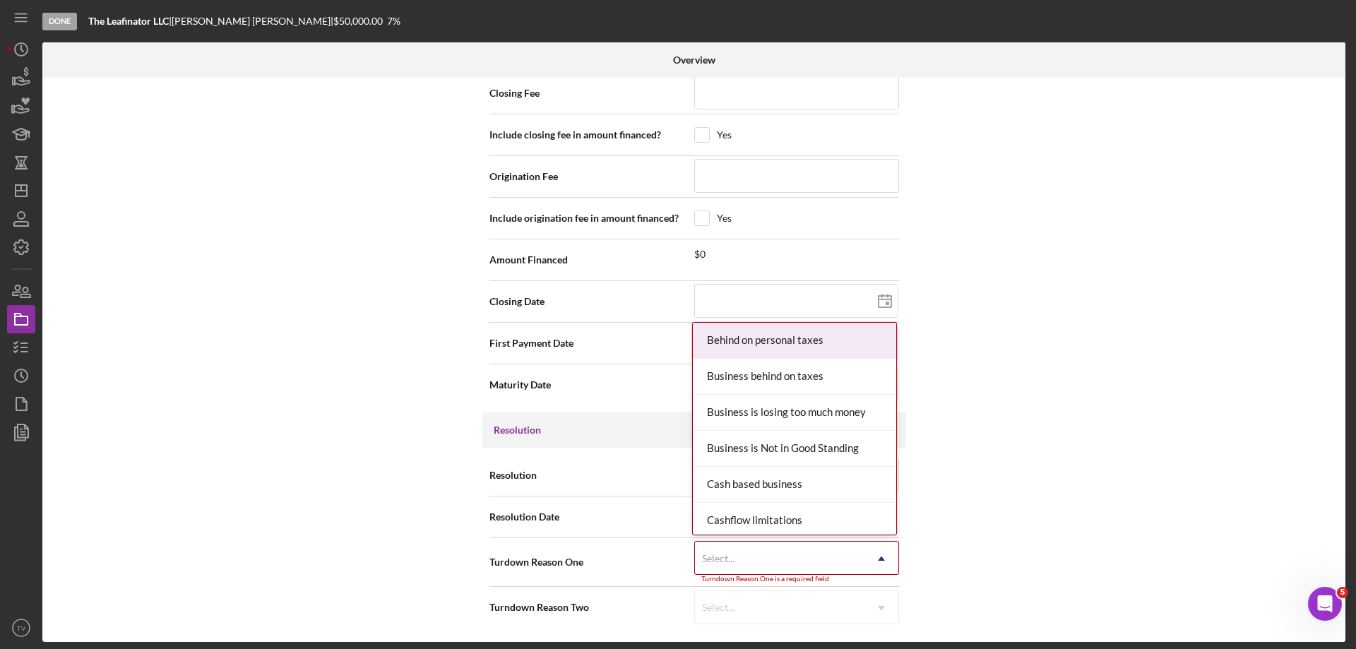
click at [879, 558] on use at bounding box center [881, 559] width 7 height 4
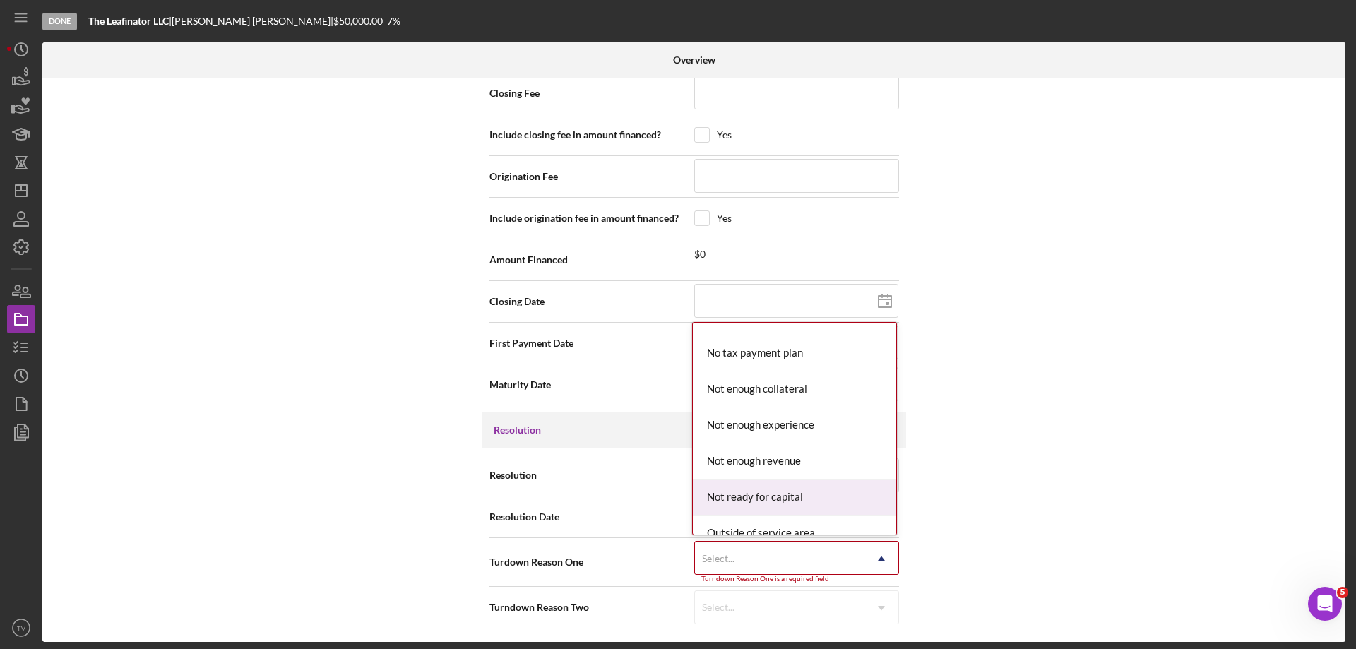
scroll to position [989, 0]
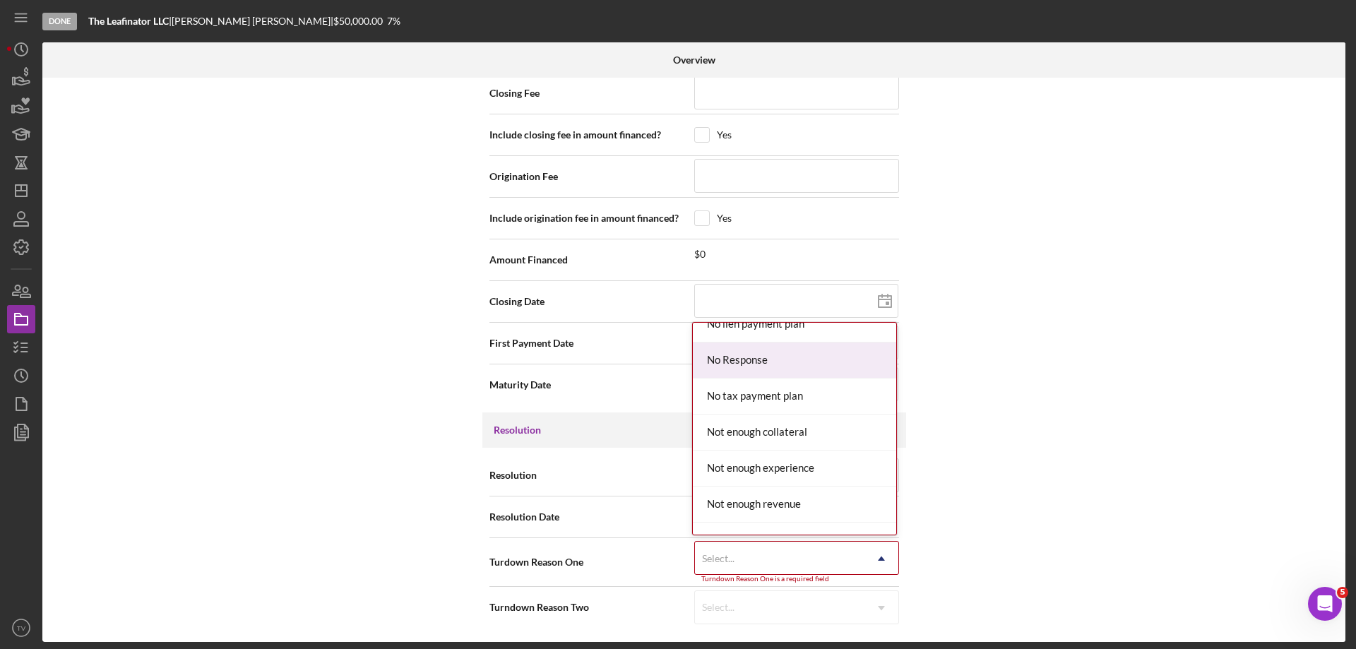
click at [759, 365] on div "No Response" at bounding box center [794, 361] width 203 height 36
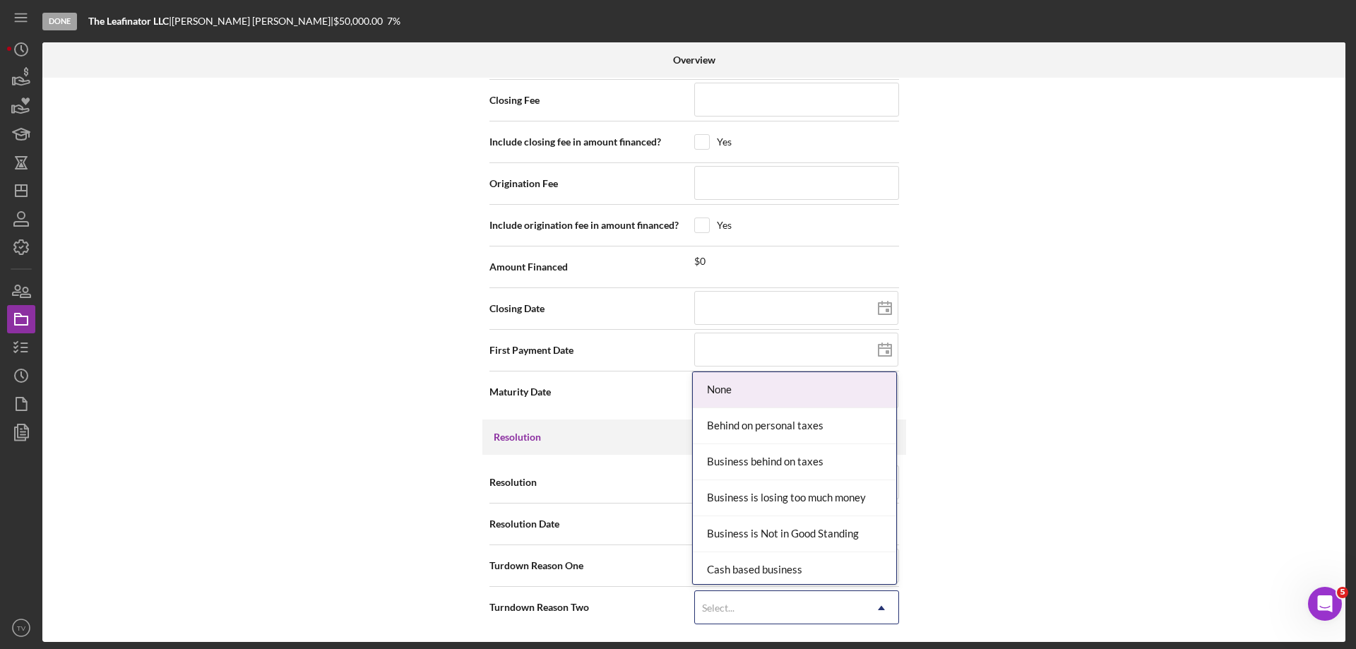
click at [882, 608] on icon "Icon/Dropdown Arrow" at bounding box center [882, 608] width 34 height 34
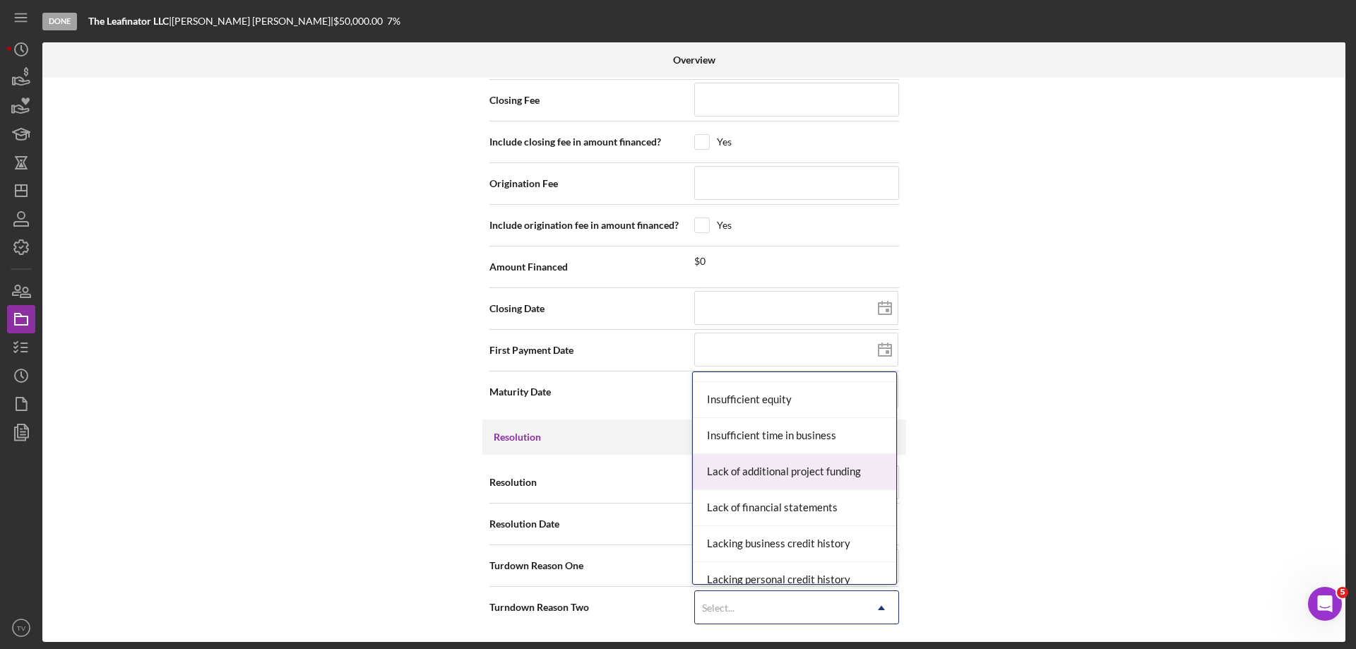
scroll to position [636, 0]
click at [786, 473] on div "Lack of financial statements" at bounding box center [794, 475] width 203 height 36
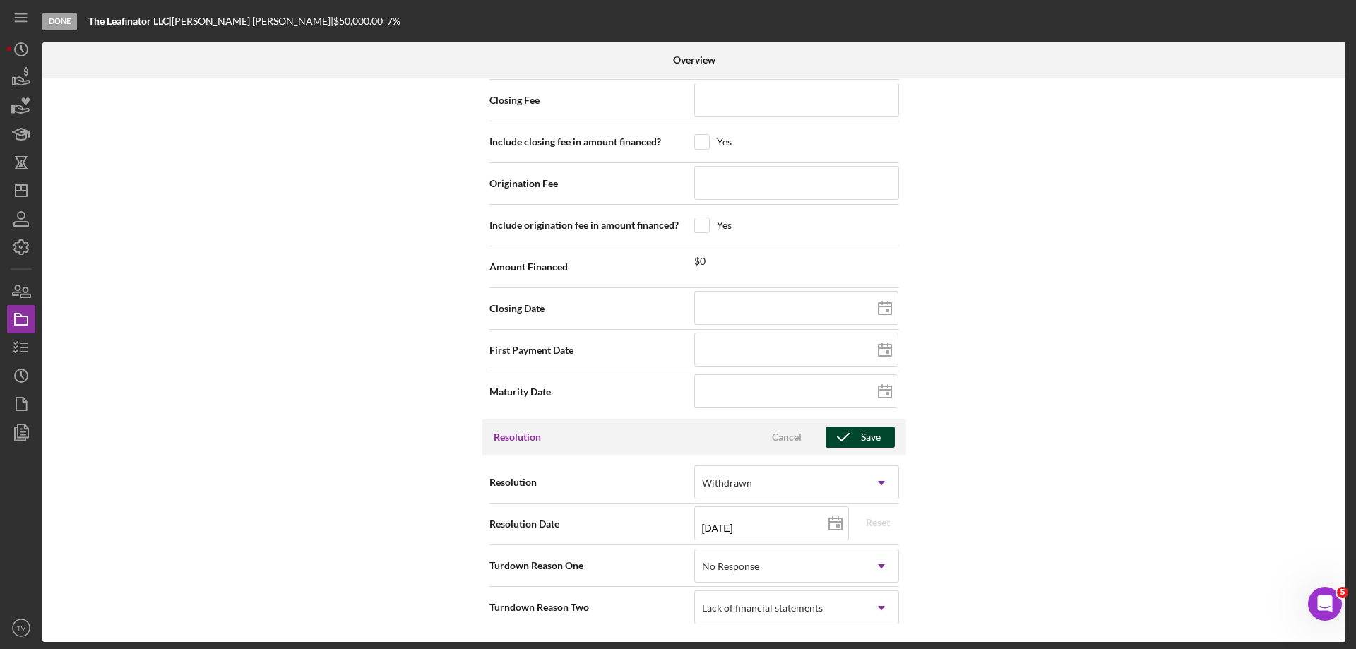
click at [853, 435] on icon "button" at bounding box center [843, 437] width 35 height 35
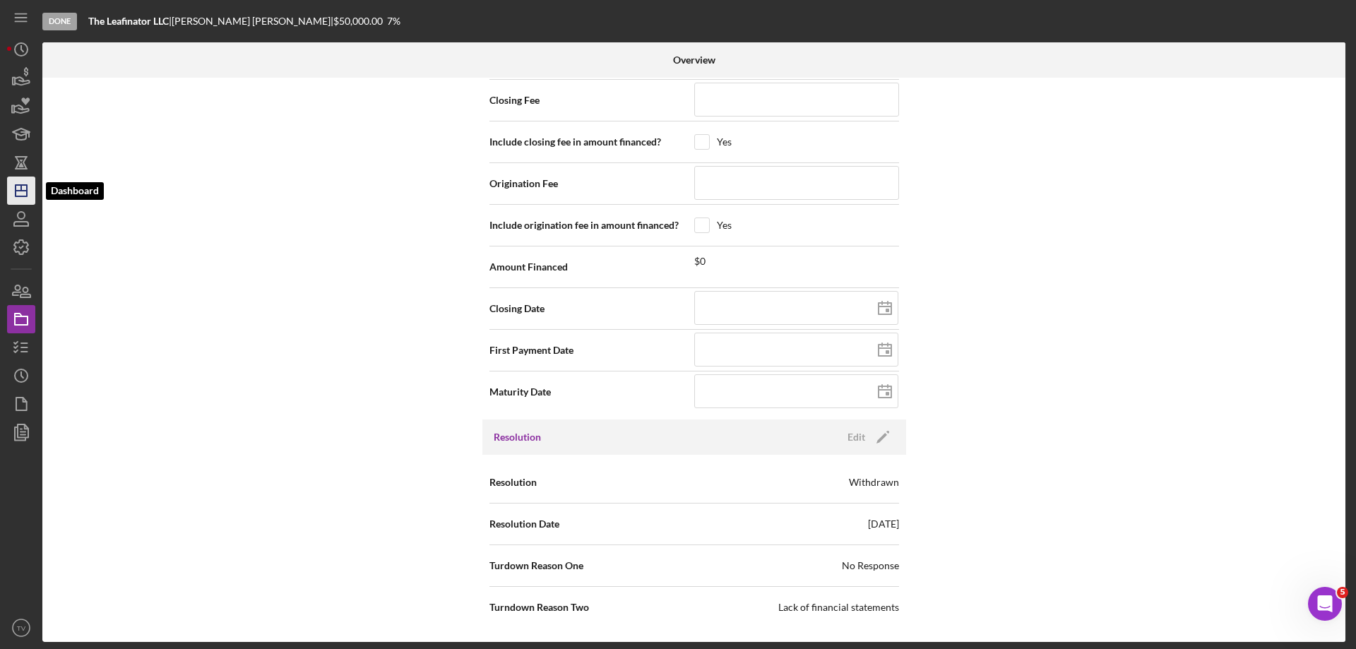
click at [20, 190] on icon "Icon/Dashboard" at bounding box center [21, 190] width 35 height 35
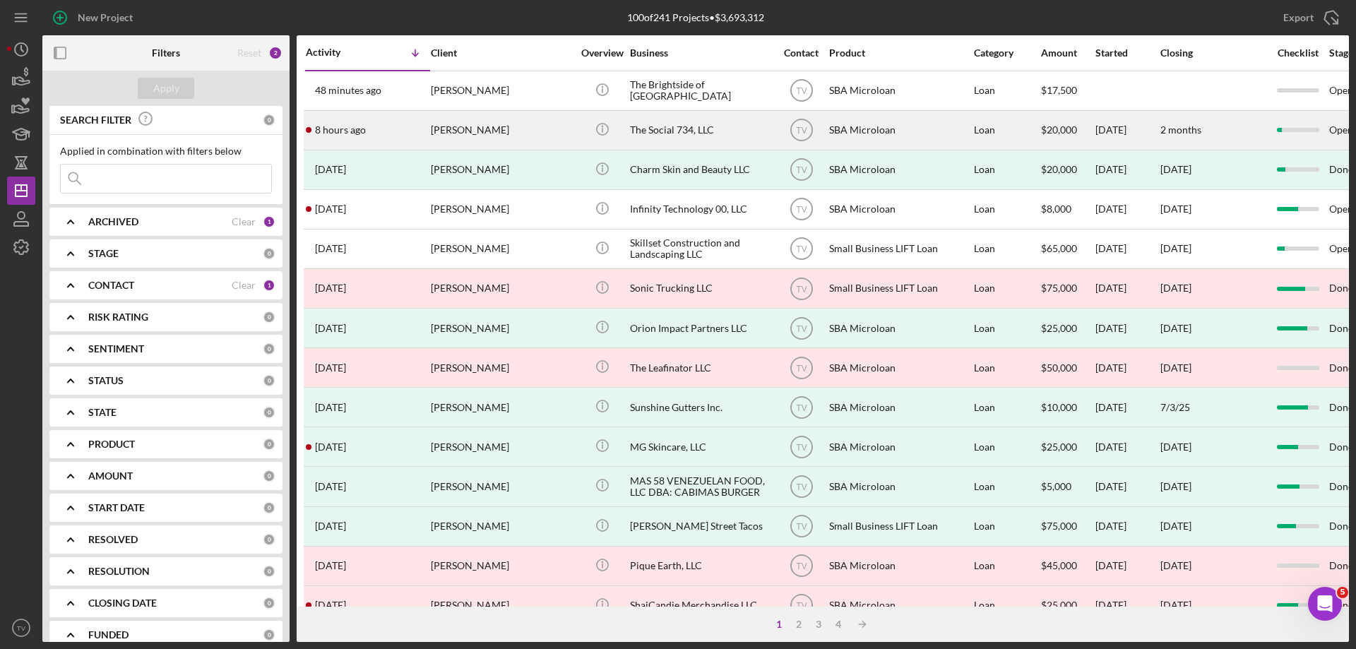
click at [331, 128] on time "8 hours ago" at bounding box center [340, 129] width 51 height 11
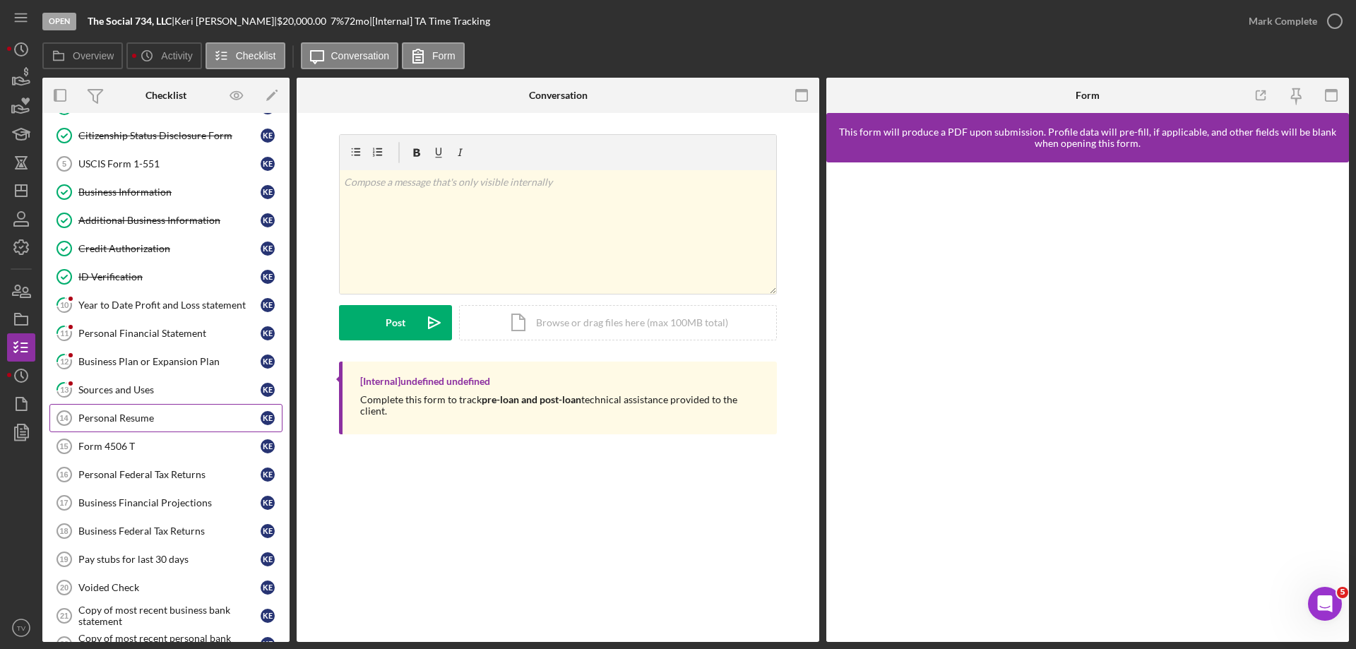
scroll to position [141, 0]
click at [126, 303] on div "Year to Date Profit and Loss statement" at bounding box center [169, 304] width 182 height 11
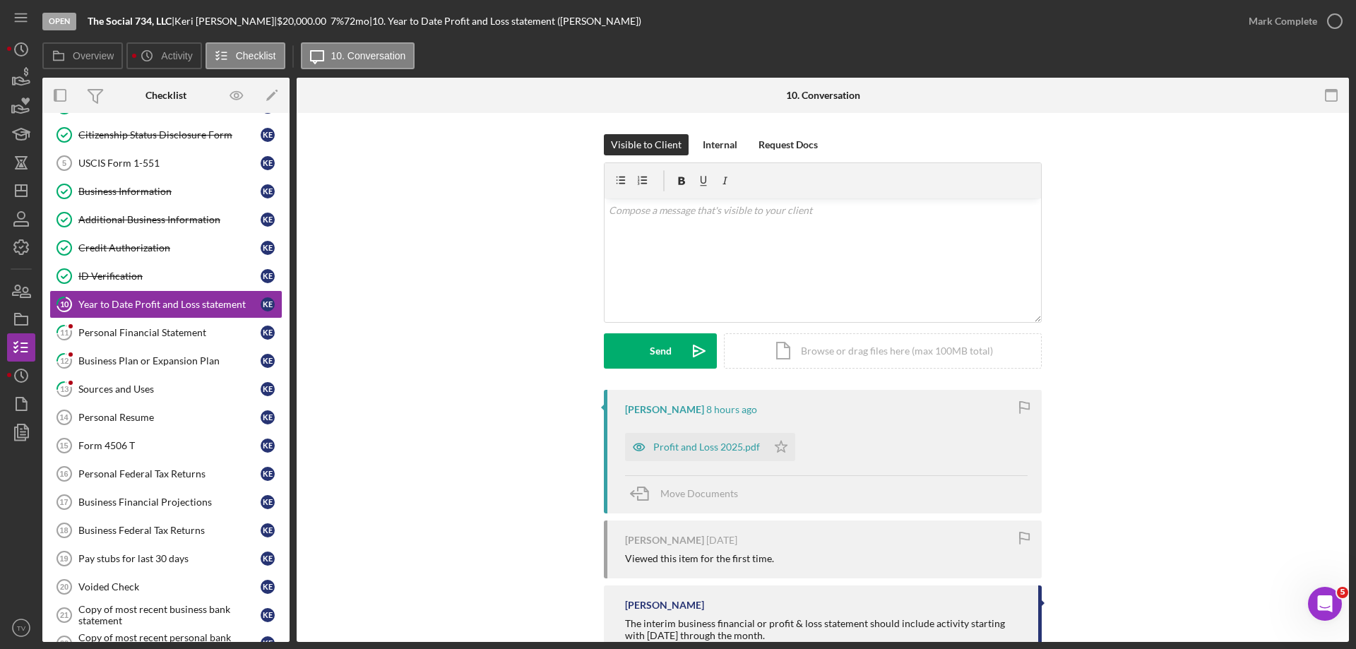
click at [661, 450] on div "Profit and Loss 2025.pdf" at bounding box center [706, 447] width 107 height 11
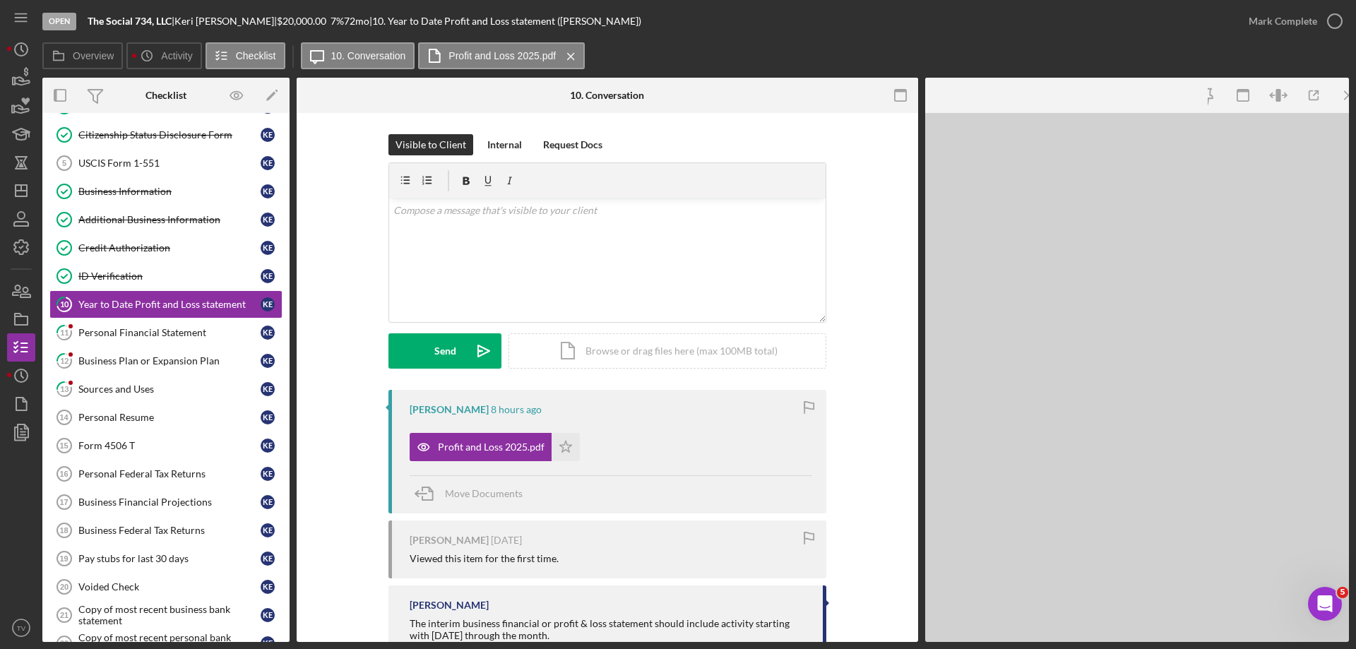
click at [661, 451] on div "Profit and Loss 2025.pdf Icon/Star" at bounding box center [611, 443] width 403 height 35
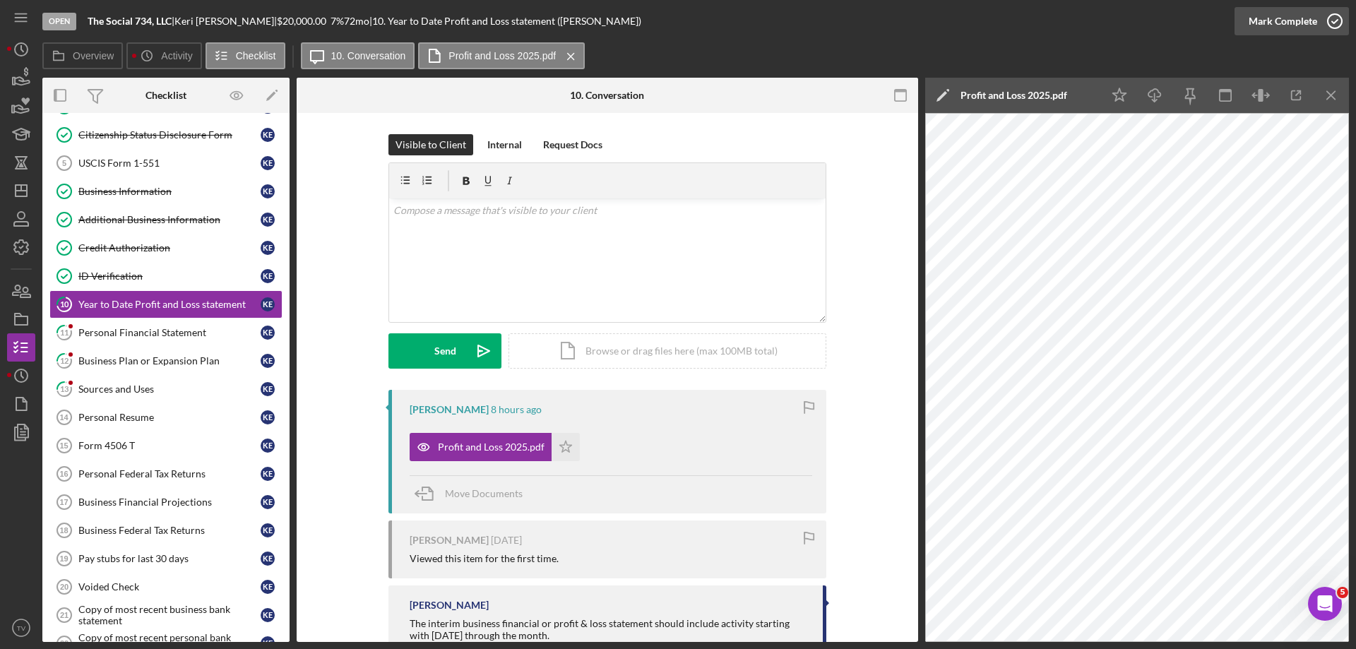
click at [1336, 21] on icon "button" at bounding box center [1335, 21] width 35 height 35
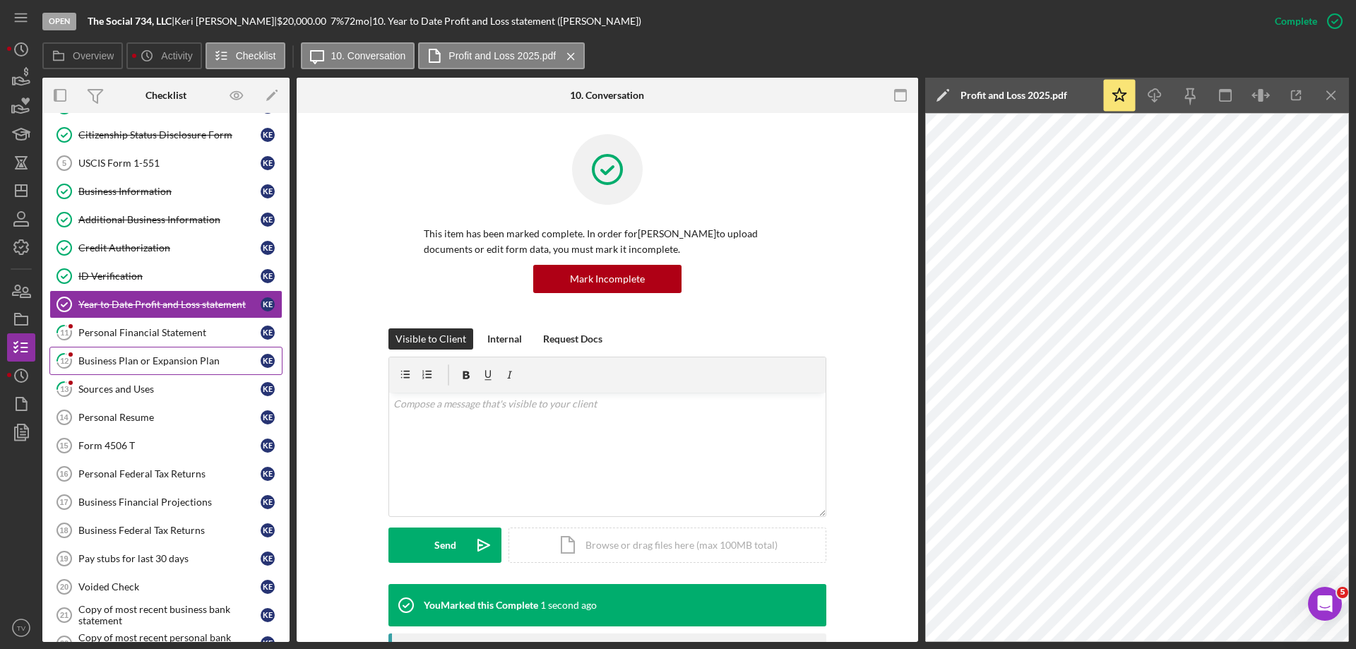
click at [110, 362] on div "Business Plan or Expansion Plan" at bounding box center [169, 360] width 182 height 11
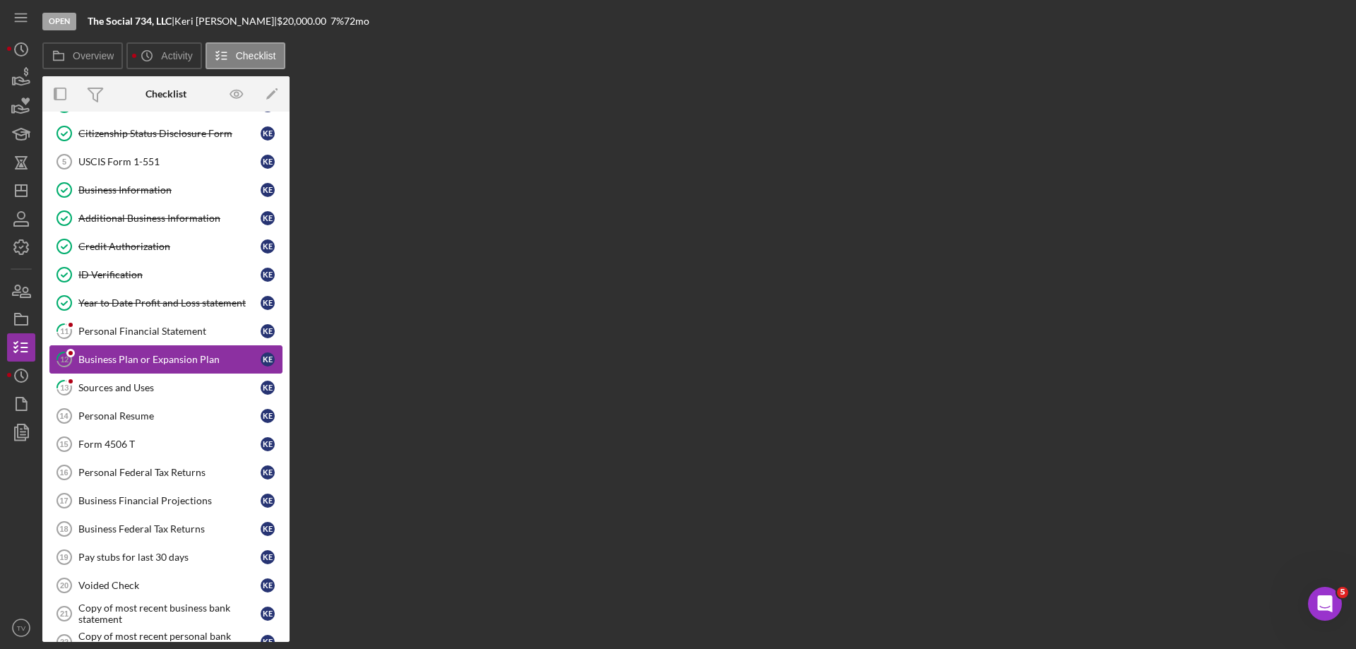
click at [110, 362] on div "Business Plan or Expansion Plan" at bounding box center [169, 359] width 182 height 11
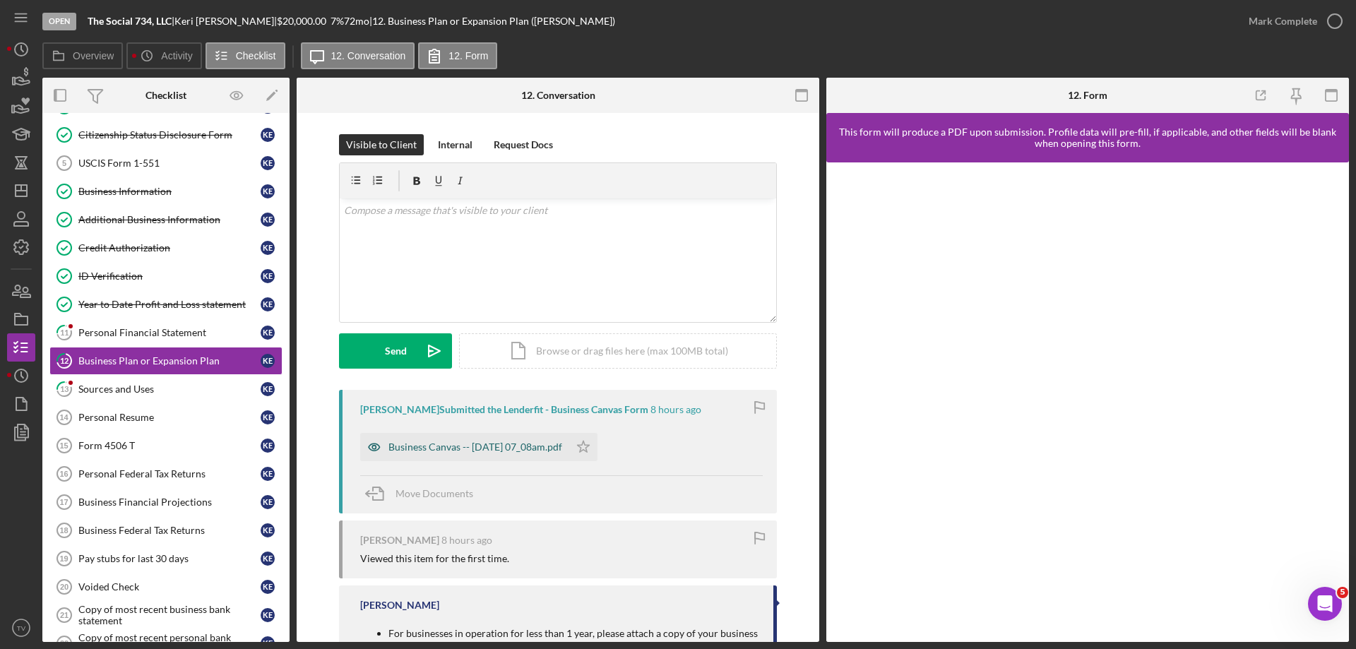
click at [436, 450] on div "Business Canvas -- [DATE] 07_08am.pdf" at bounding box center [476, 447] width 174 height 11
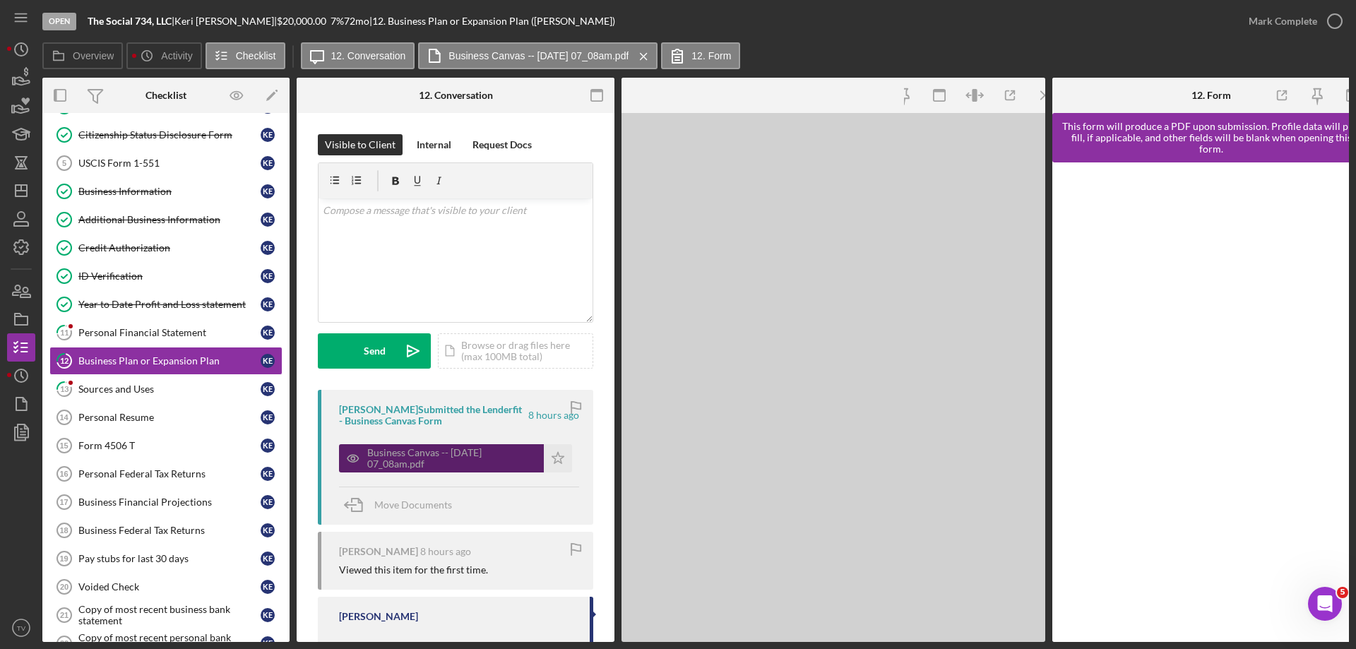
click at [436, 450] on div "Business Canvas -- [DATE] 07_08am.pdf" at bounding box center [452, 458] width 170 height 23
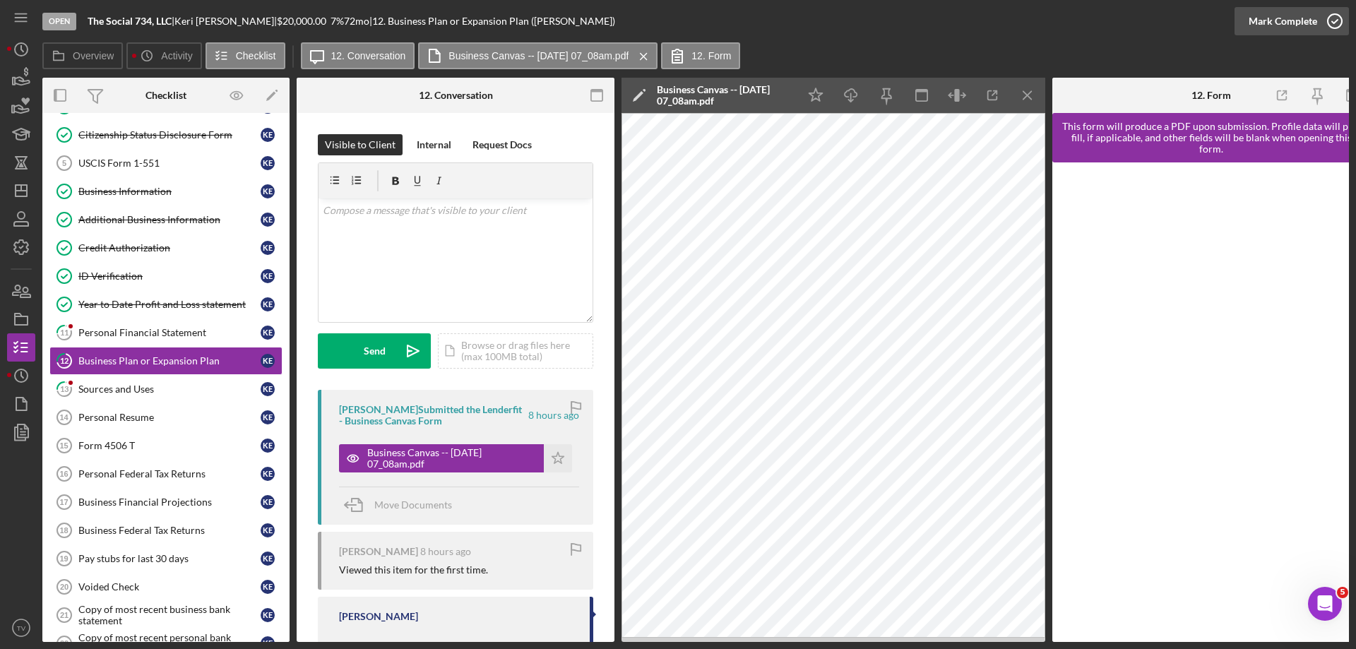
click at [1334, 18] on icon "button" at bounding box center [1335, 21] width 35 height 35
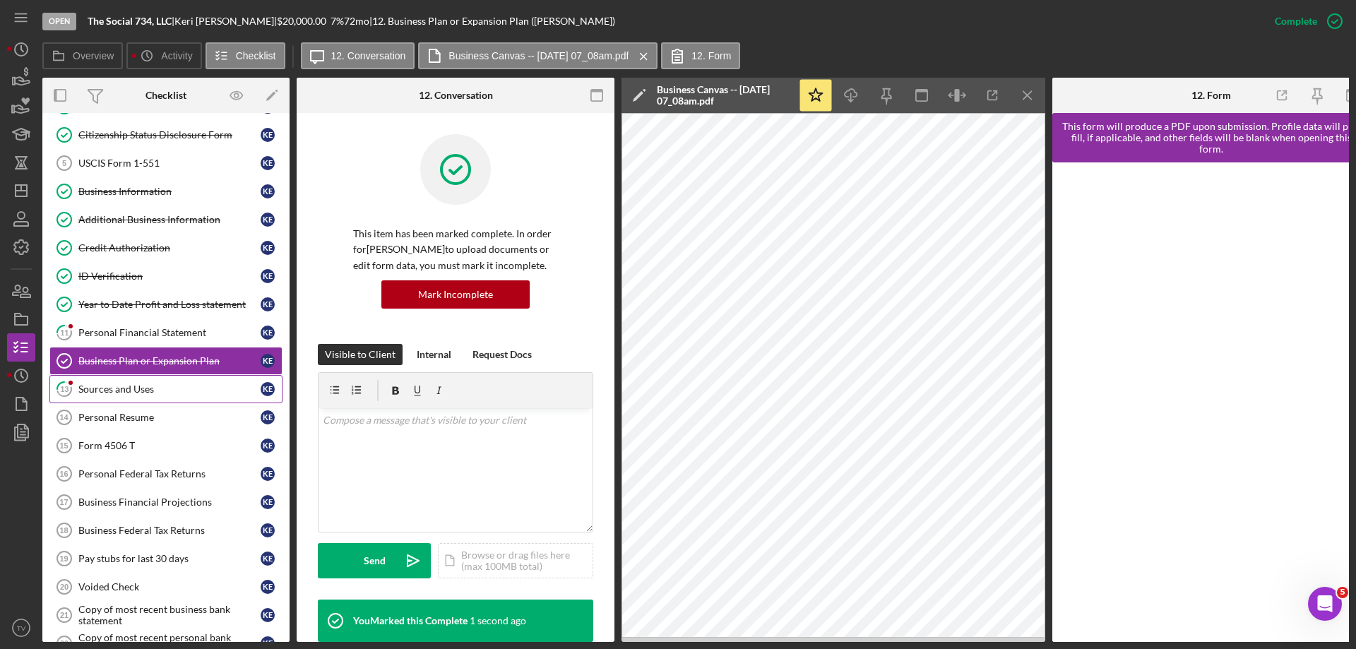
click at [123, 393] on div "Sources and Uses" at bounding box center [169, 389] width 182 height 11
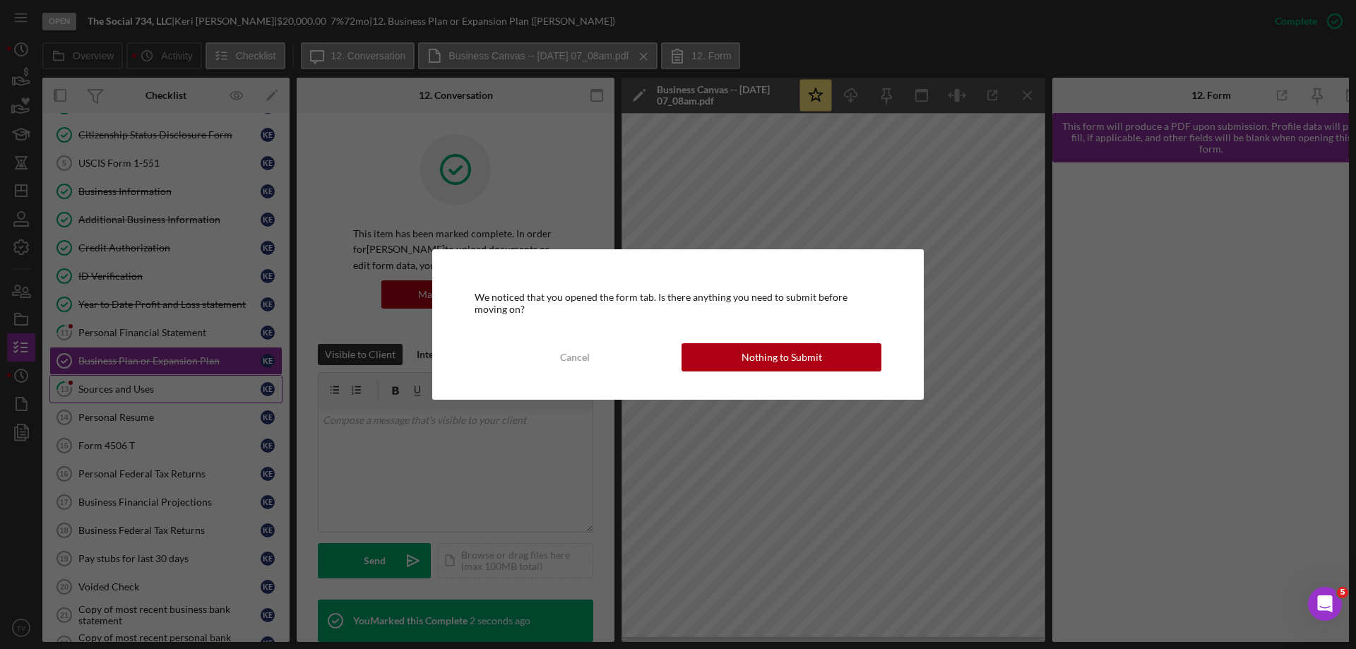
click at [123, 393] on div "We noticed that you opened the form tab. Is there anything you need to submit b…" at bounding box center [678, 324] width 1356 height 649
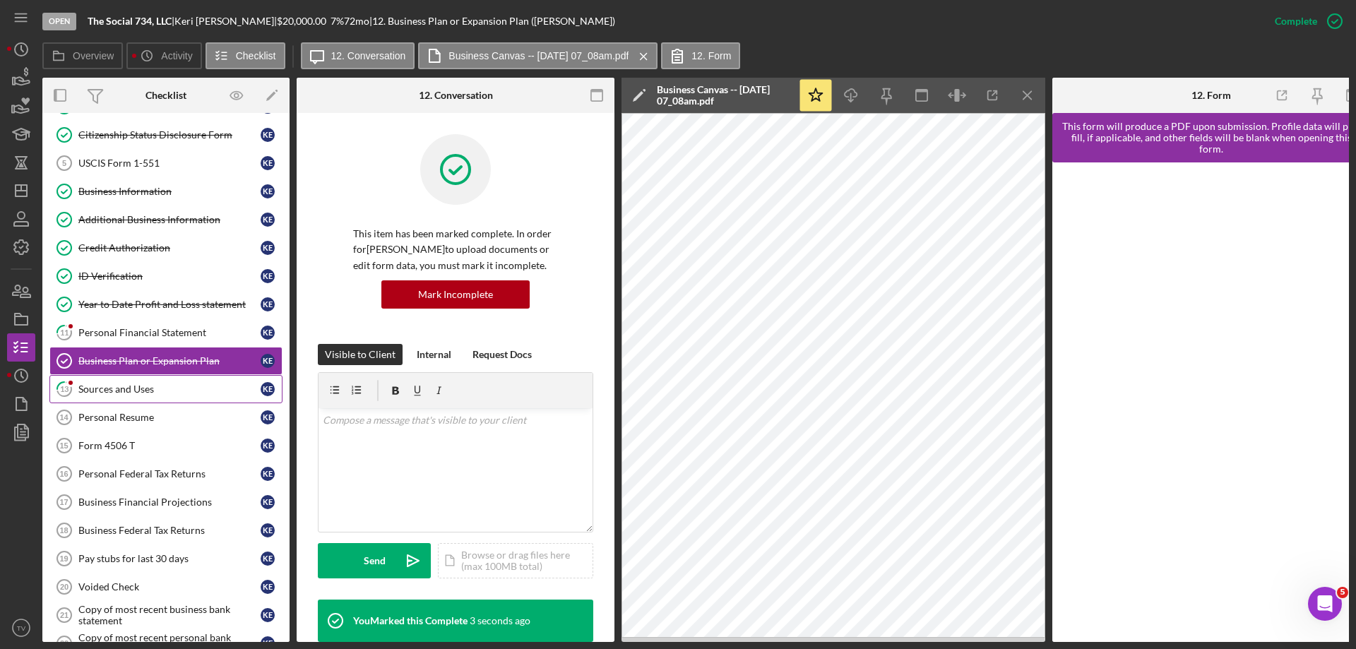
click at [116, 390] on div "Sources and Uses" at bounding box center [169, 389] width 182 height 11
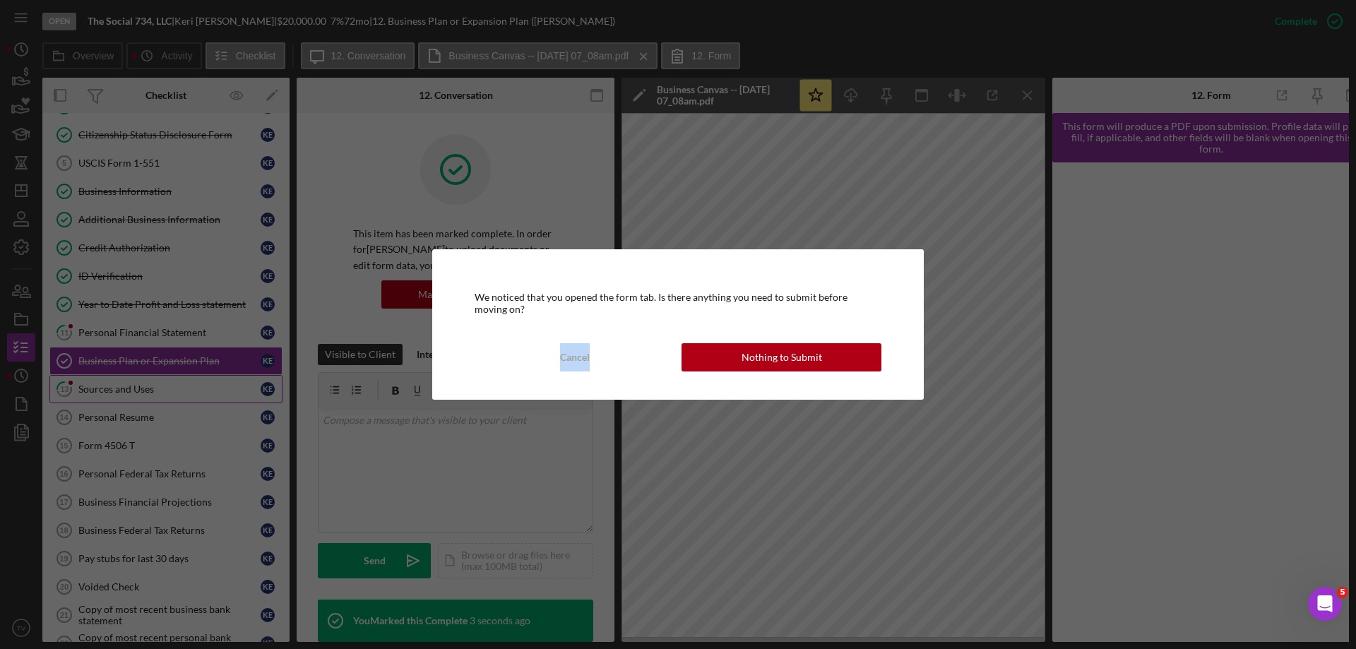
click at [116, 390] on div "We noticed that you opened the form tab. Is there anything you need to submit b…" at bounding box center [678, 324] width 1356 height 649
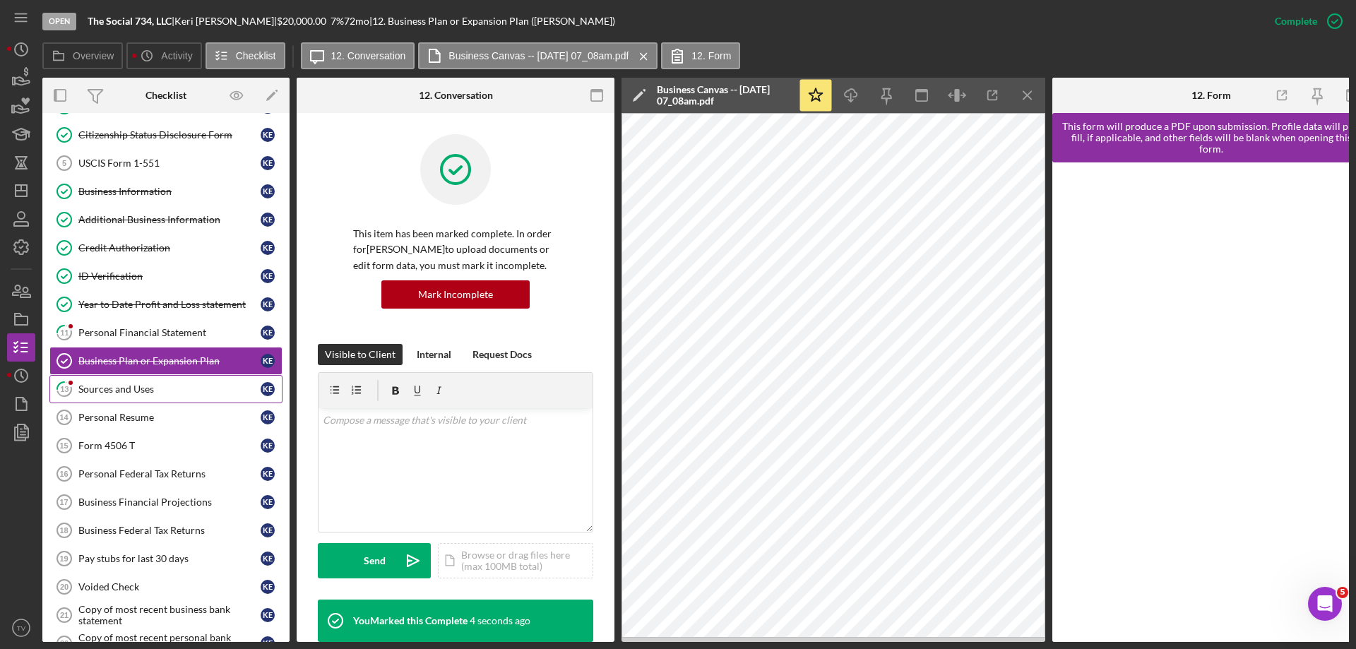
click at [116, 390] on div "Sources and Uses" at bounding box center [169, 389] width 182 height 11
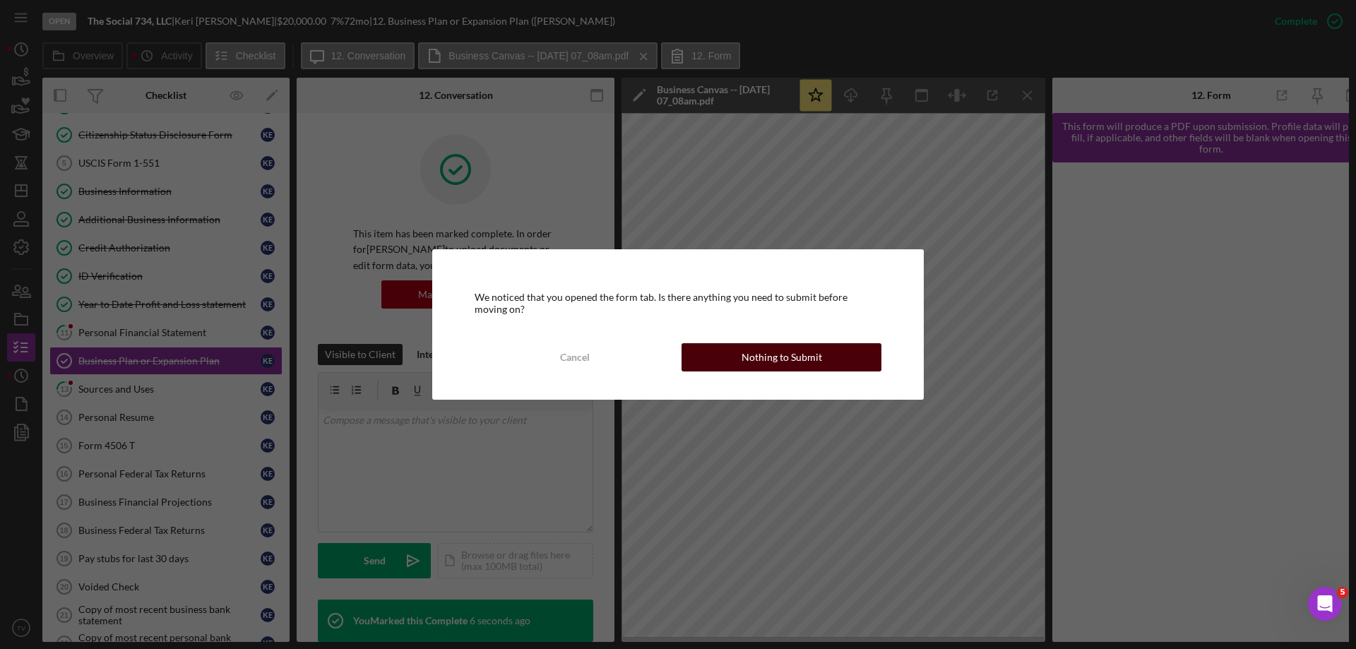
click at [729, 360] on button "Nothing to Submit" at bounding box center [782, 357] width 200 height 28
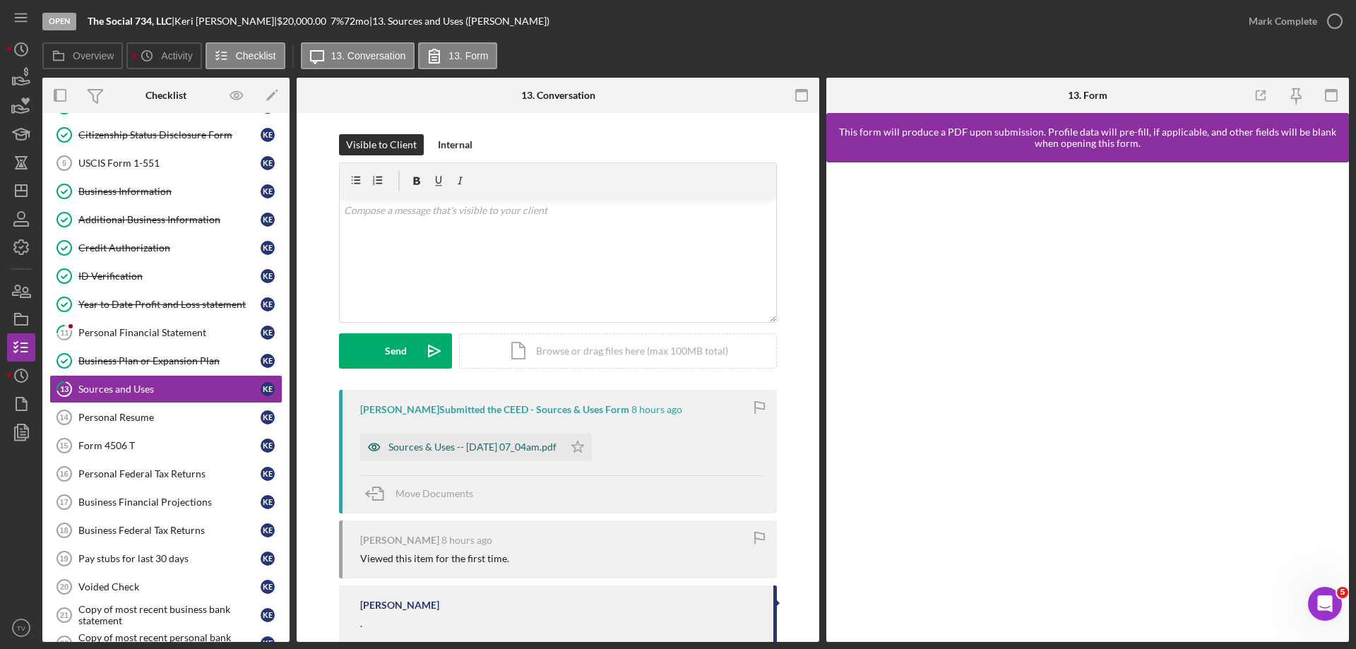
click at [442, 450] on div "Sources & Uses -- [DATE] 07_04am.pdf" at bounding box center [473, 447] width 168 height 11
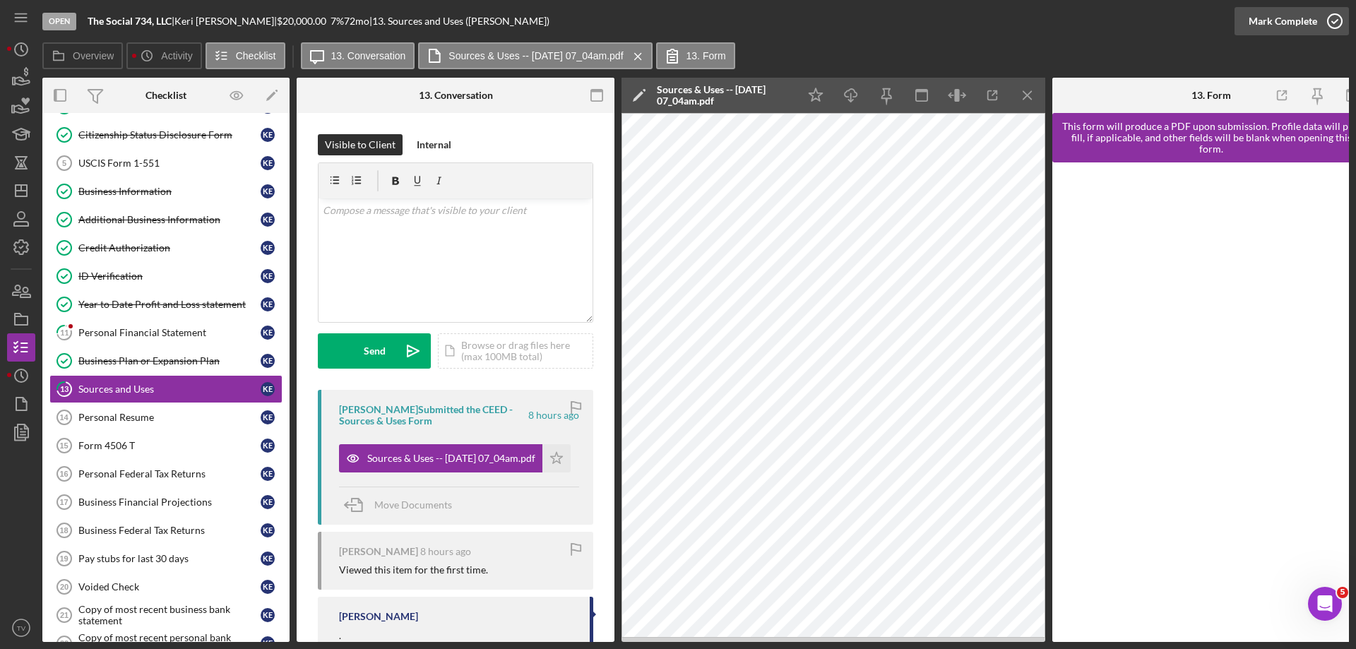
click at [1339, 17] on icon "button" at bounding box center [1335, 21] width 35 height 35
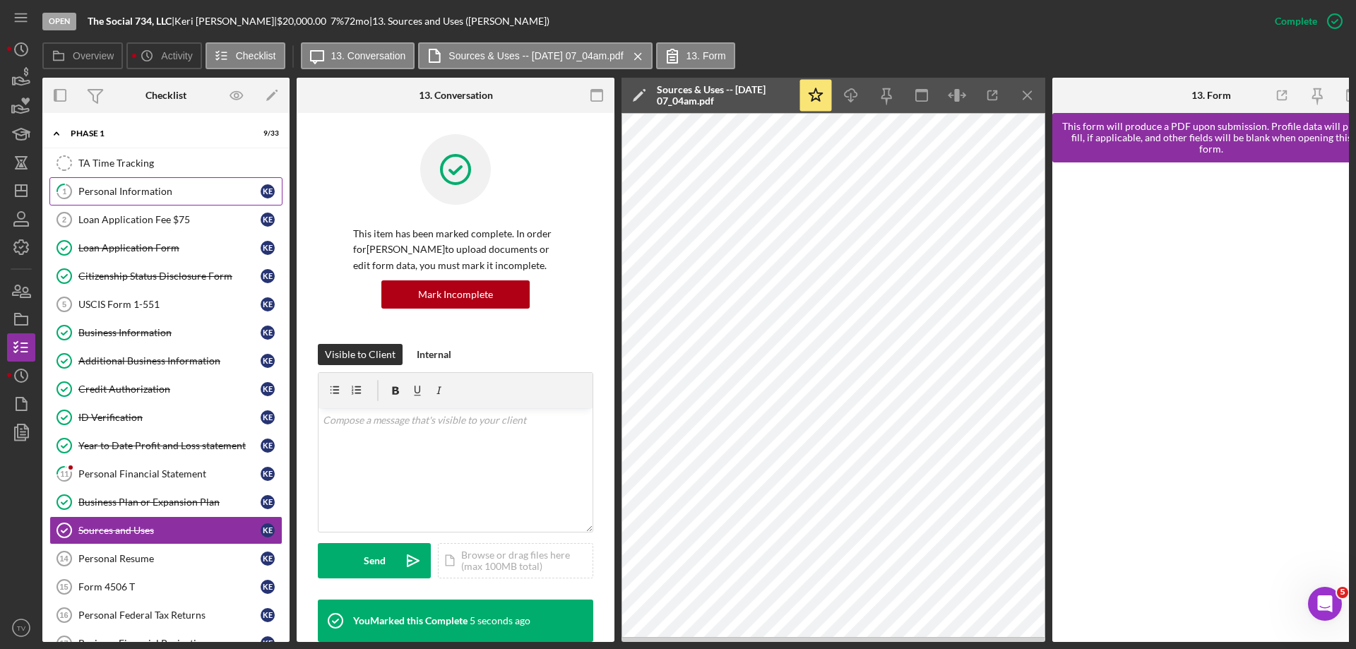
click at [128, 189] on div "Personal Information" at bounding box center [169, 191] width 182 height 11
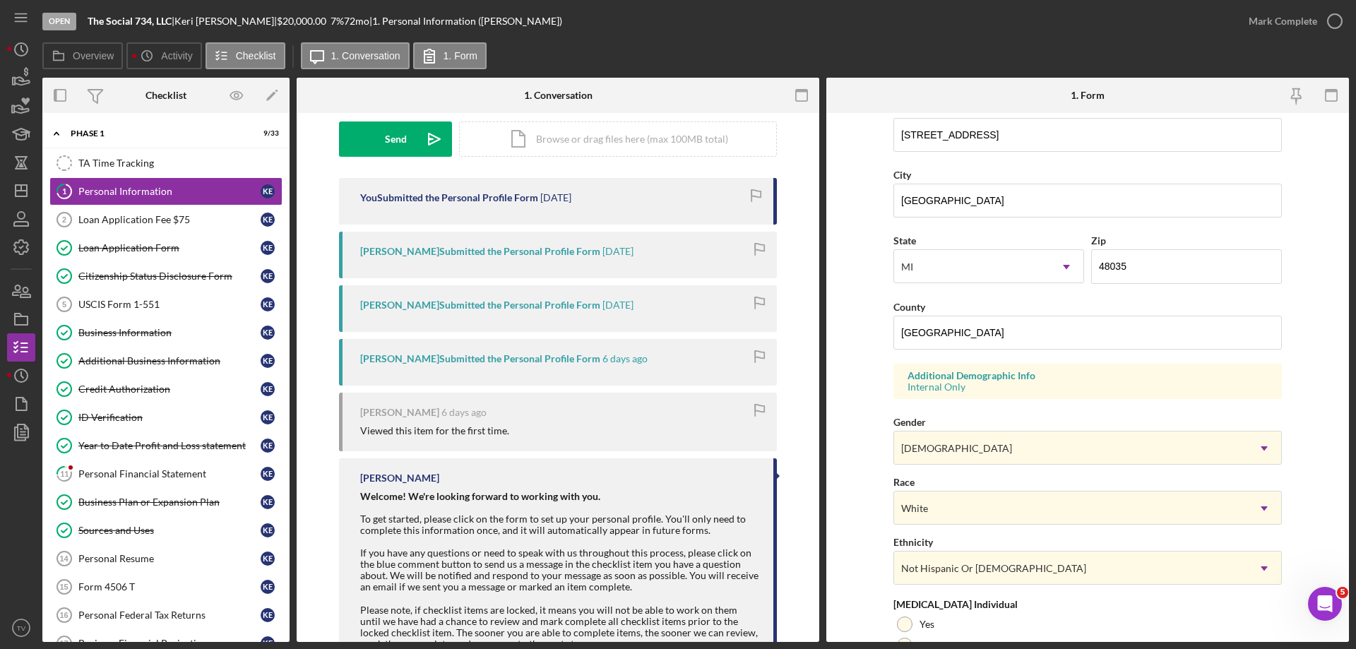
scroll to position [414, 0]
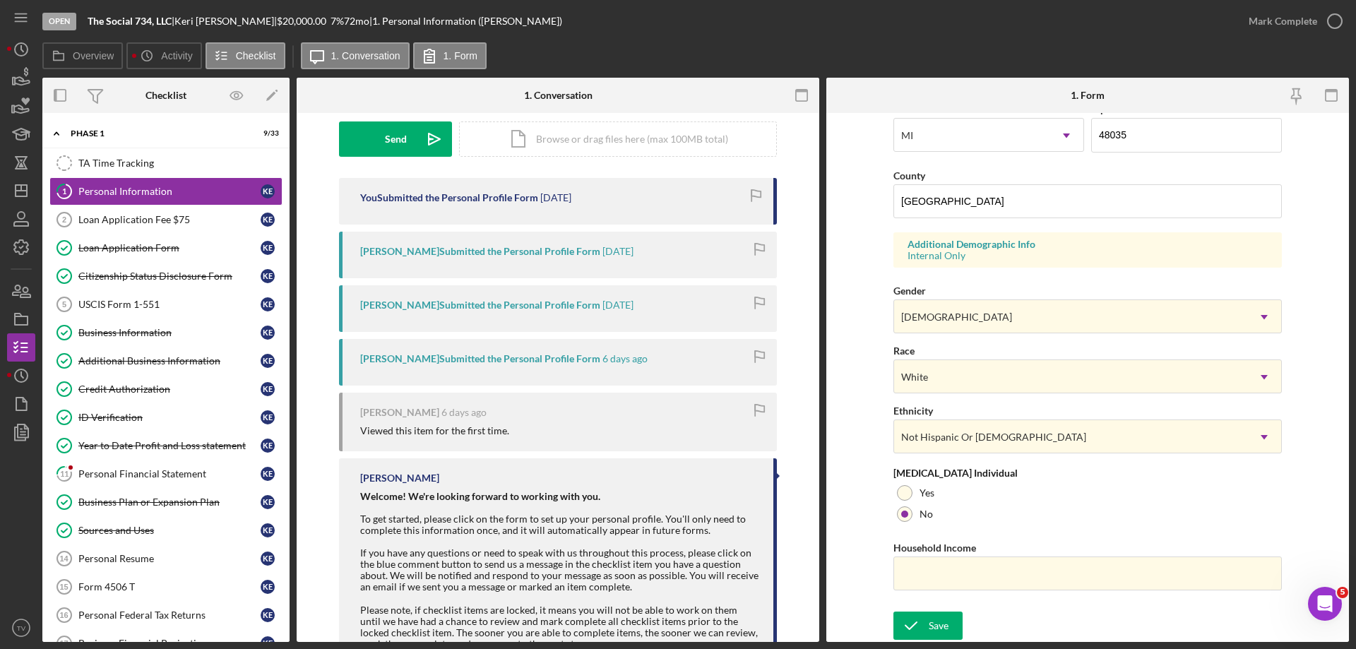
click at [465, 363] on div "[PERSON_NAME] Submitted the Personal Profile Form" at bounding box center [480, 358] width 240 height 11
click at [462, 362] on div "[PERSON_NAME] Submitted the Personal Profile Form" at bounding box center [480, 358] width 240 height 11
click at [461, 309] on div "[PERSON_NAME] Submitted the Personal Profile Form" at bounding box center [480, 305] width 240 height 11
click at [480, 250] on div "[PERSON_NAME] Submitted the Personal Profile Form" at bounding box center [480, 251] width 240 height 11
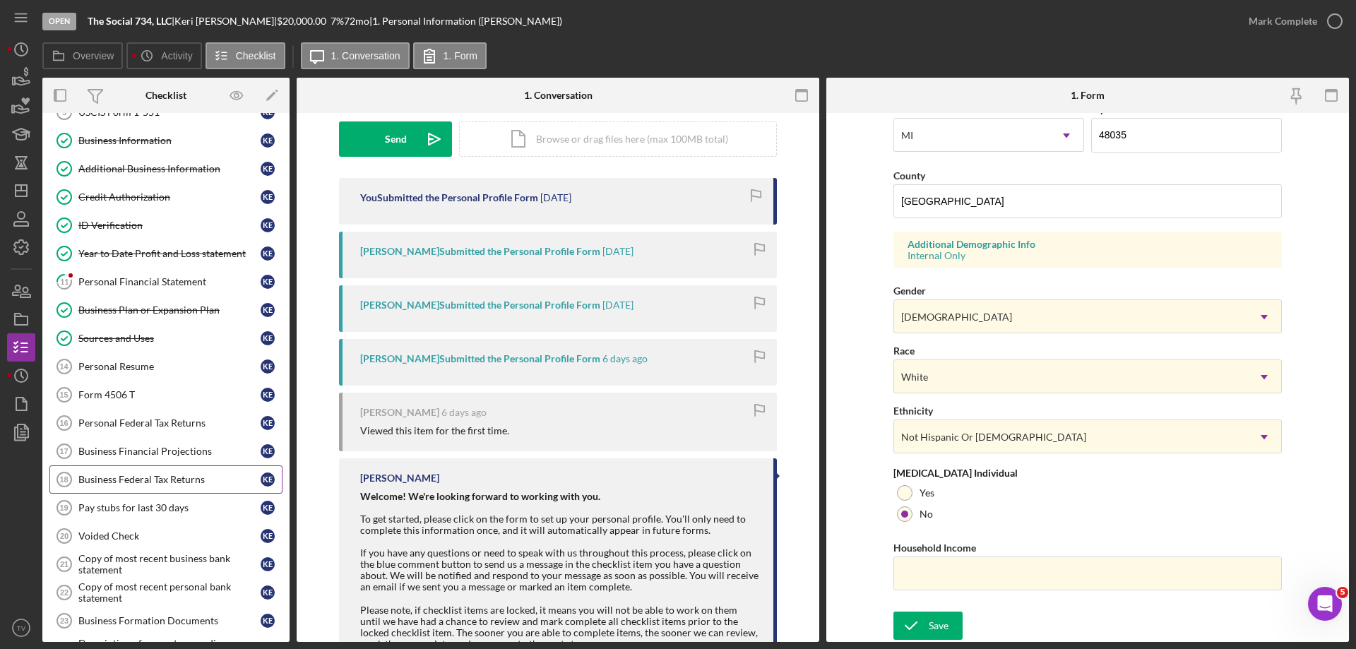
scroll to position [212, 0]
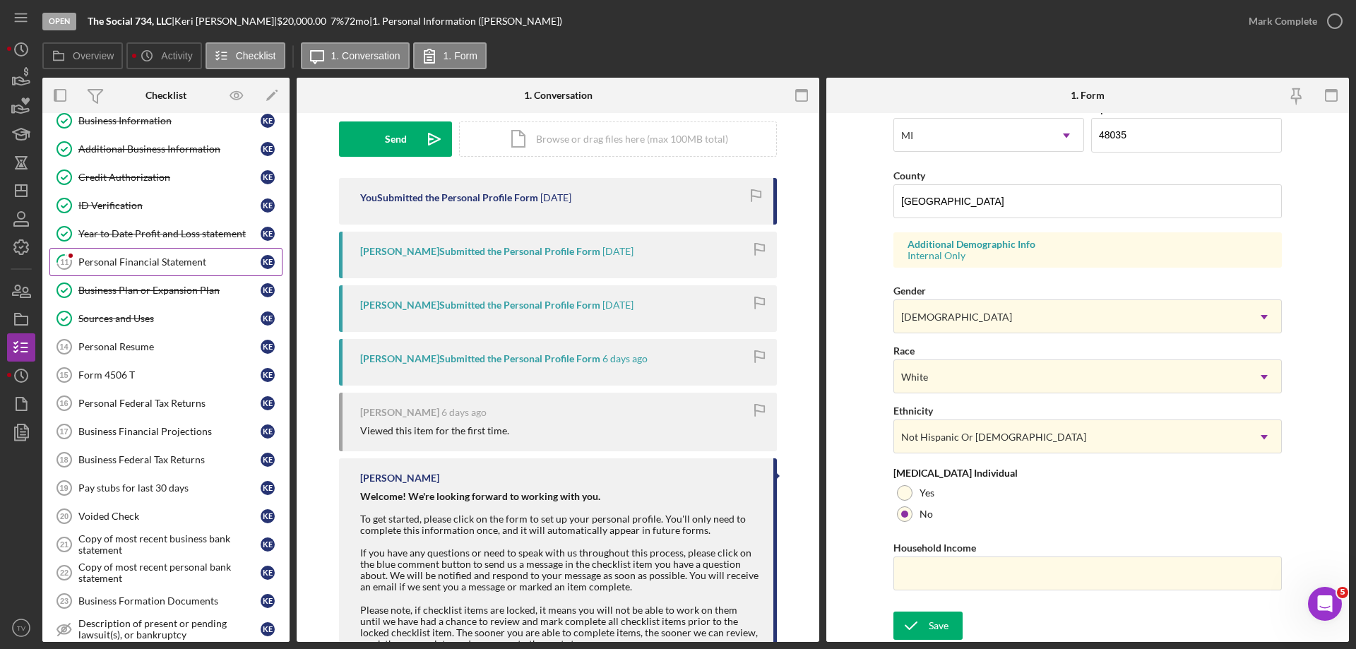
click at [162, 254] on link "11 Personal Financial Statement K E" at bounding box center [165, 262] width 233 height 28
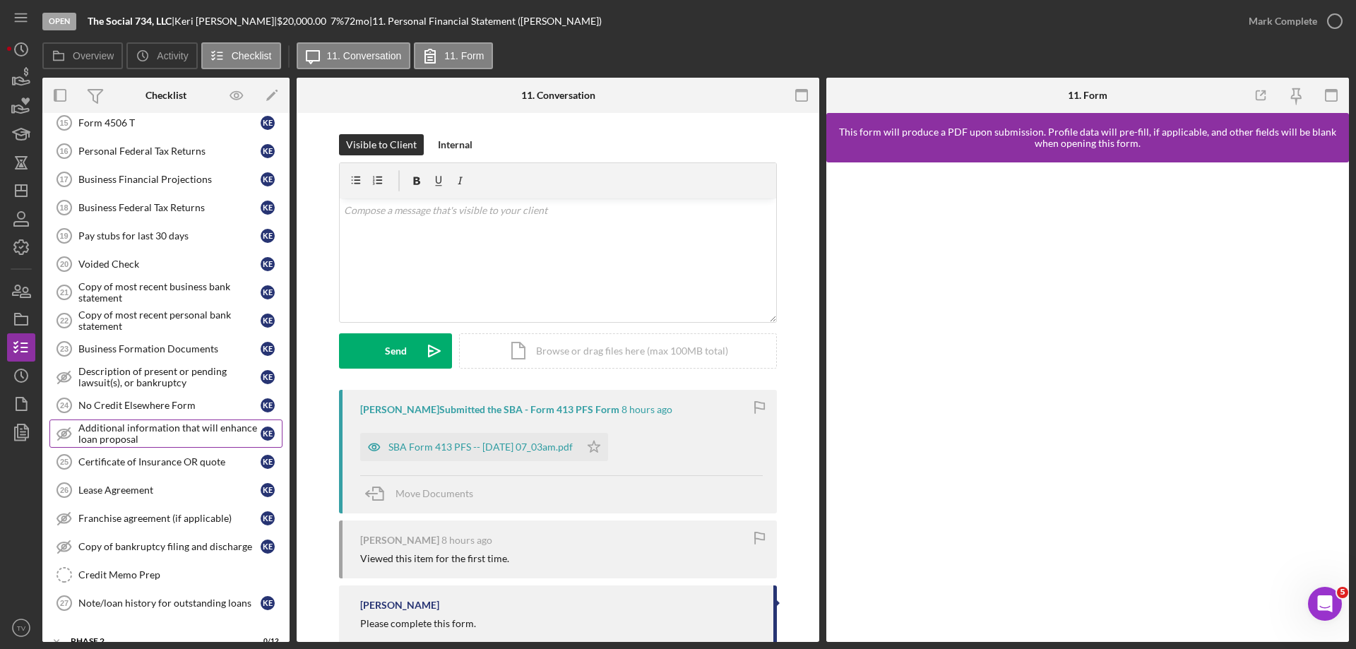
scroll to position [485, 0]
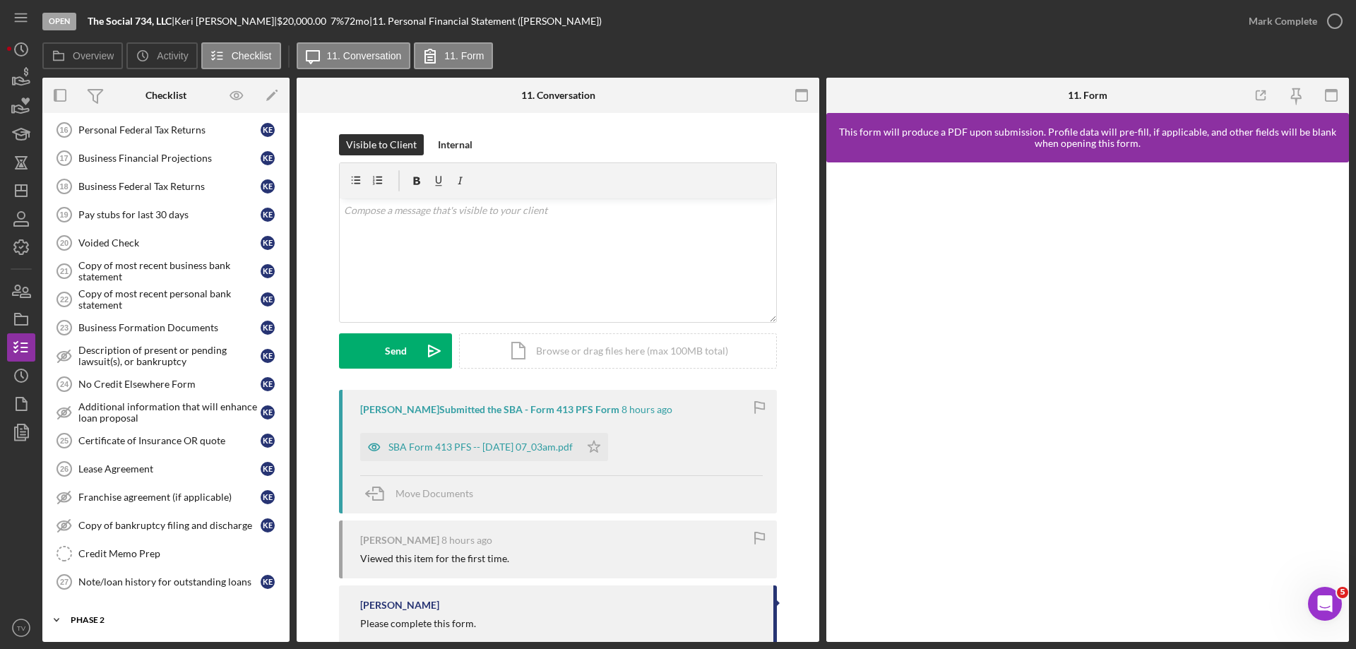
click at [83, 619] on div "Phase 2" at bounding box center [171, 620] width 201 height 8
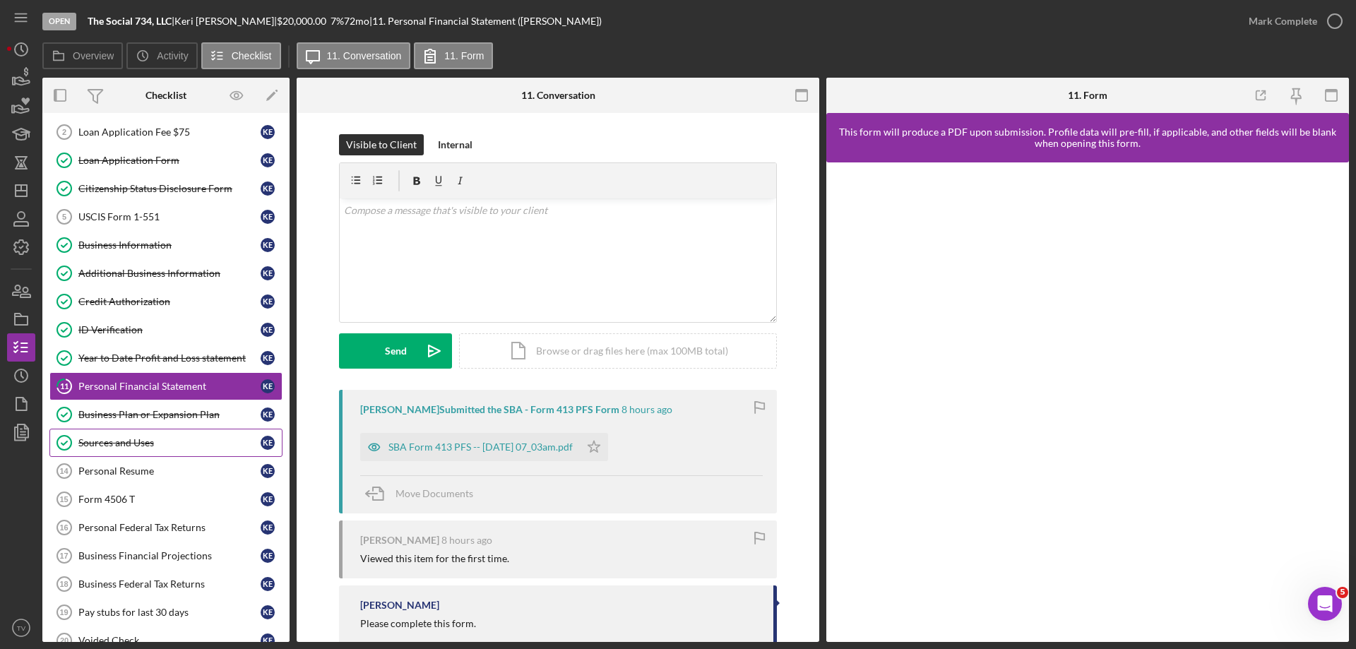
scroll to position [0, 0]
